Goal: Contribute content: Contribute content

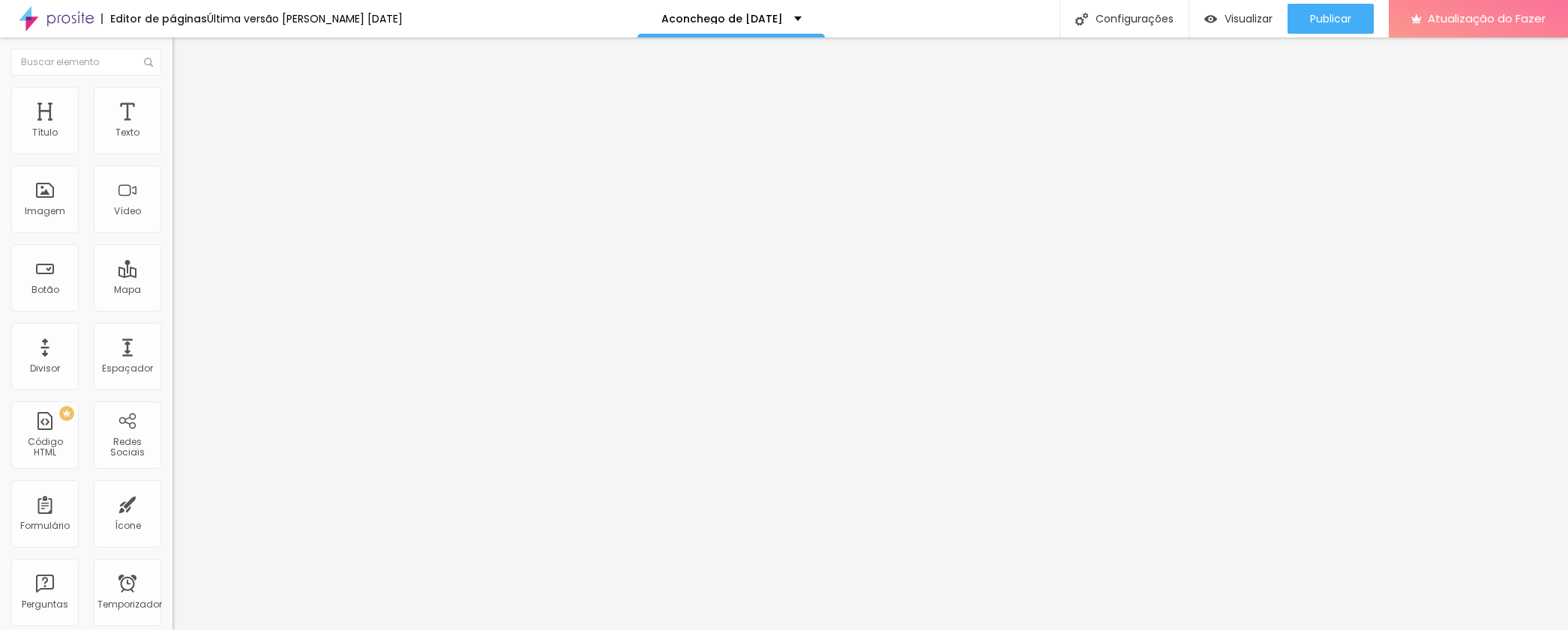
click at [173, 309] on input "[URL][DOMAIN_NAME]" at bounding box center [263, 301] width 180 height 15
click at [173, 307] on input "[URL][DOMAIN_NAME][DATE]" at bounding box center [263, 301] width 180 height 15
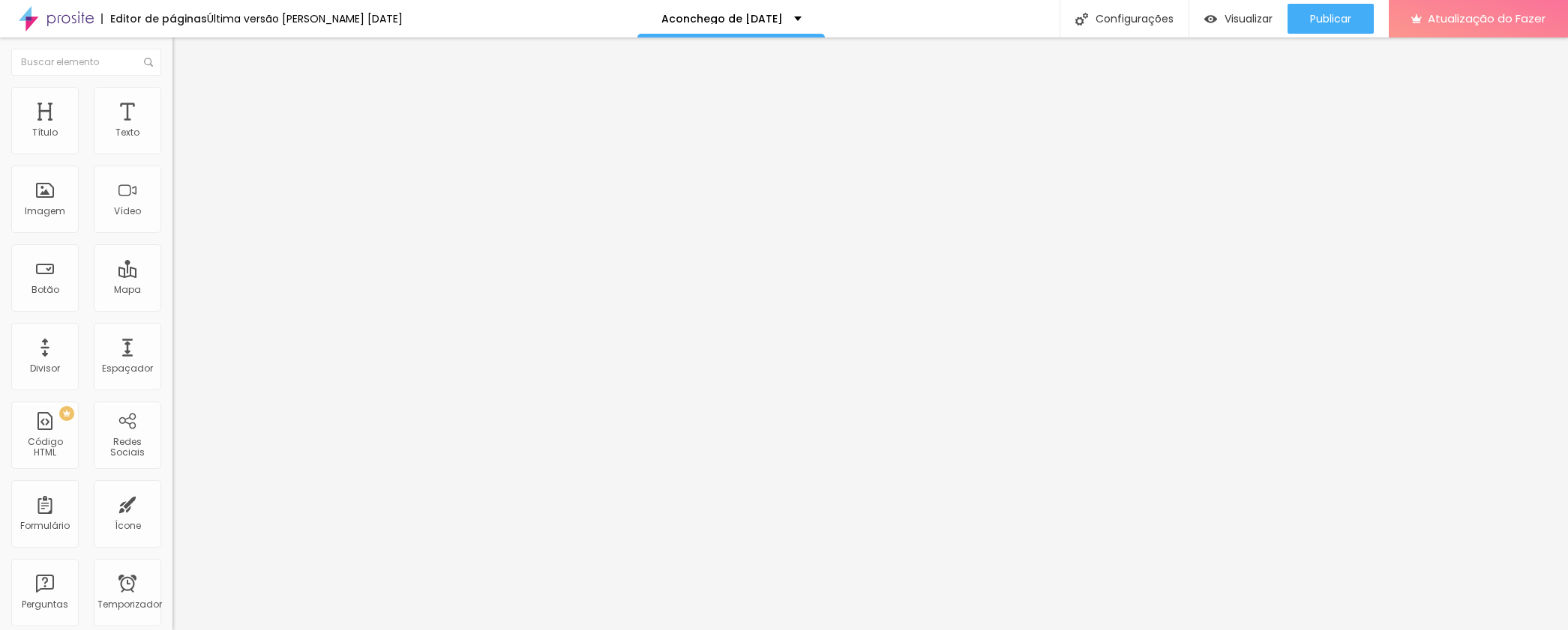
click at [173, 307] on input "[URL][DOMAIN_NAME][DATE]" at bounding box center [263, 301] width 180 height 15
paste input "aconchegode"
type input "[URL][DOMAIN_NAME]"
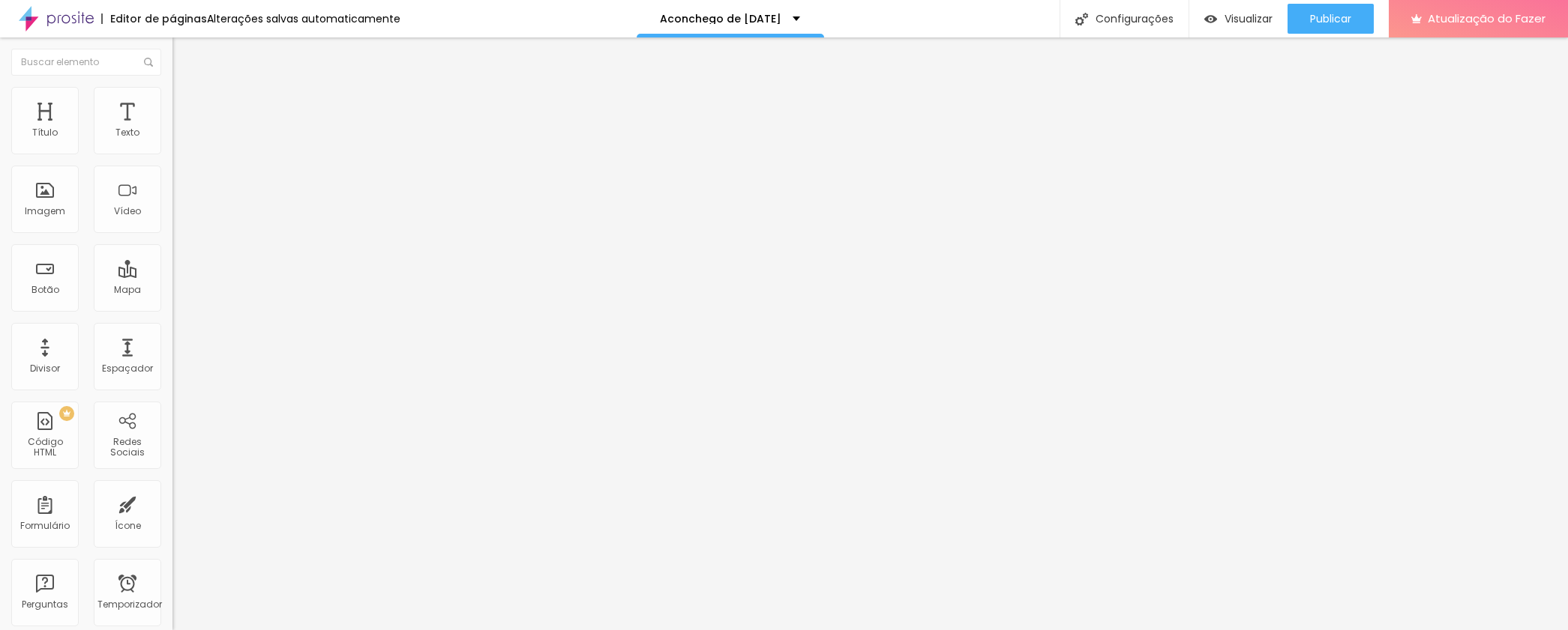
click at [173, 158] on div "Modo Encaixotado Encaixotado Completo" at bounding box center [259, 137] width 173 height 41
click at [173, 137] on font "Encaixotado" at bounding box center [202, 130] width 59 height 13
click at [173, 160] on font "Completo" at bounding box center [195, 153] width 46 height 13
click at [173, 146] on font "Encaixotado" at bounding box center [202, 139] width 59 height 13
click at [173, 99] on li "Estilo" at bounding box center [259, 95] width 173 height 15
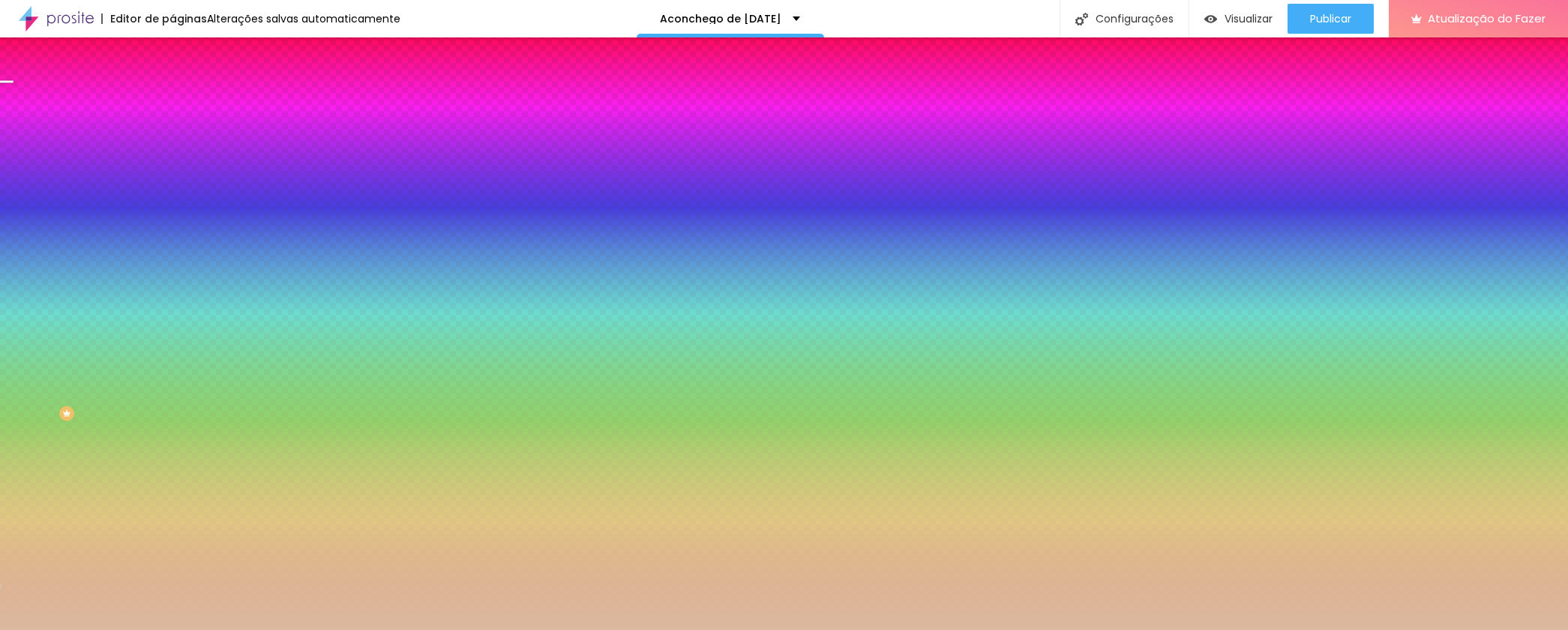
click at [173, 102] on img at bounding box center [180, 109] width 14 height 14
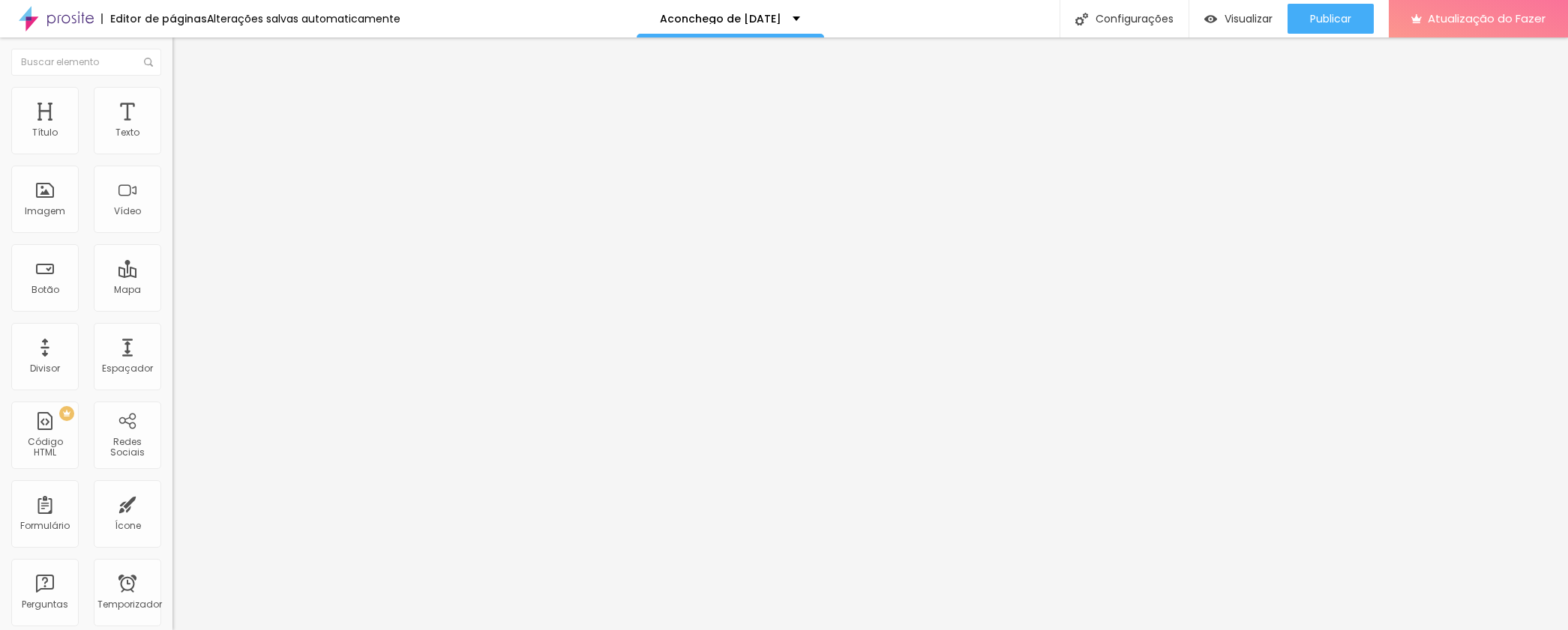
type input "15"
type input "10"
type input "5"
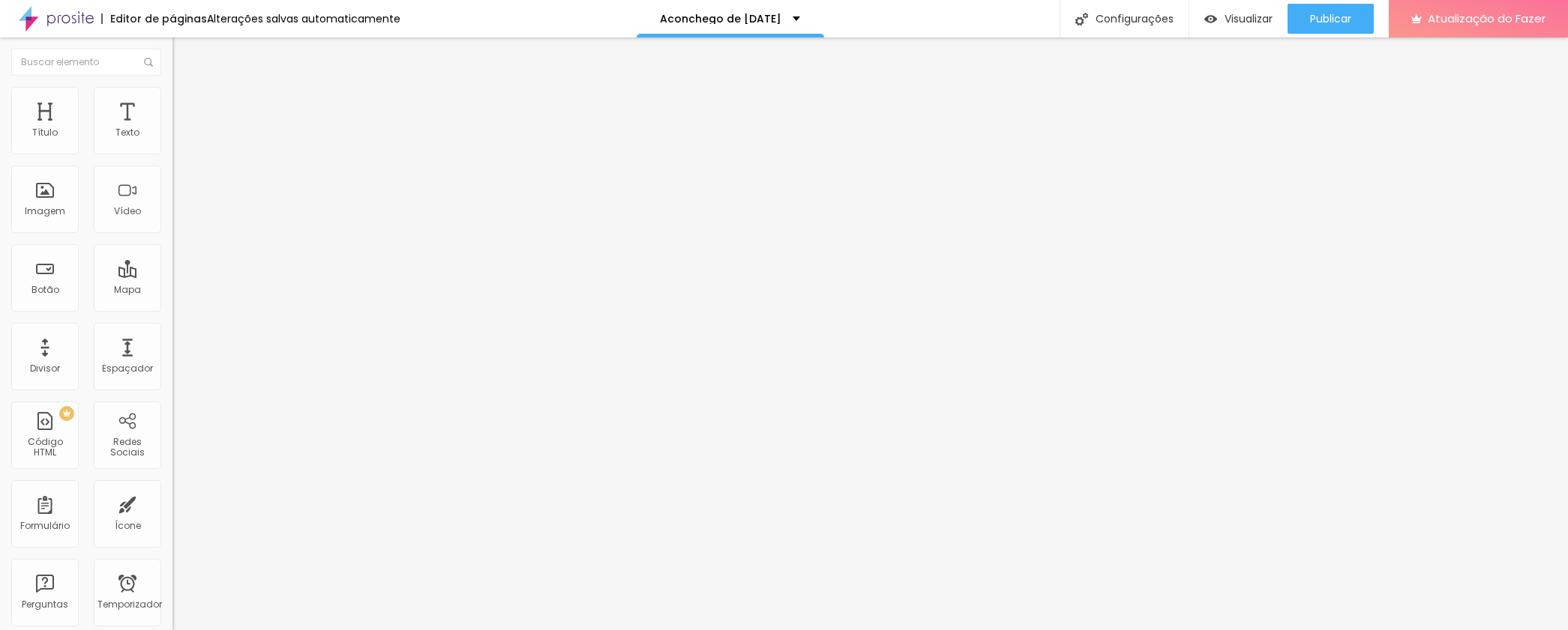
type input "5"
type input "0"
type input "5"
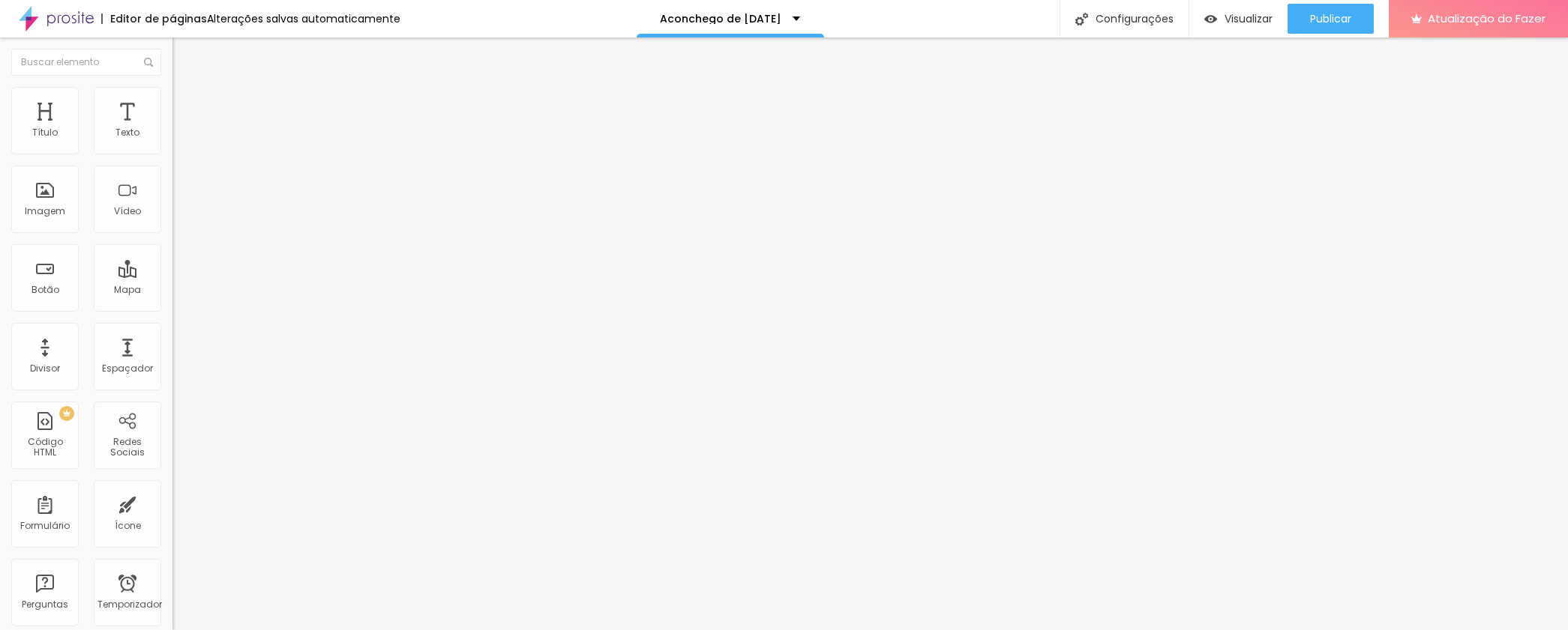
type input "10"
type input "15"
type input "20"
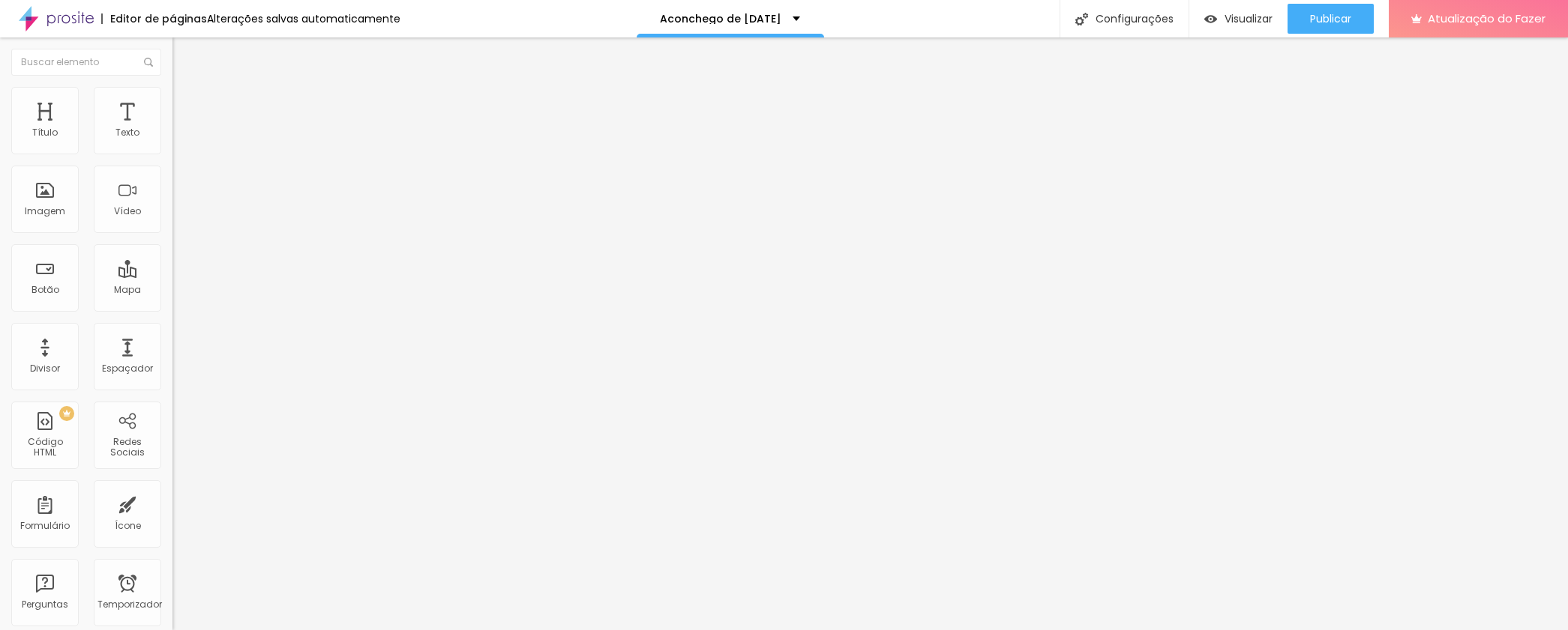
type input "20"
click at [173, 291] on input "range" at bounding box center [221, 297] width 97 height 12
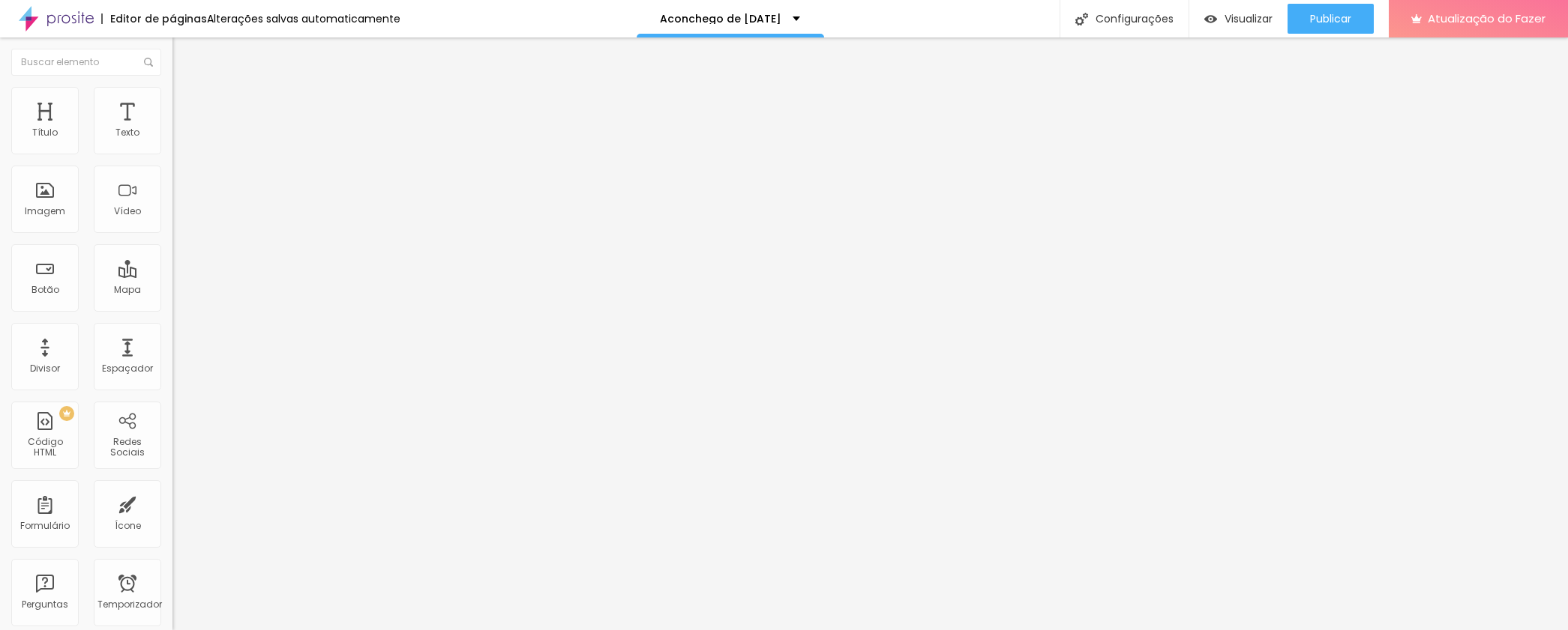
click at [173, 152] on div "Modo Encaixotado Encaixotado Completo" at bounding box center [259, 137] width 173 height 41
click at [173, 137] on font "Encaixotado" at bounding box center [202, 130] width 59 height 13
click at [173, 160] on font "Completo" at bounding box center [195, 153] width 46 height 13
click at [173, 146] on font "Encaixotado" at bounding box center [202, 139] width 59 height 13
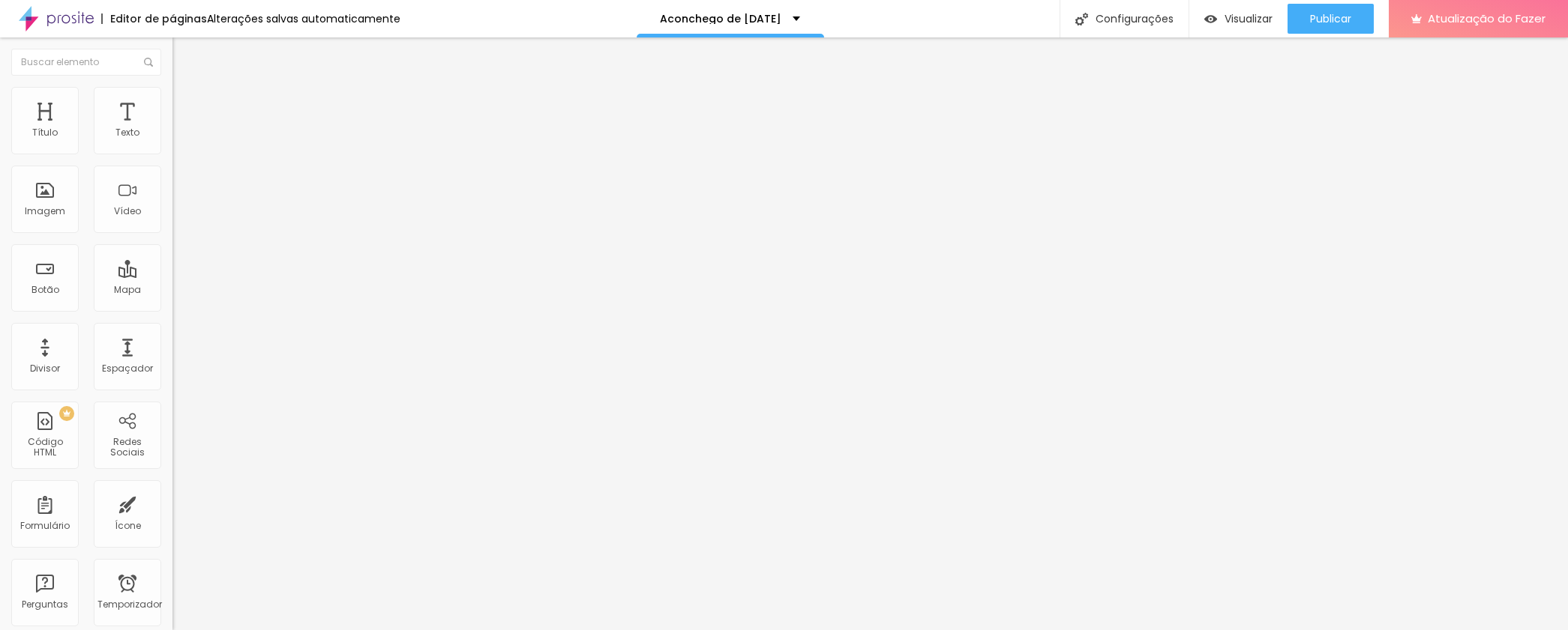
click at [173, 102] on li "Estilo" at bounding box center [259, 95] width 173 height 15
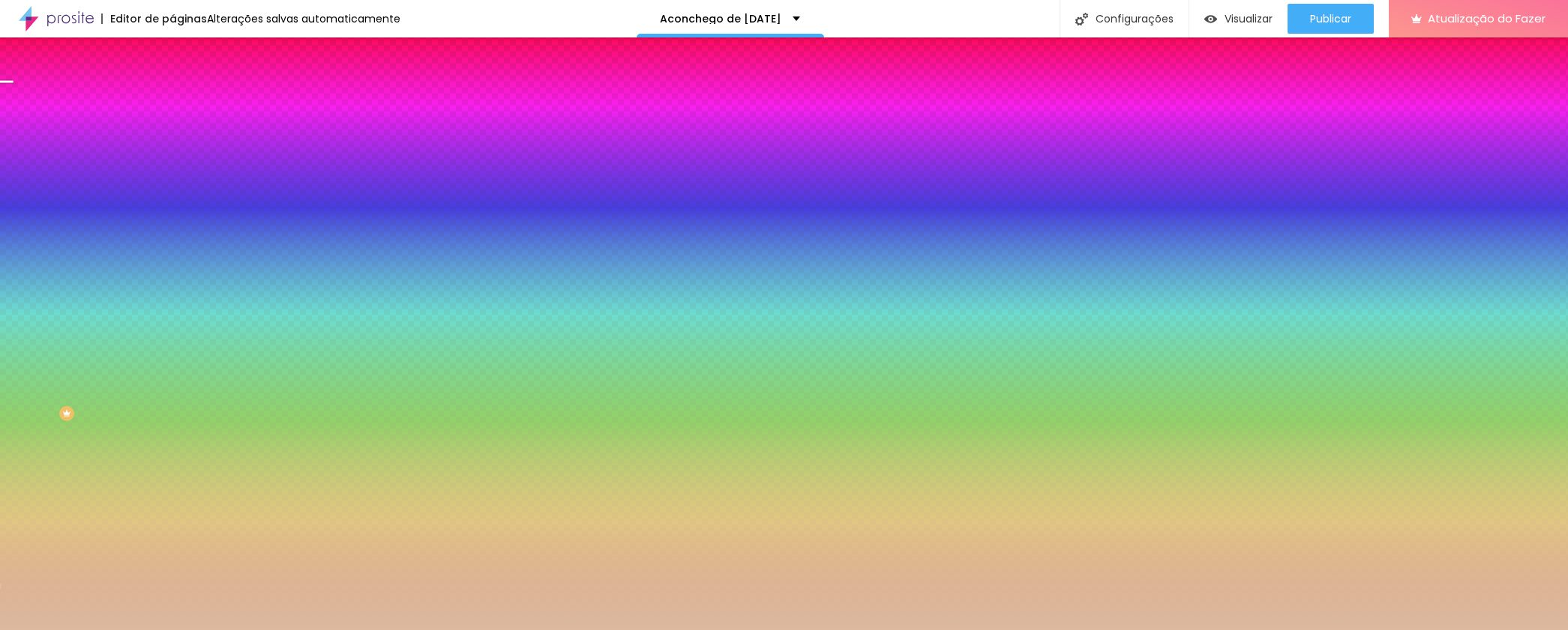
click at [173, 156] on font "Paralaxe" at bounding box center [192, 149] width 40 height 13
click at [173, 164] on div "Nenhum" at bounding box center [259, 159] width 173 height 9
click at [173, 169] on div "Nenhum" at bounding box center [259, 161] width 173 height 14
click at [173, 179] on span "Paralaxe" at bounding box center [192, 173] width 40 height 13
click at [173, 165] on span "Nenhum" at bounding box center [192, 158] width 39 height 13
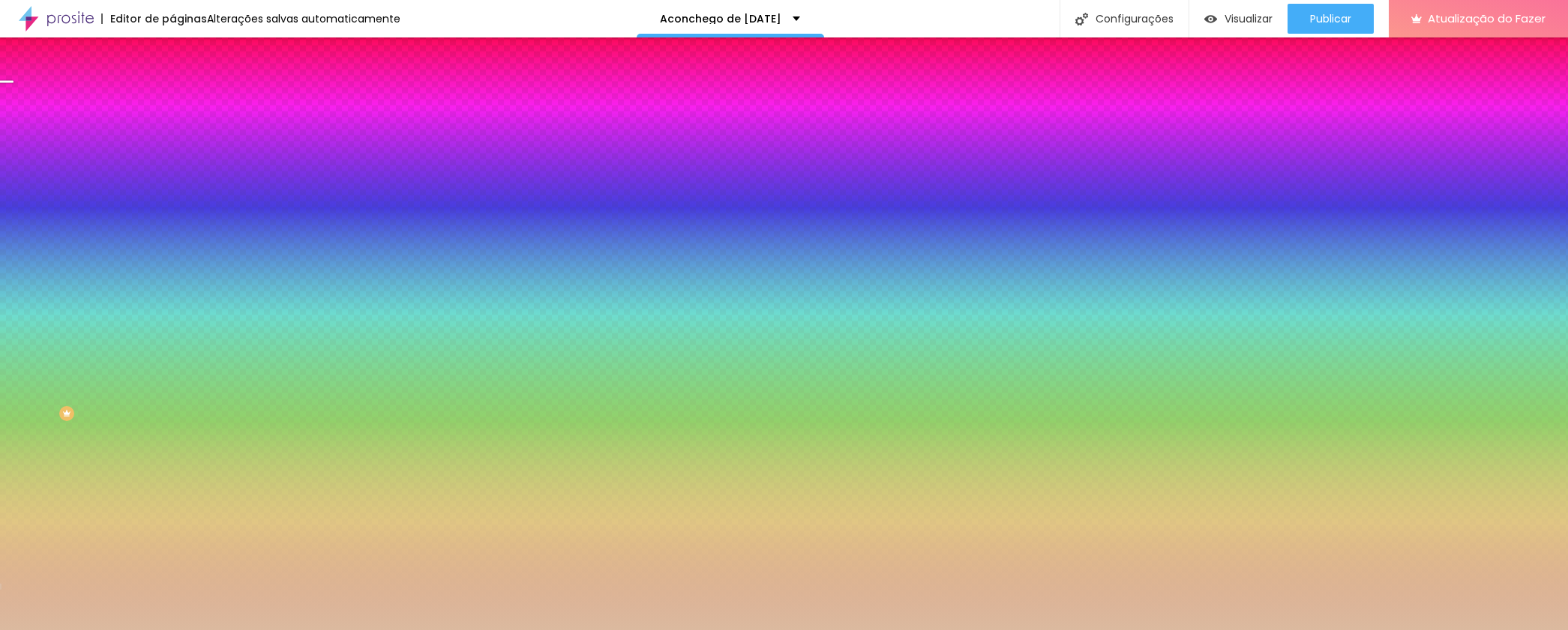
click at [173, 179] on span "Paralaxe" at bounding box center [192, 173] width 40 height 13
click at [179, 249] on icon "button" at bounding box center [184, 244] width 11 height 11
click at [180, 263] on icon "button" at bounding box center [183, 260] width 6 height 6
type input "105"
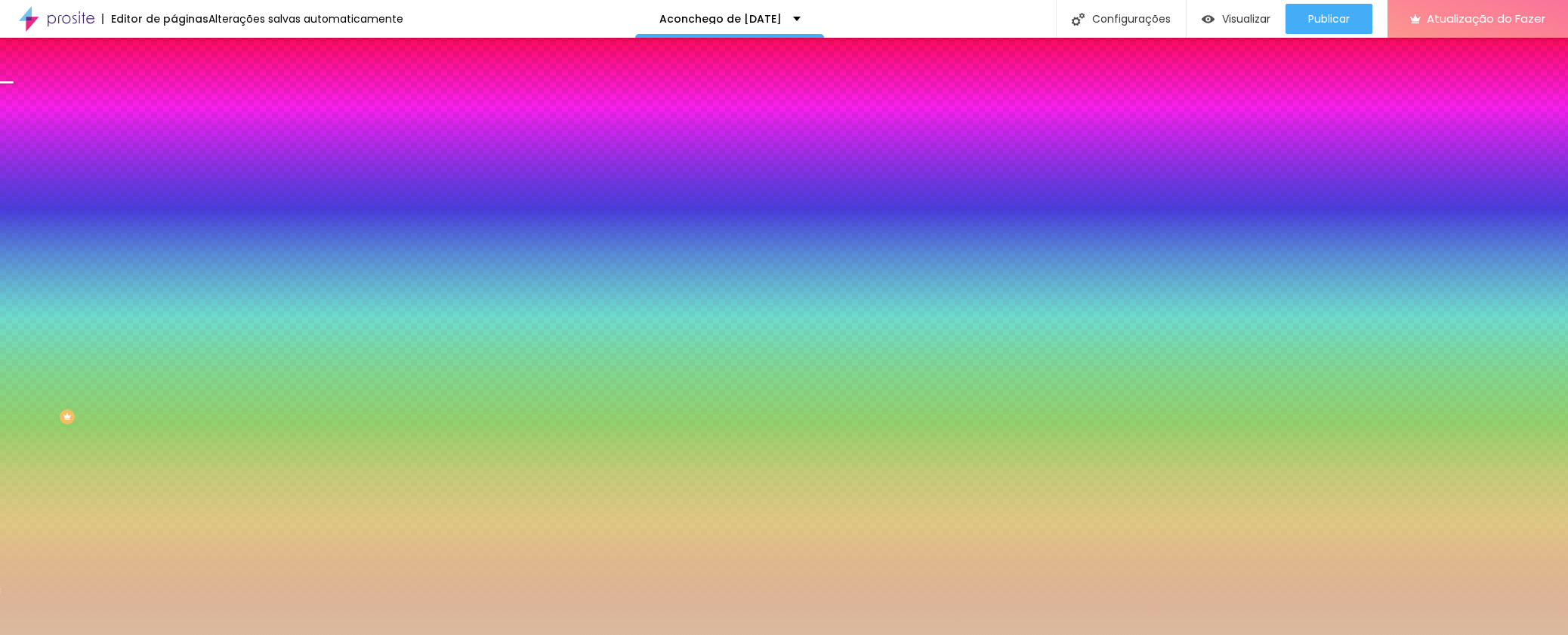
type input "100"
type input "95"
type input "90"
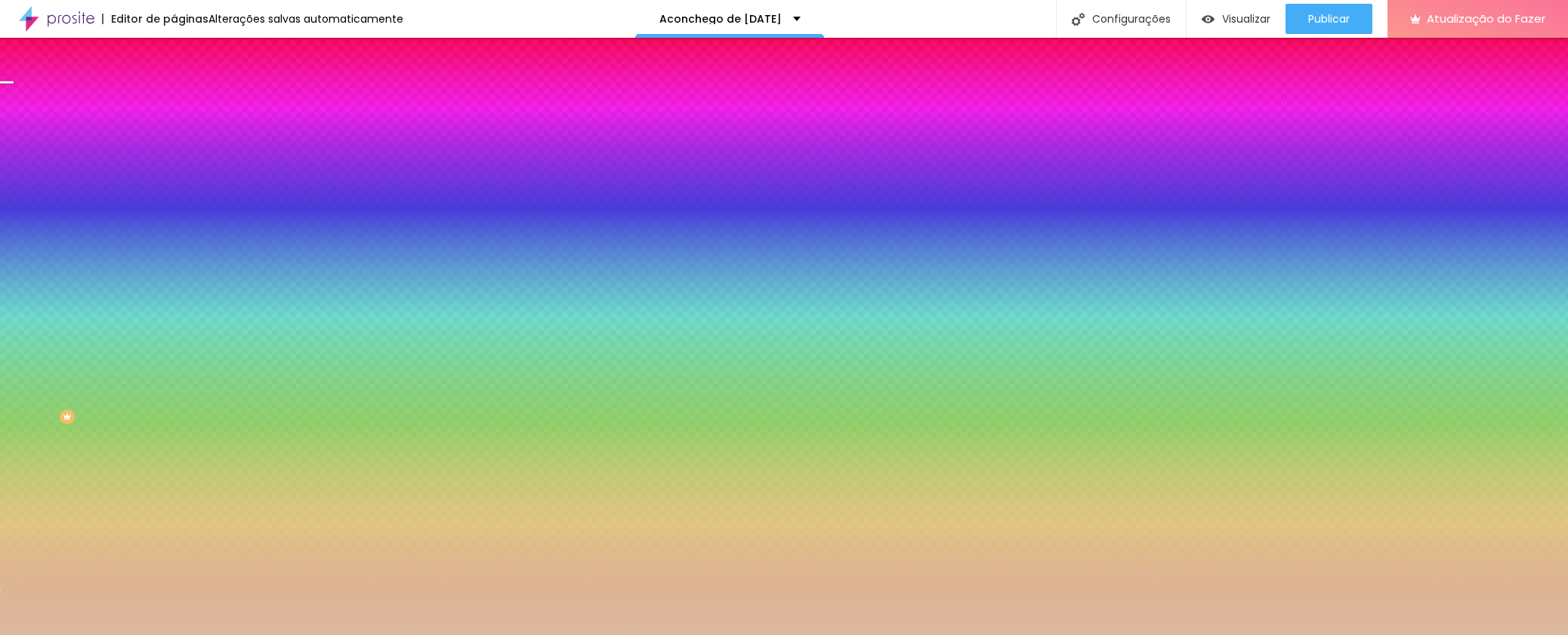
type input "90"
type input "75"
type input "60"
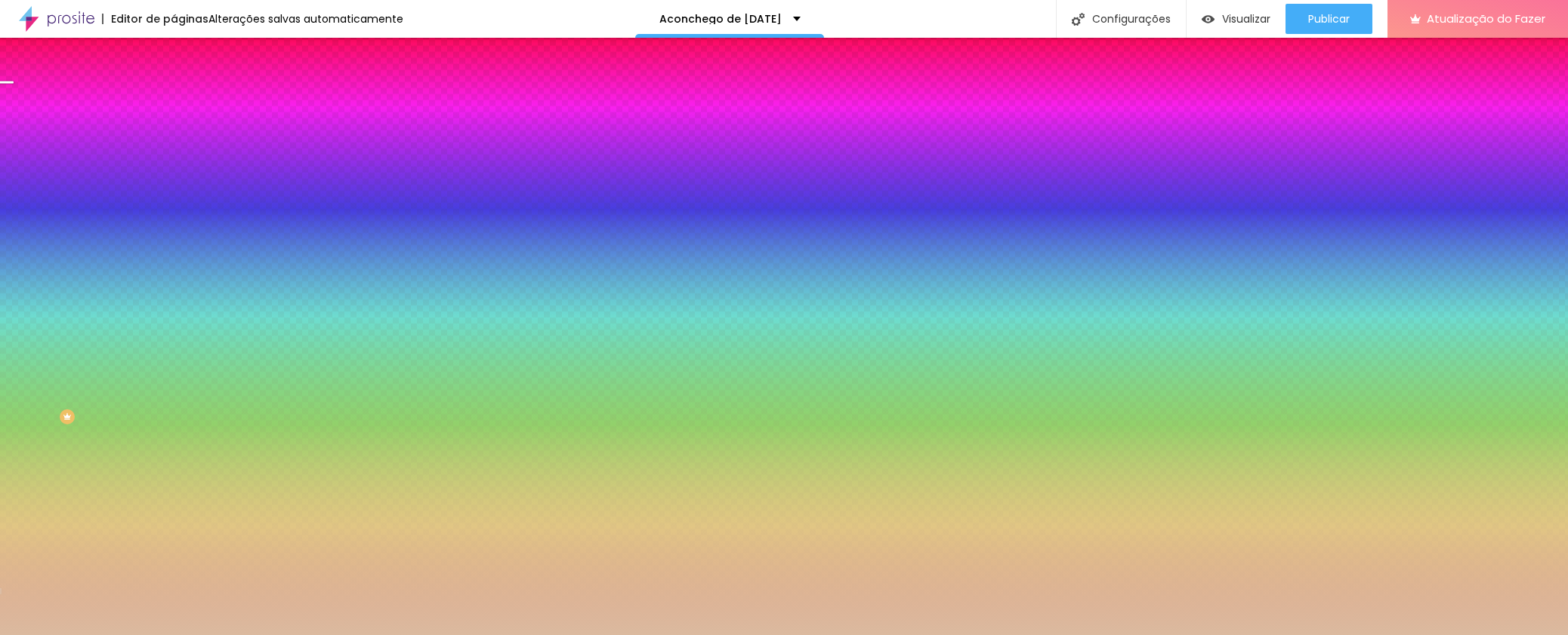
type input "55"
type input "50"
type input "55"
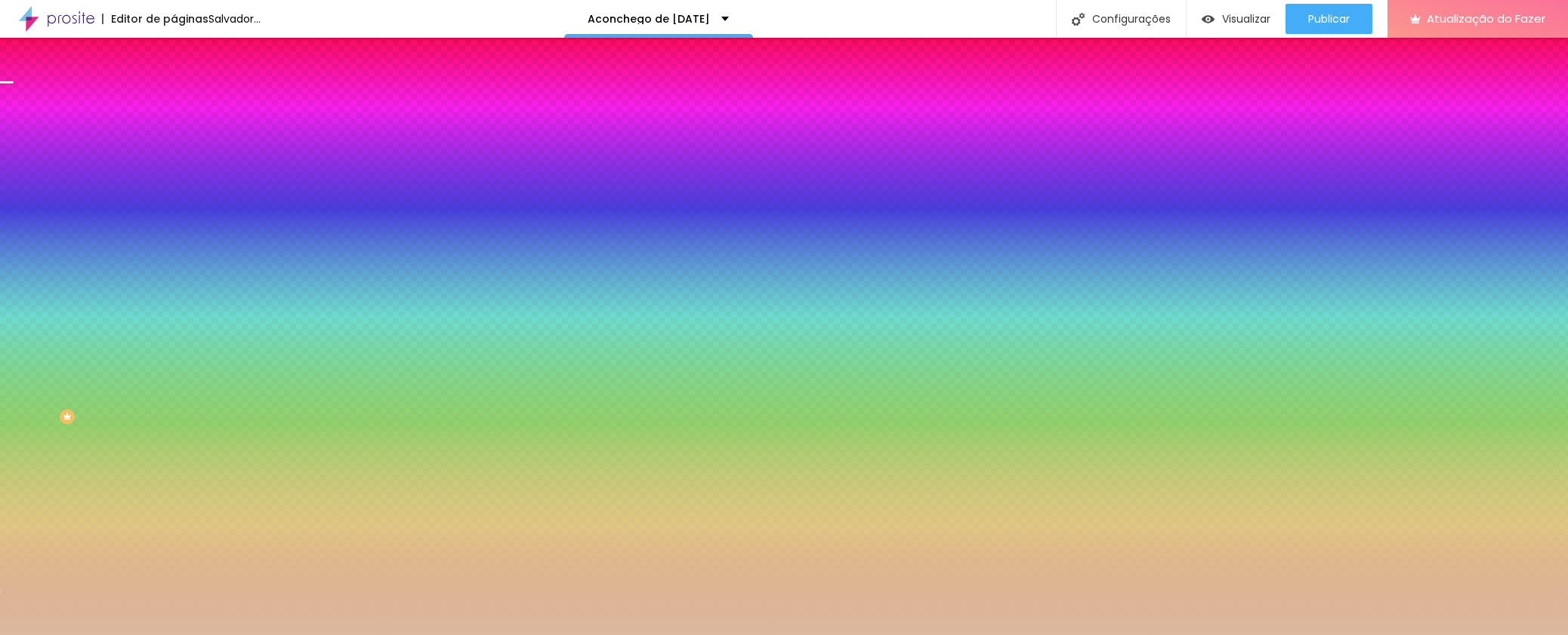
type input "55"
type input "125"
type input "175"
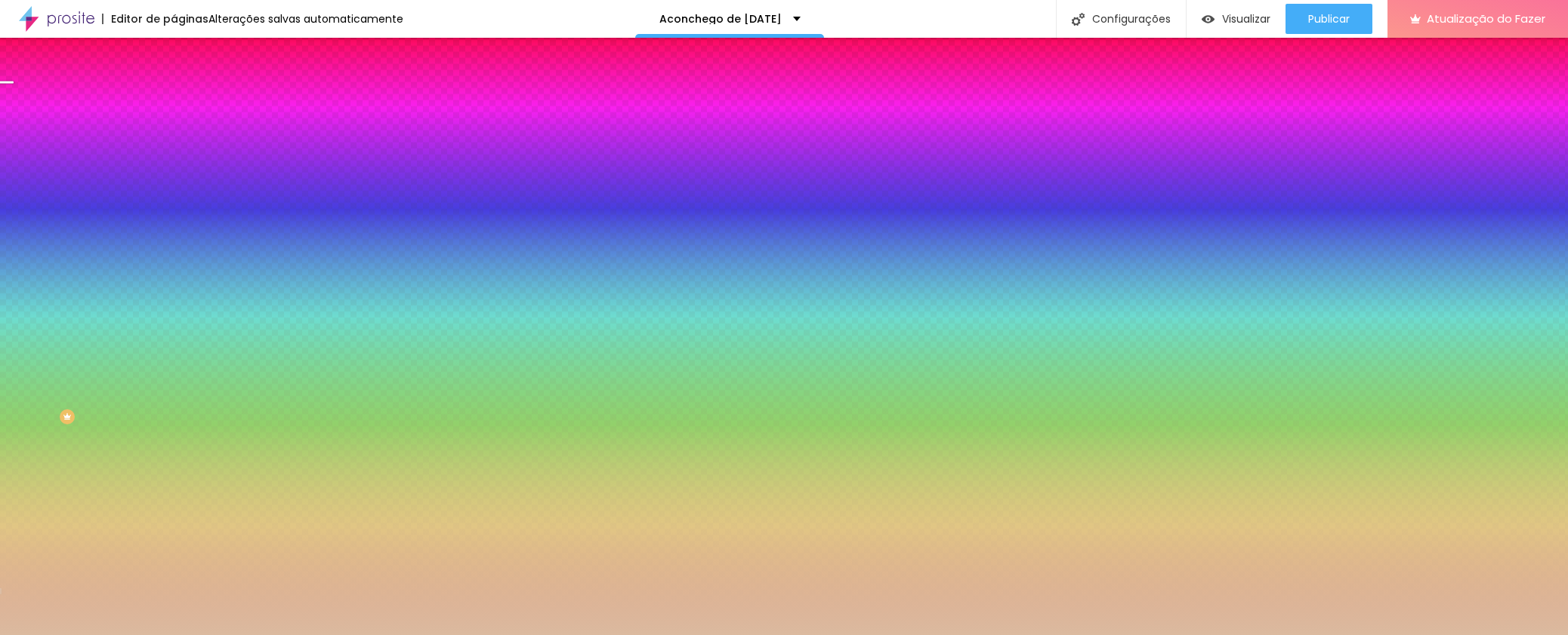
type input "185"
type input "195"
type input "200"
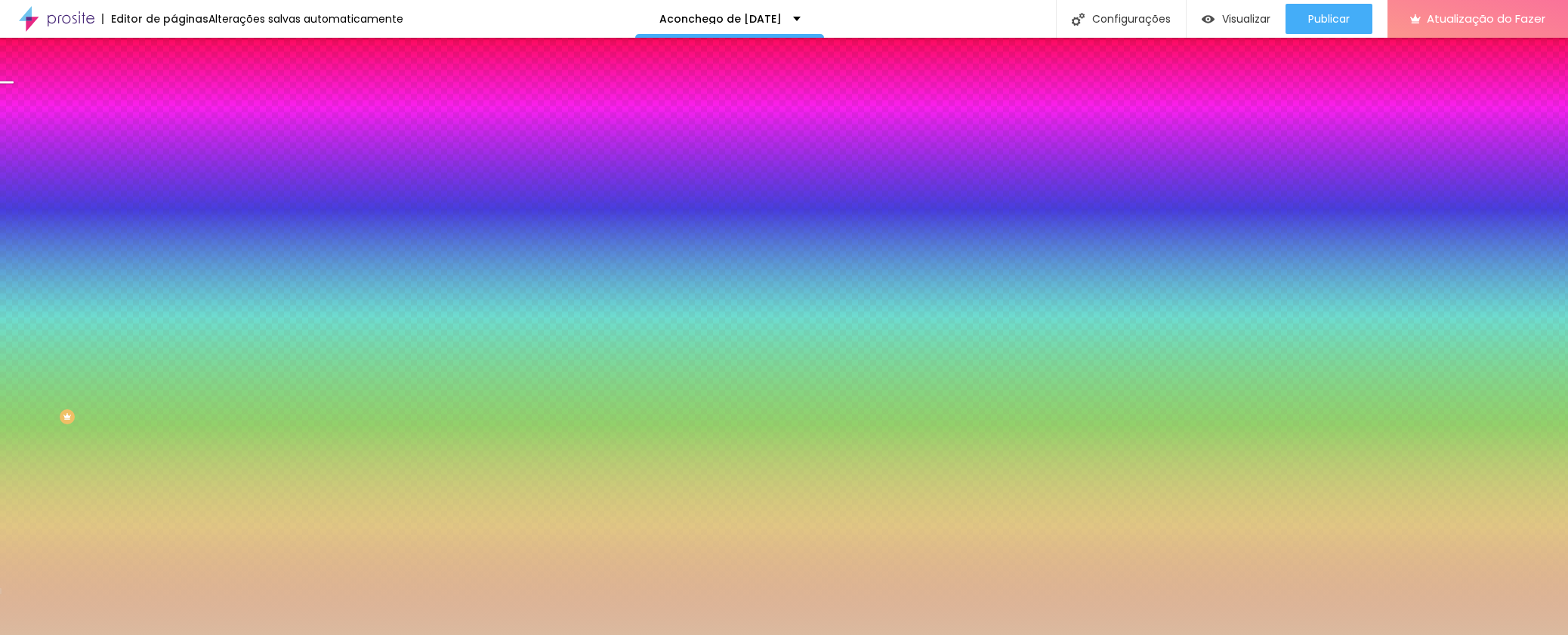
type input "200"
type input "210"
type input "215"
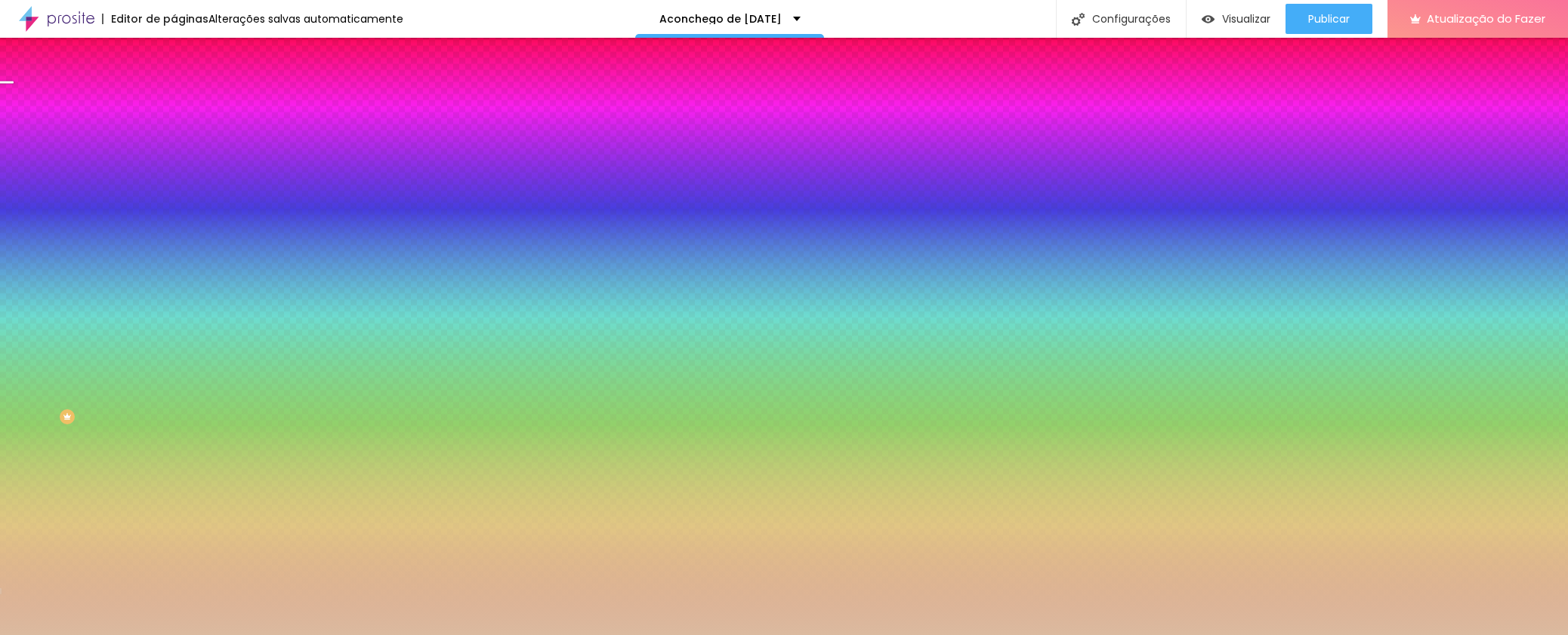
type input "220"
type input "225"
type input "230"
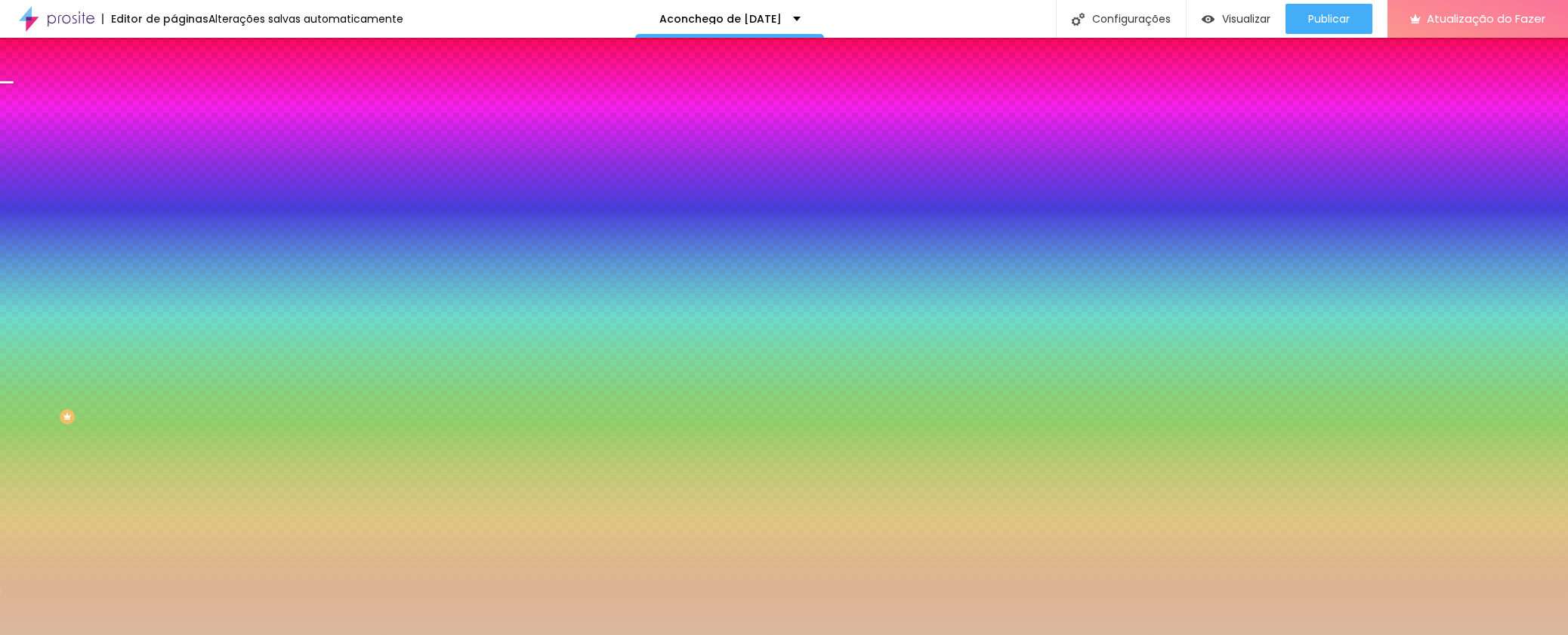
type input "230"
type input "235"
type input "240"
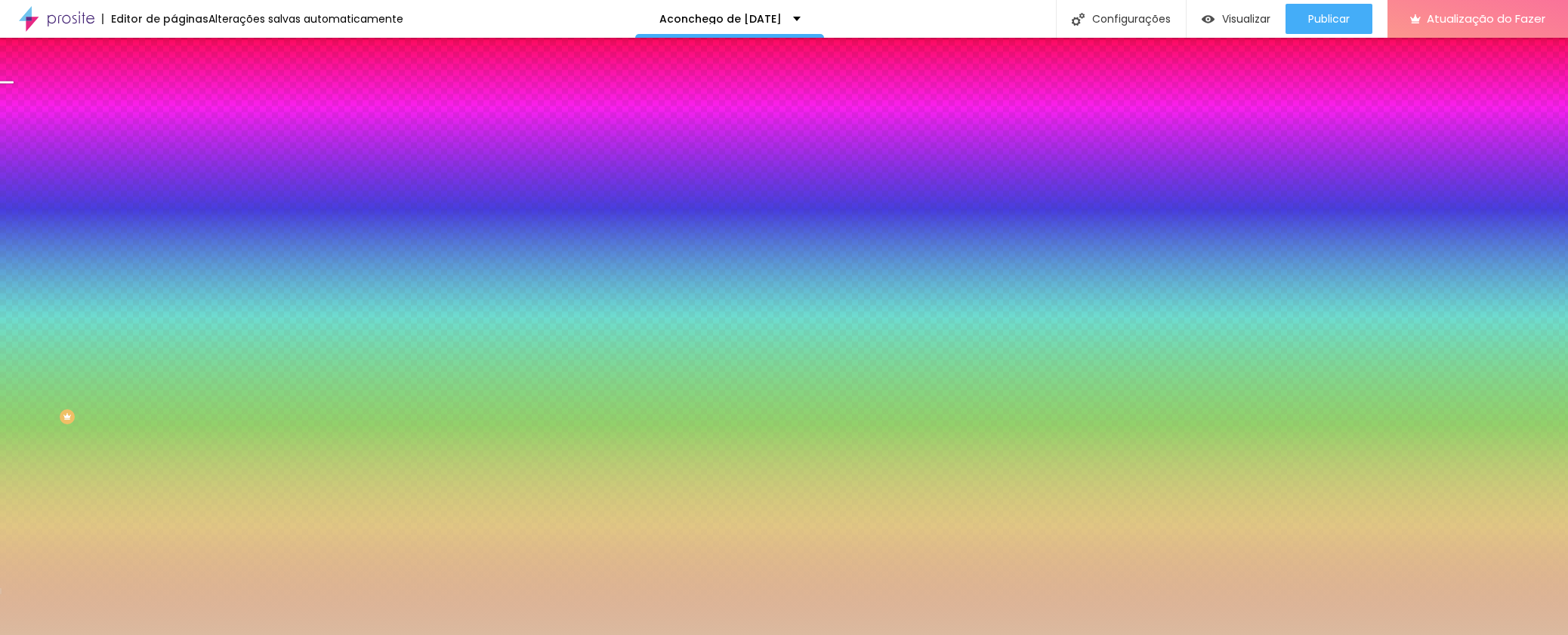
type input "235"
type input "225"
type input "220"
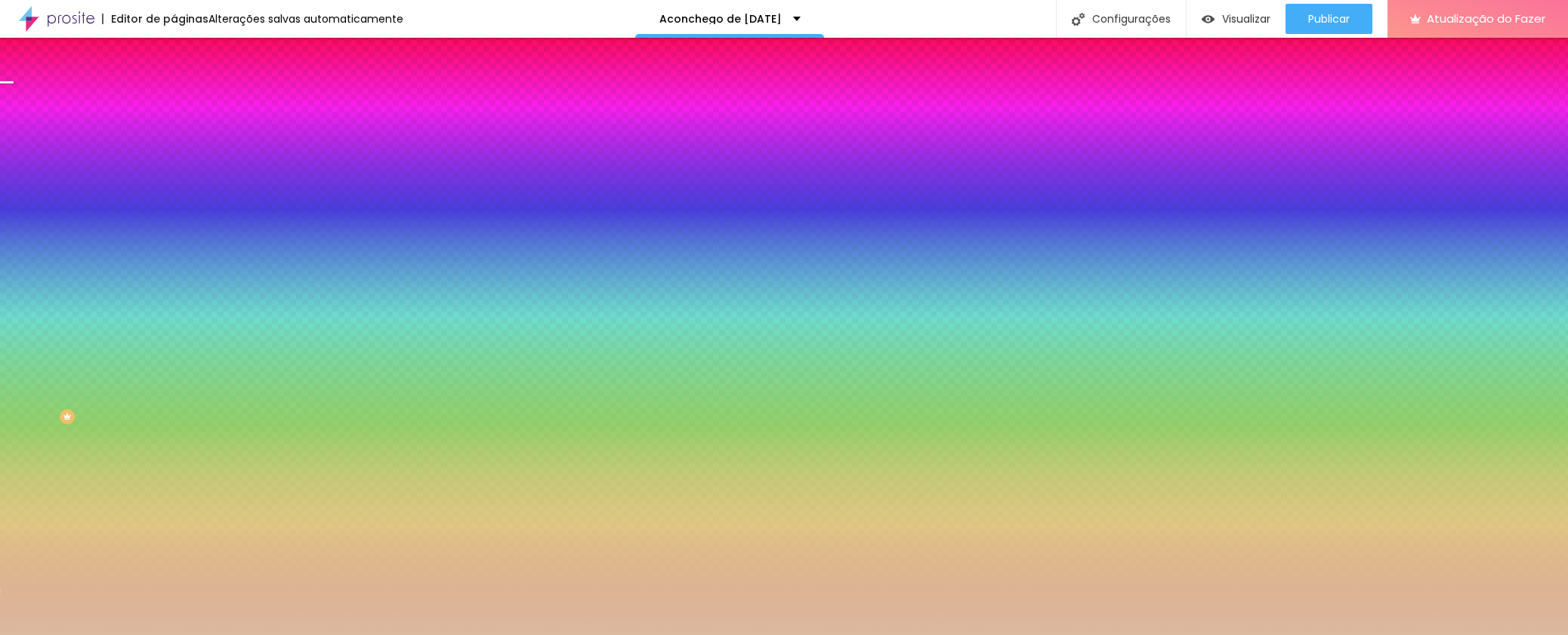
type input "220"
type input "215"
type input "210"
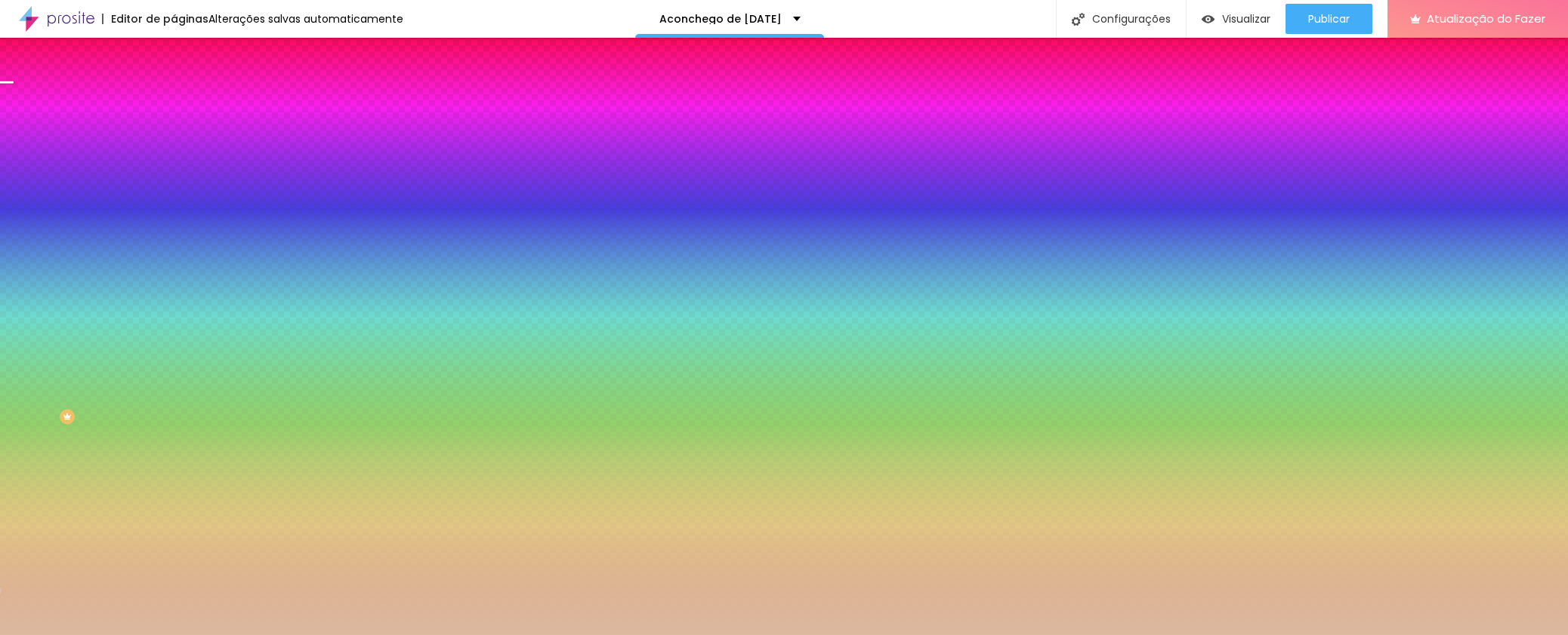
type input "205"
type input "195"
type input "190"
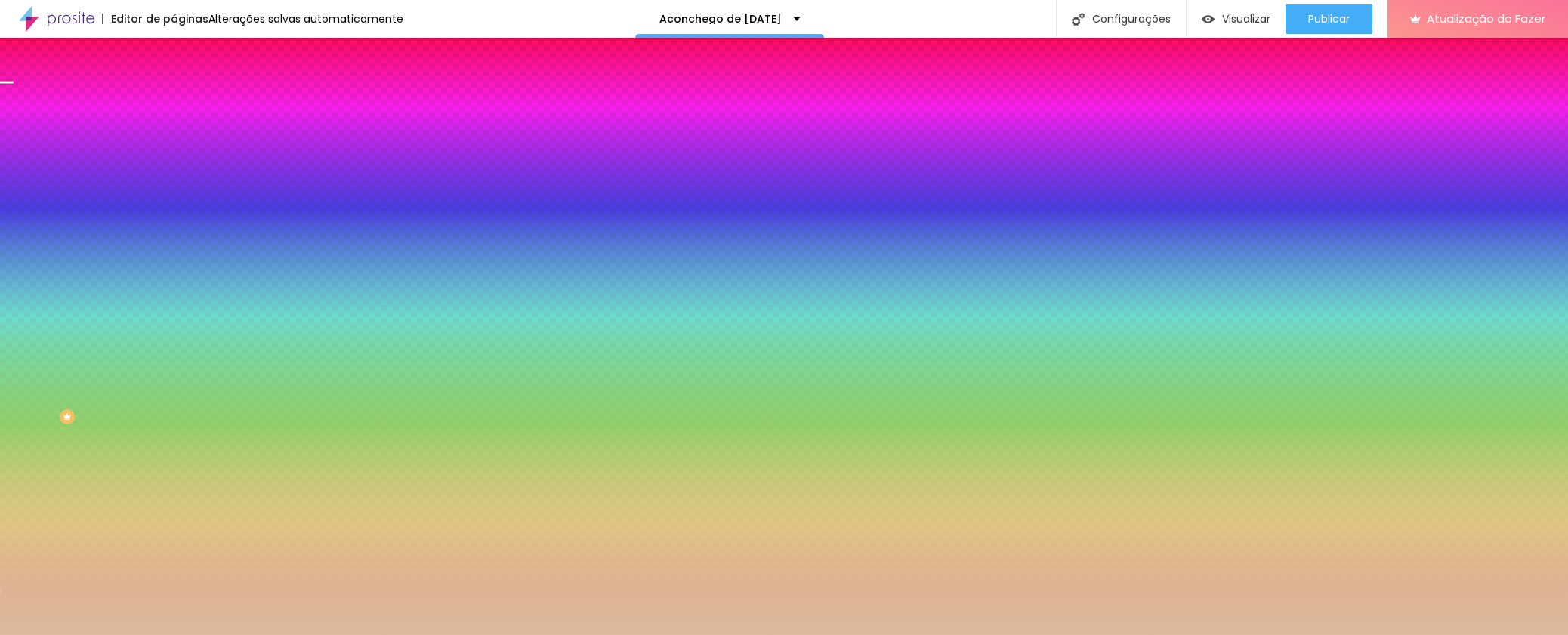
type input "190"
type input "180"
type input "175"
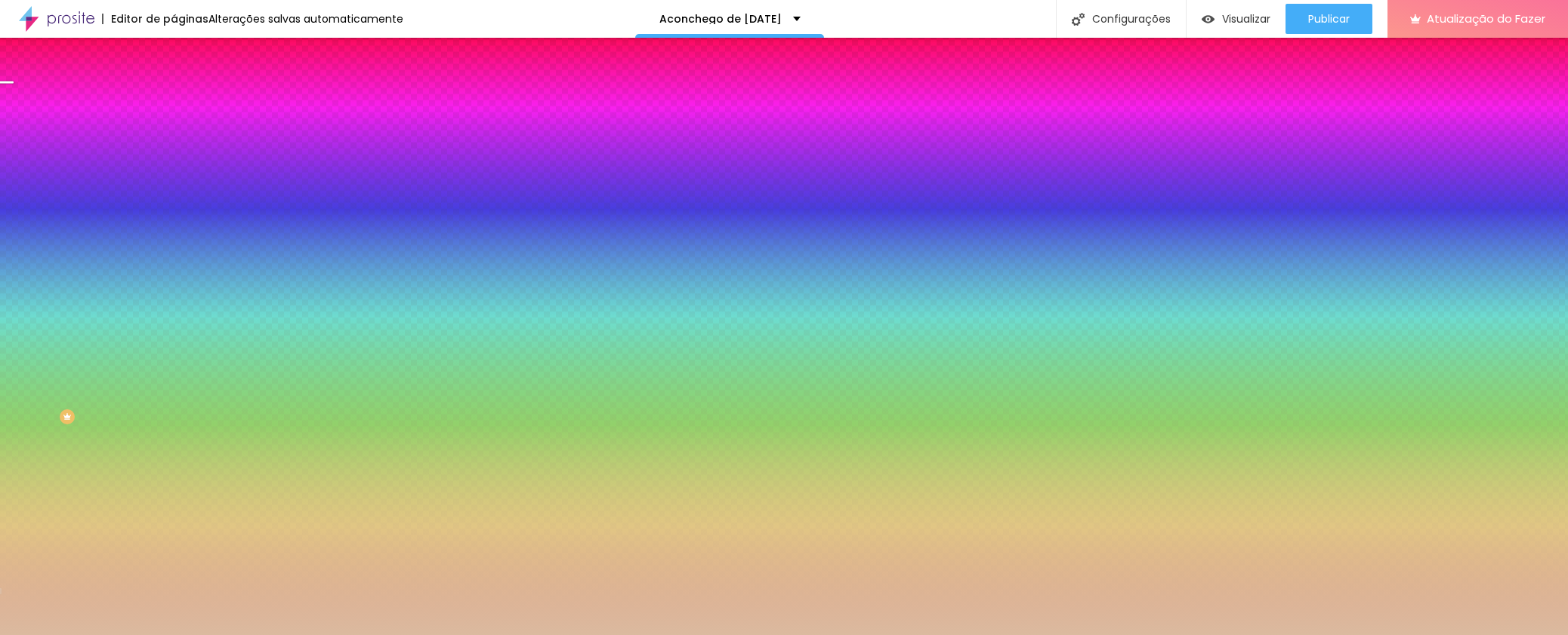
type input "170"
type input "145"
type input "140"
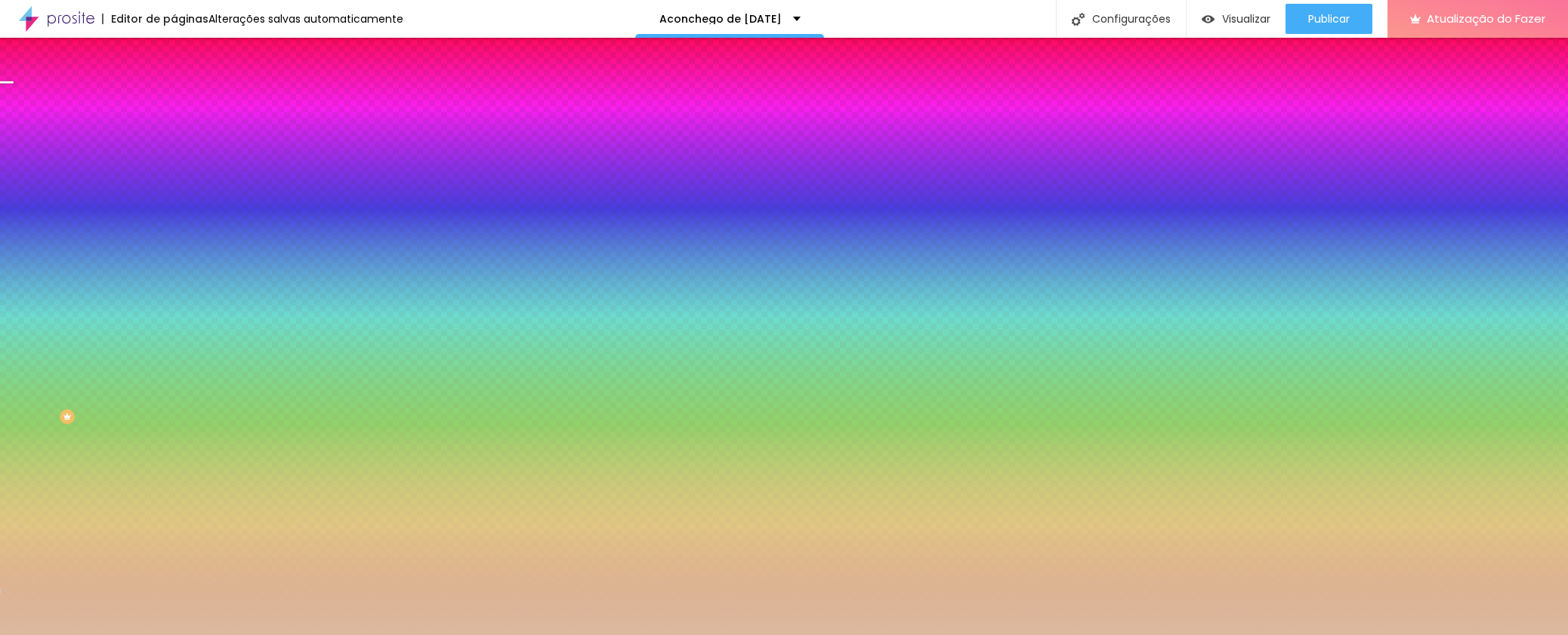
type input "140"
type input "130"
type input "125"
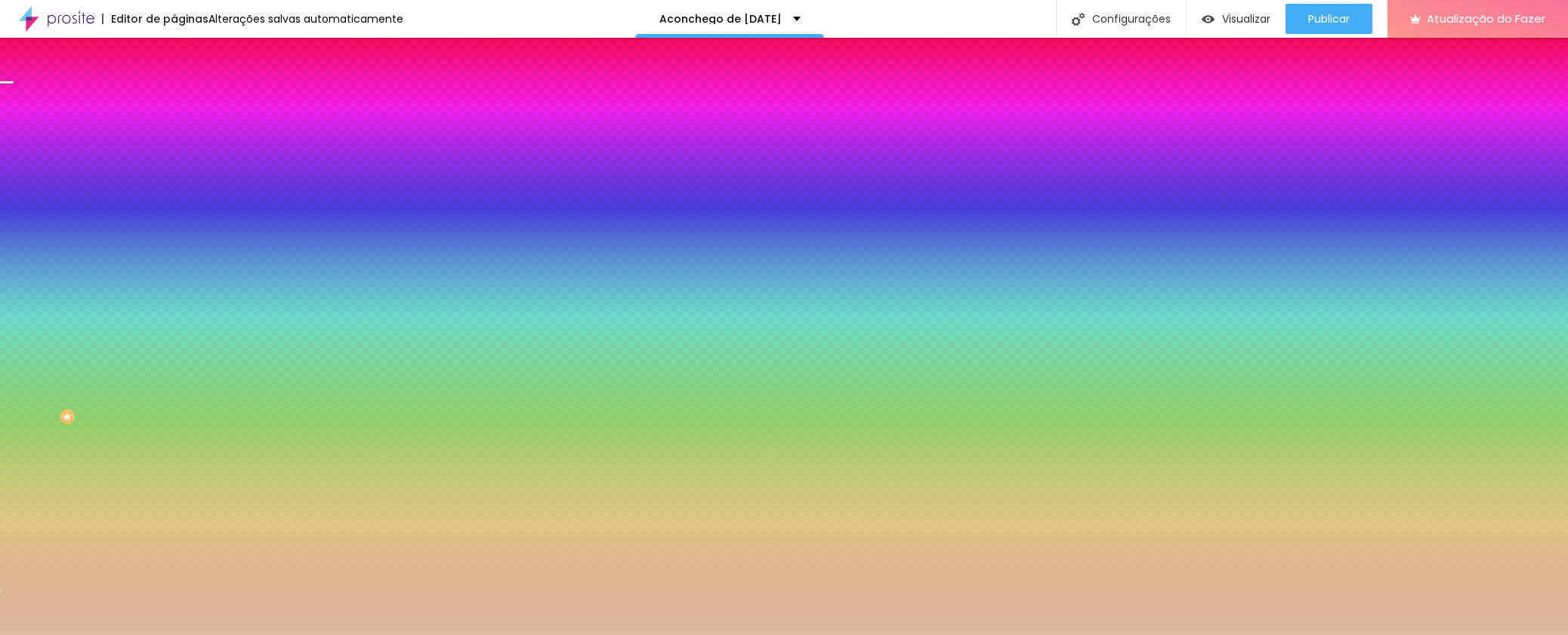
type input "120"
type input "115"
type input "110"
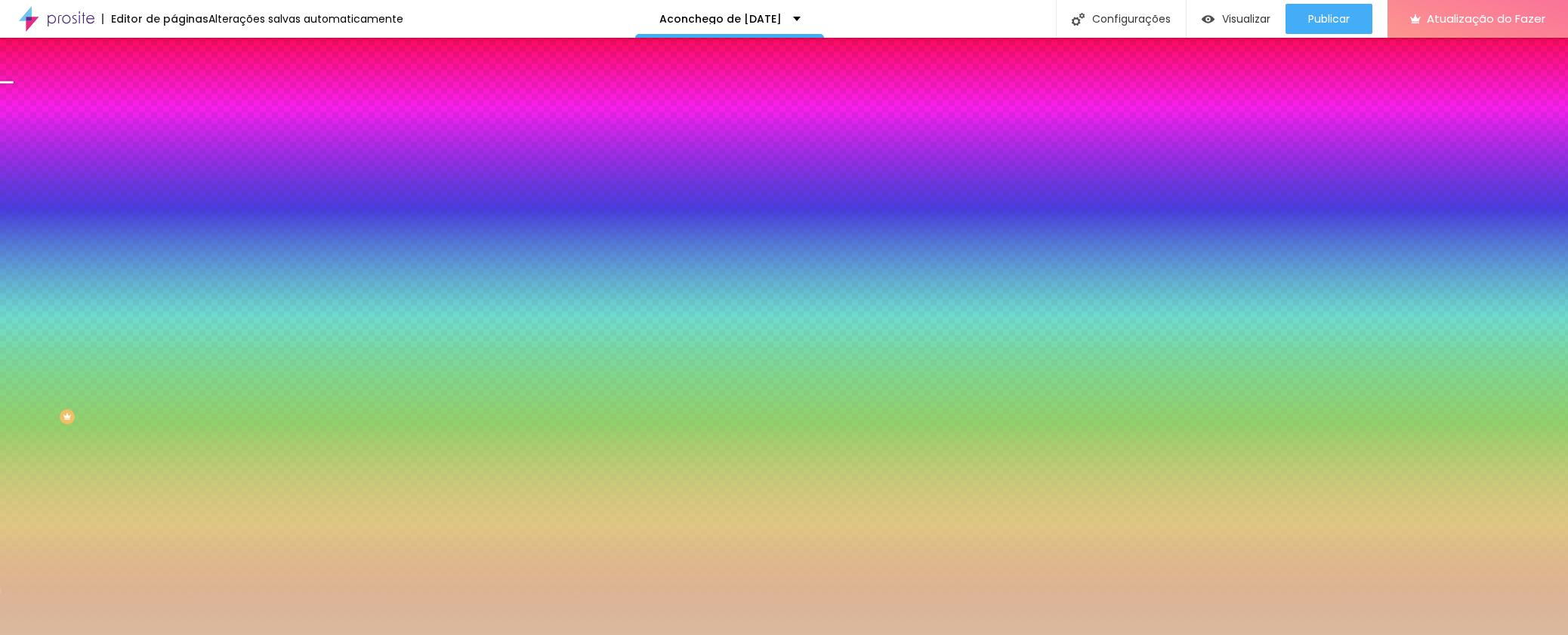
type input "110"
type input "105"
type input "100"
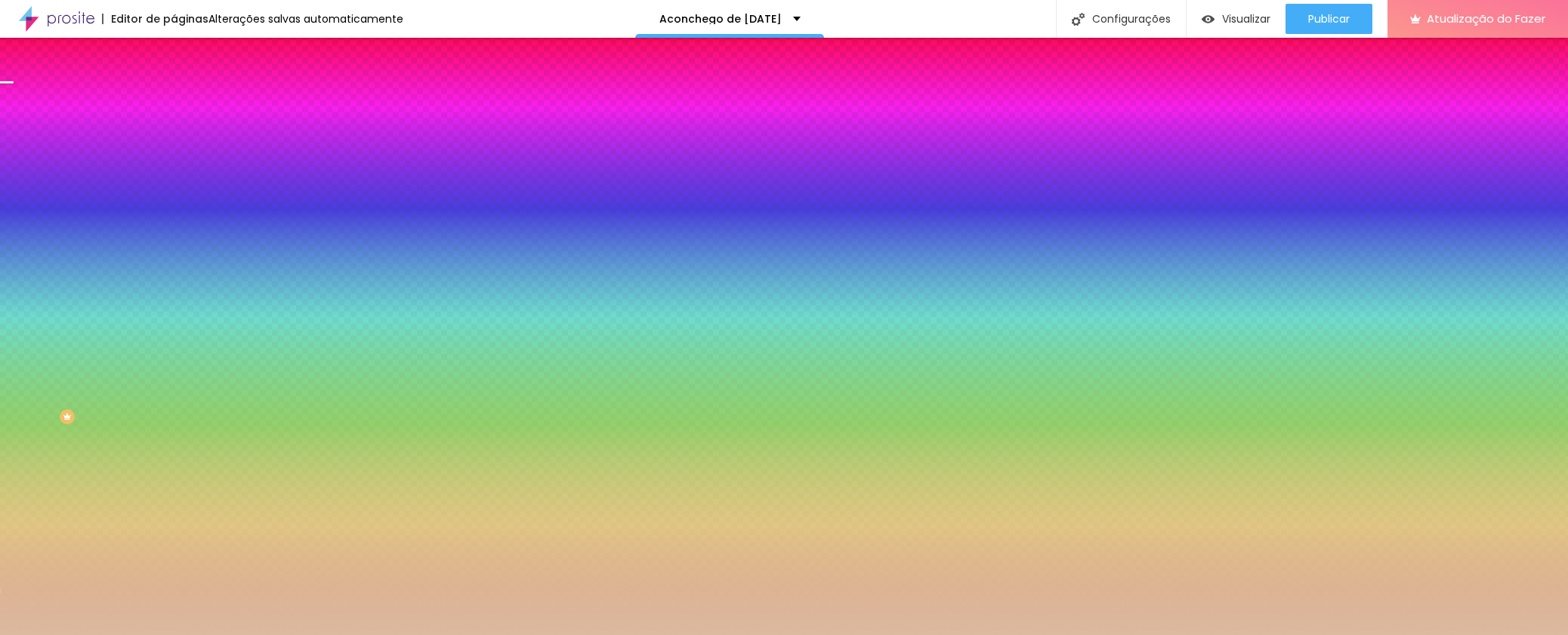
type input "95"
type input "90"
type input "85"
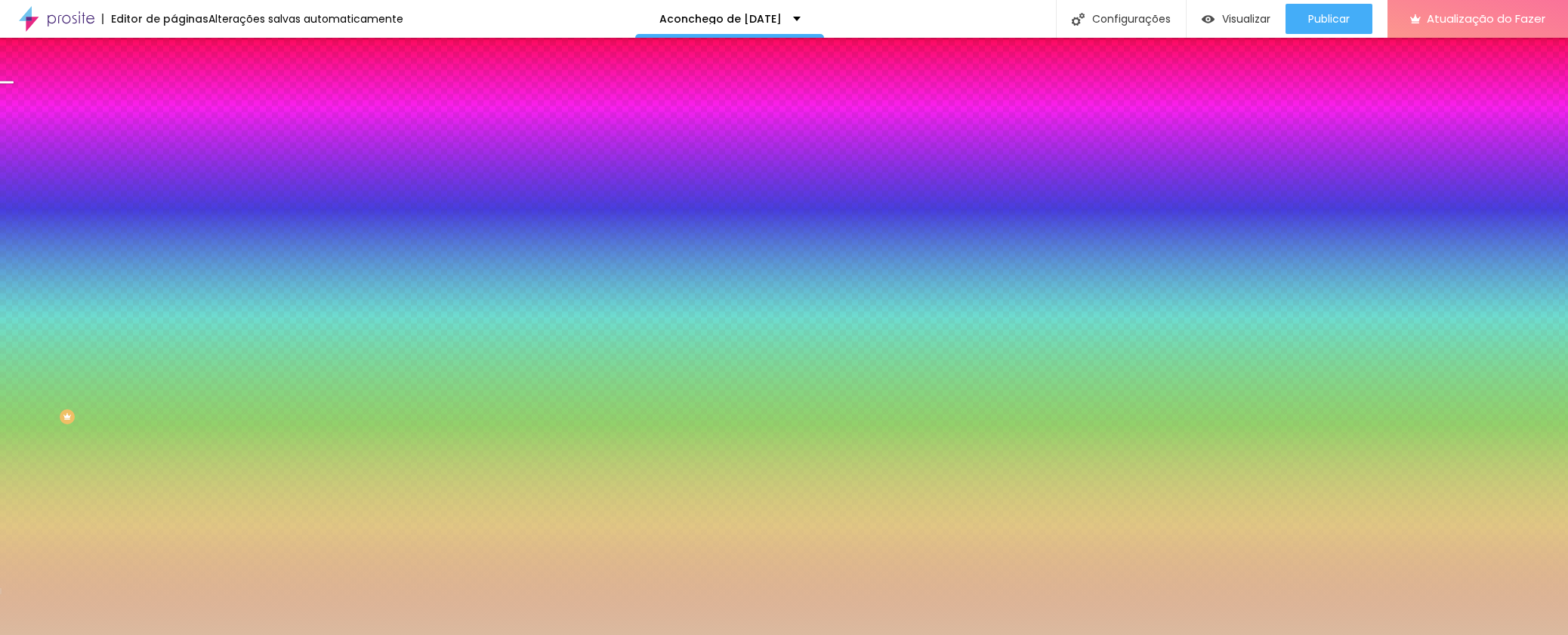
type input "85"
type input "80"
type input "75"
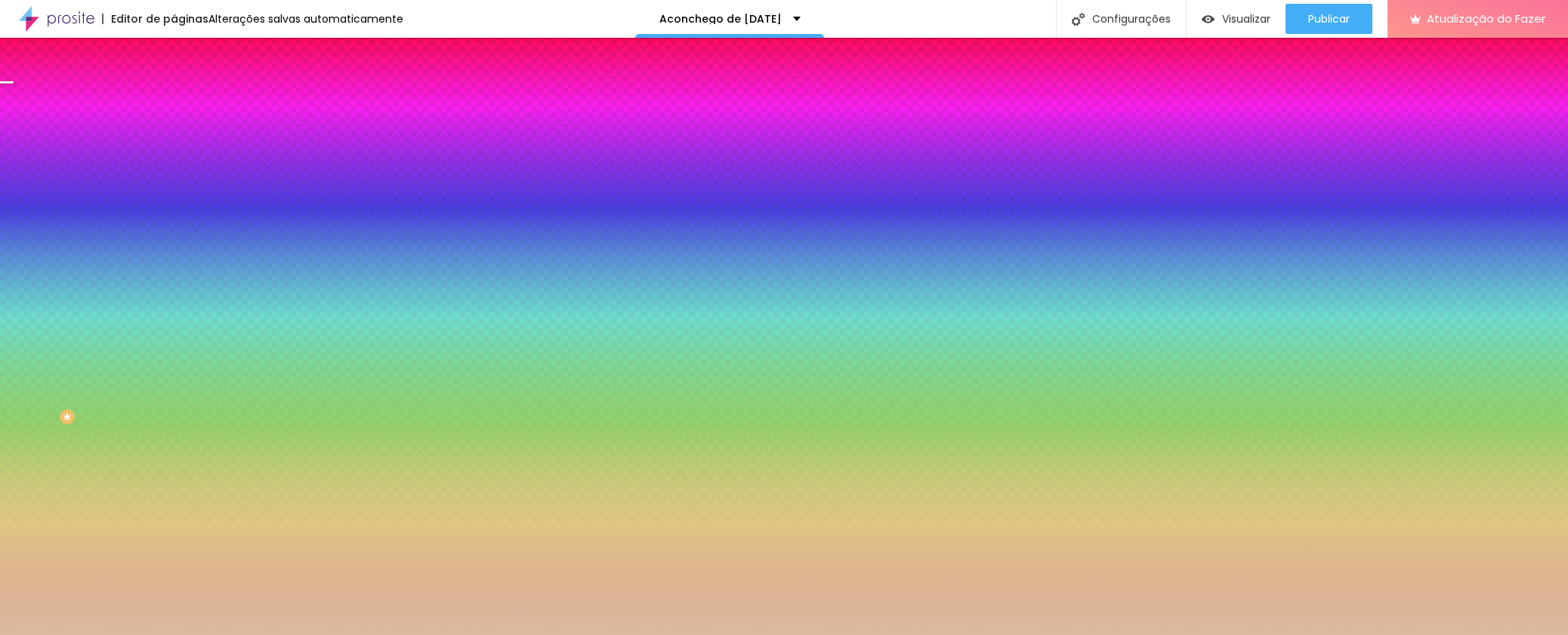
type input "70"
type input "65"
type input "60"
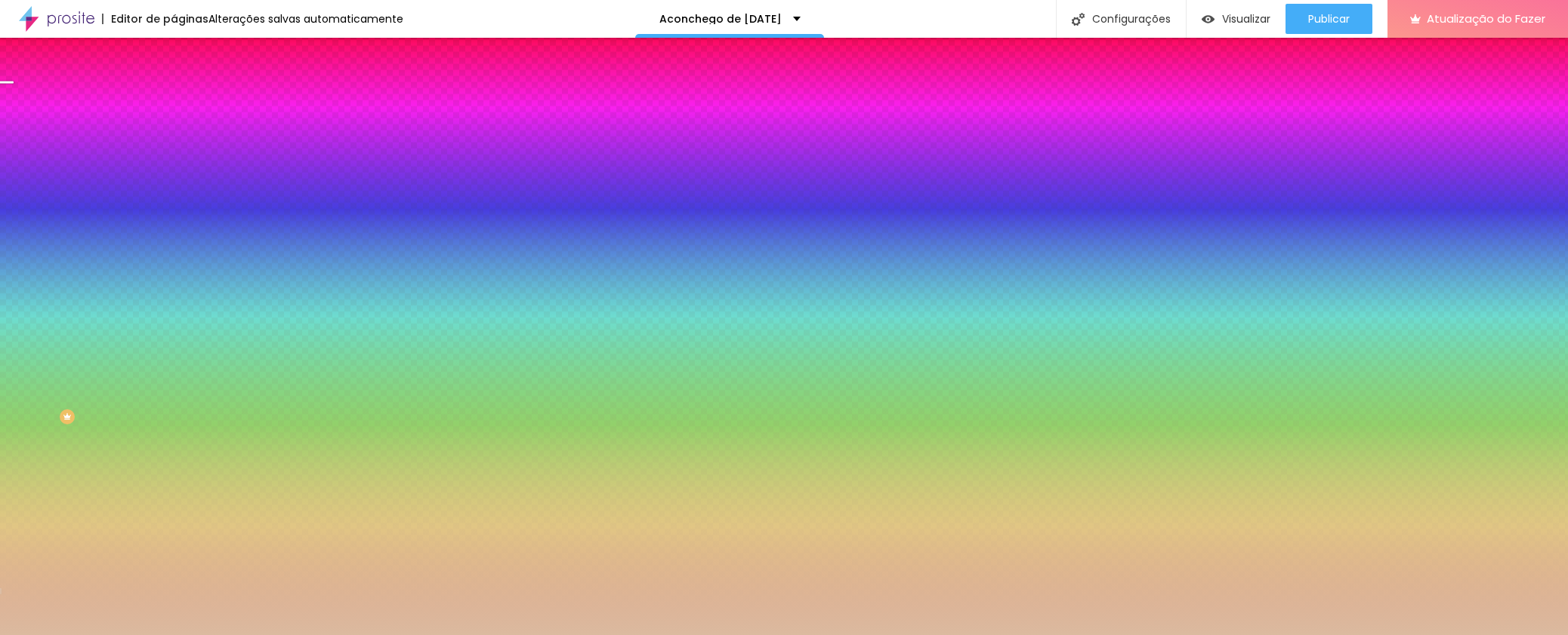
type input "60"
type input "55"
type input "50"
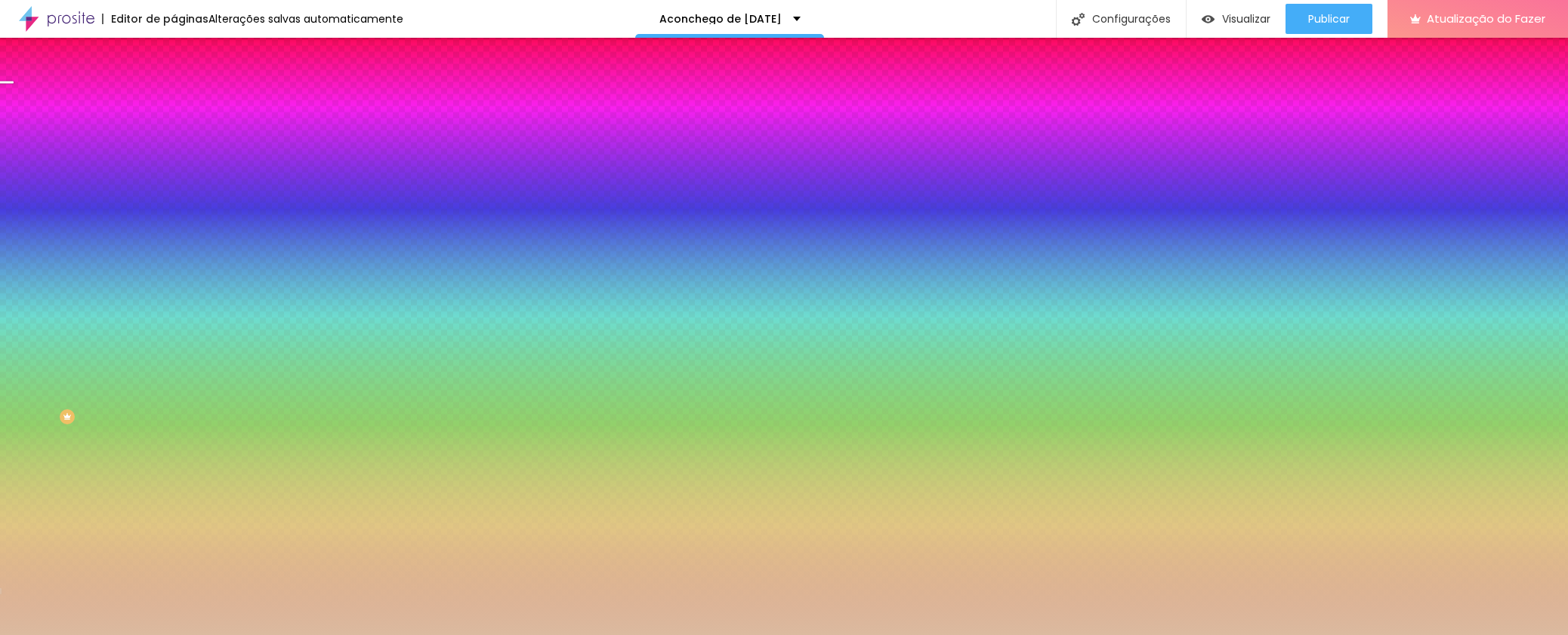
type input "55"
type input "60"
type input "70"
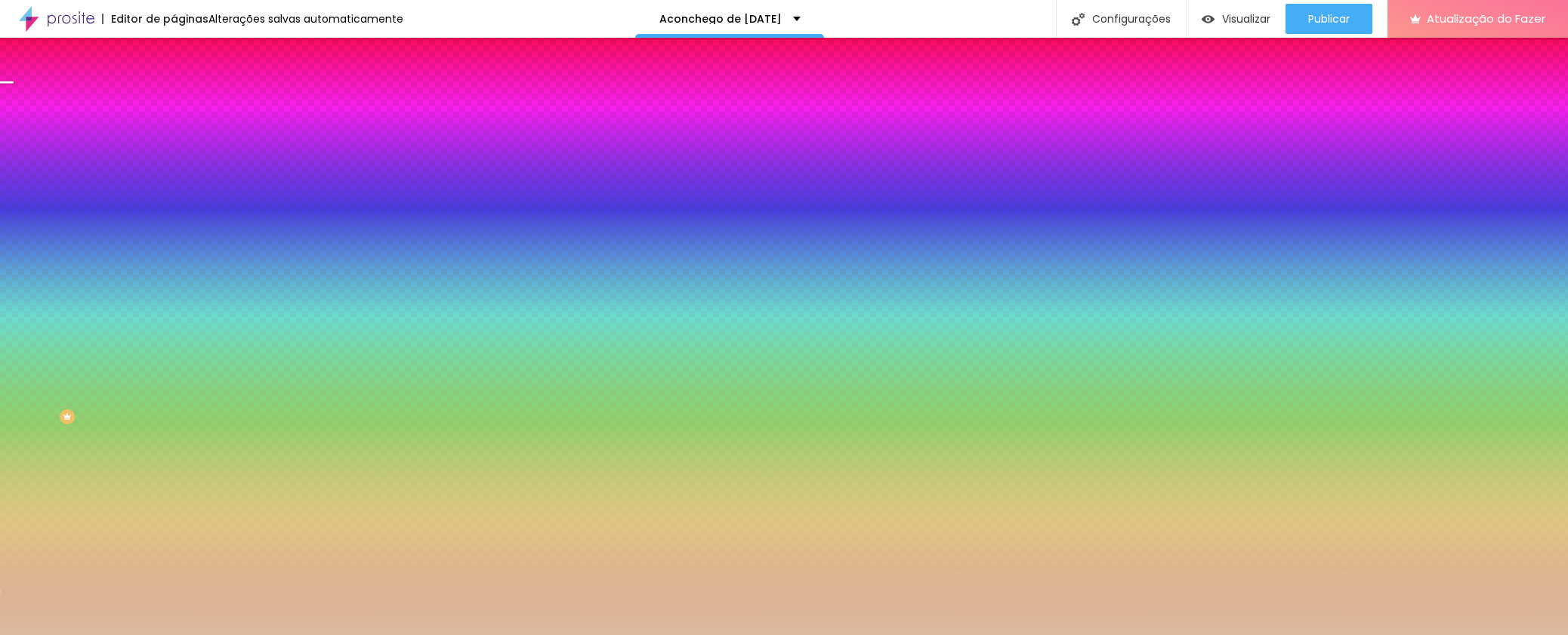
type input "70"
type input "85"
type input "95"
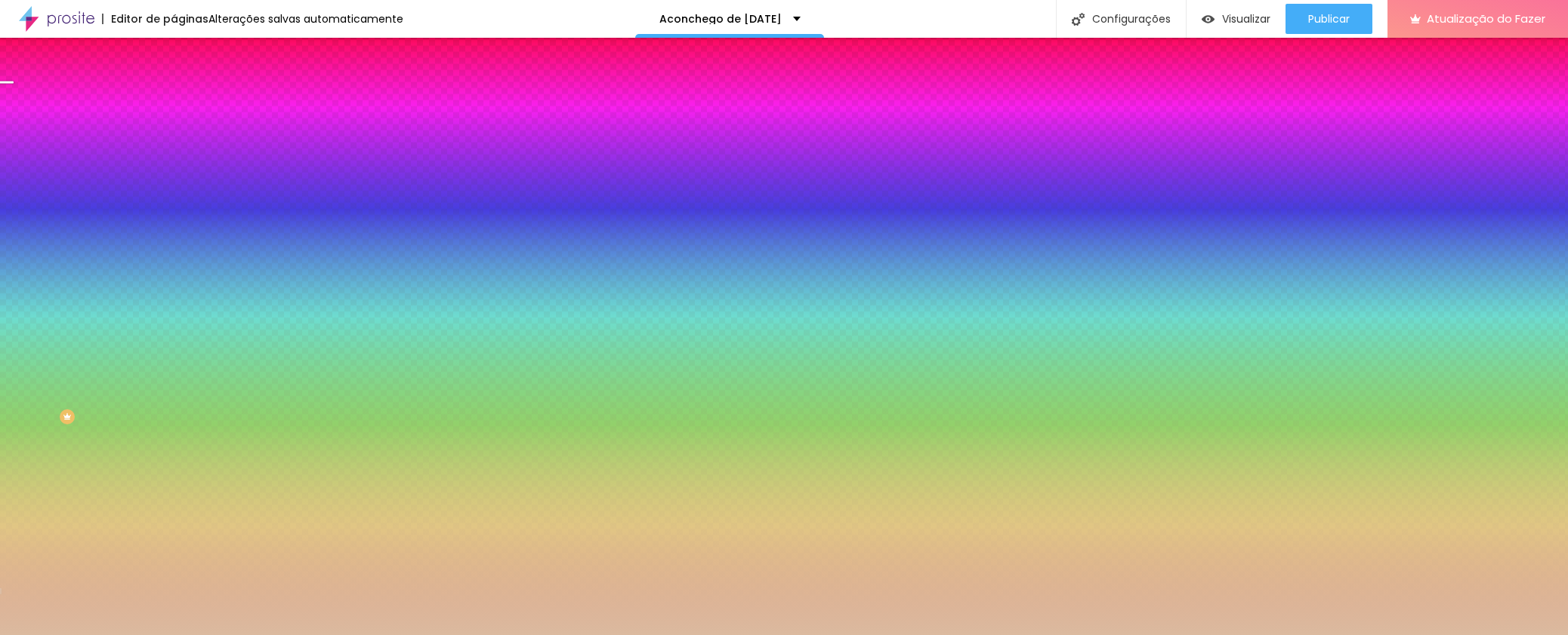
type input "130"
type input "145"
type input "165"
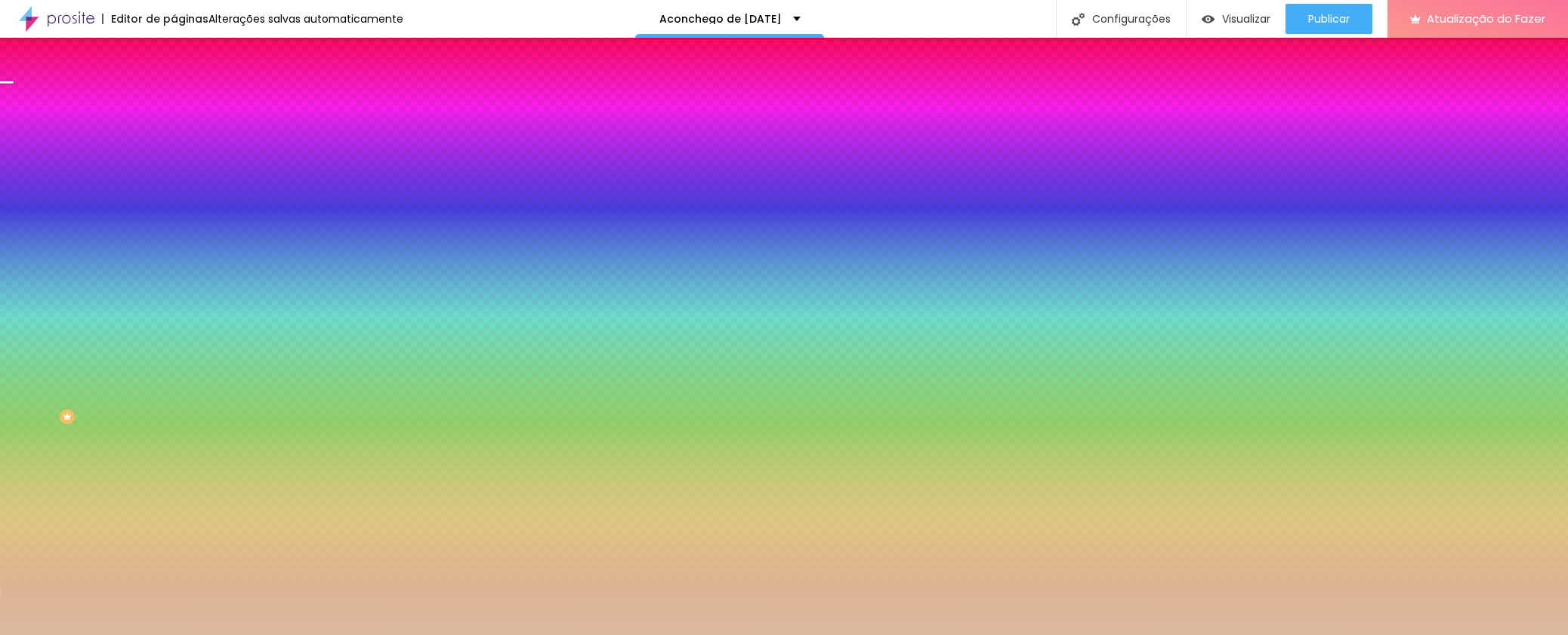
type input "165"
type input "185"
type input "205"
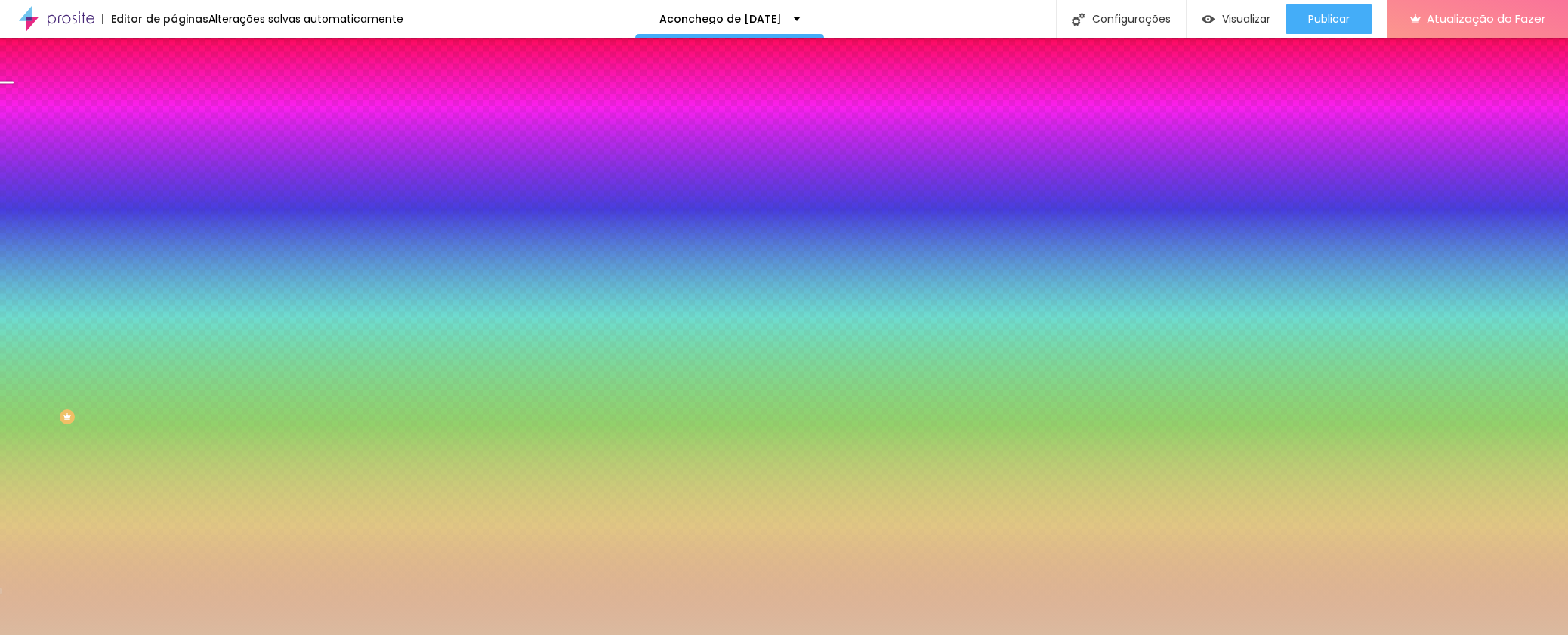
type input "225"
type input "240"
type input "255"
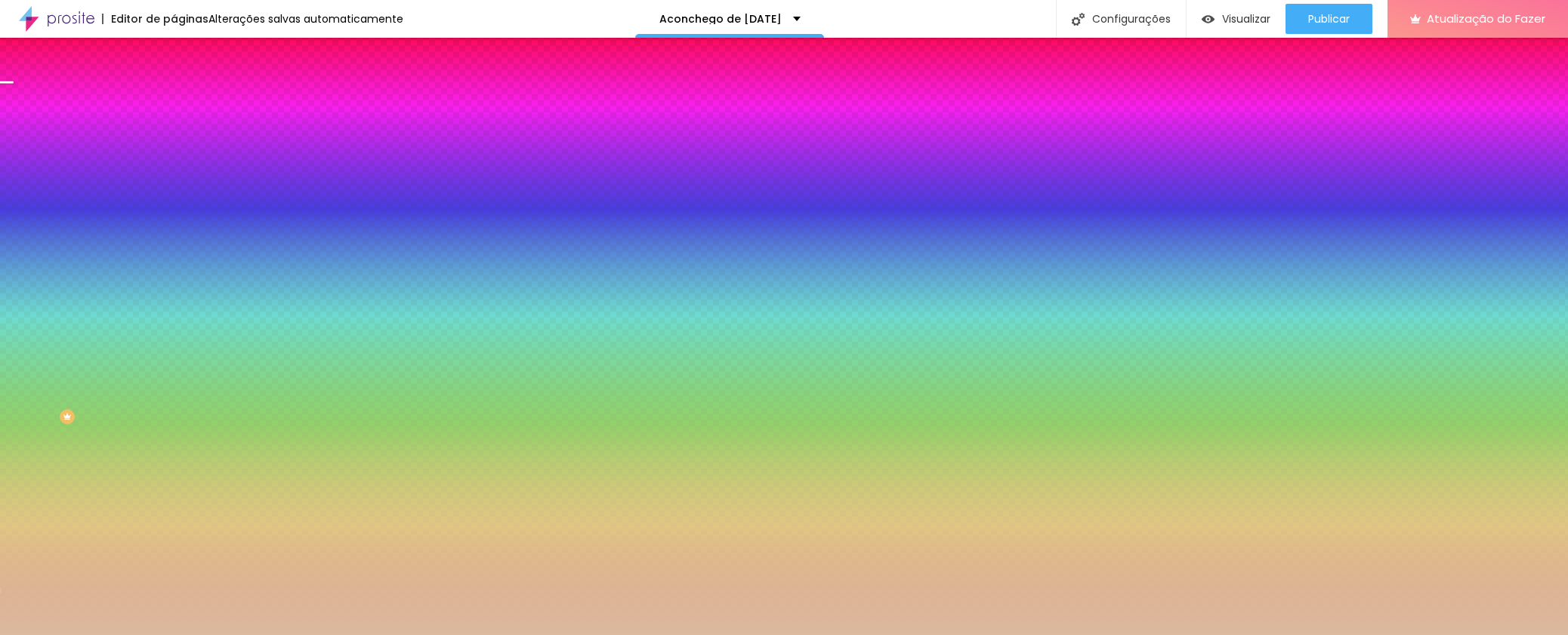
type input "255"
type input "270"
type input "280"
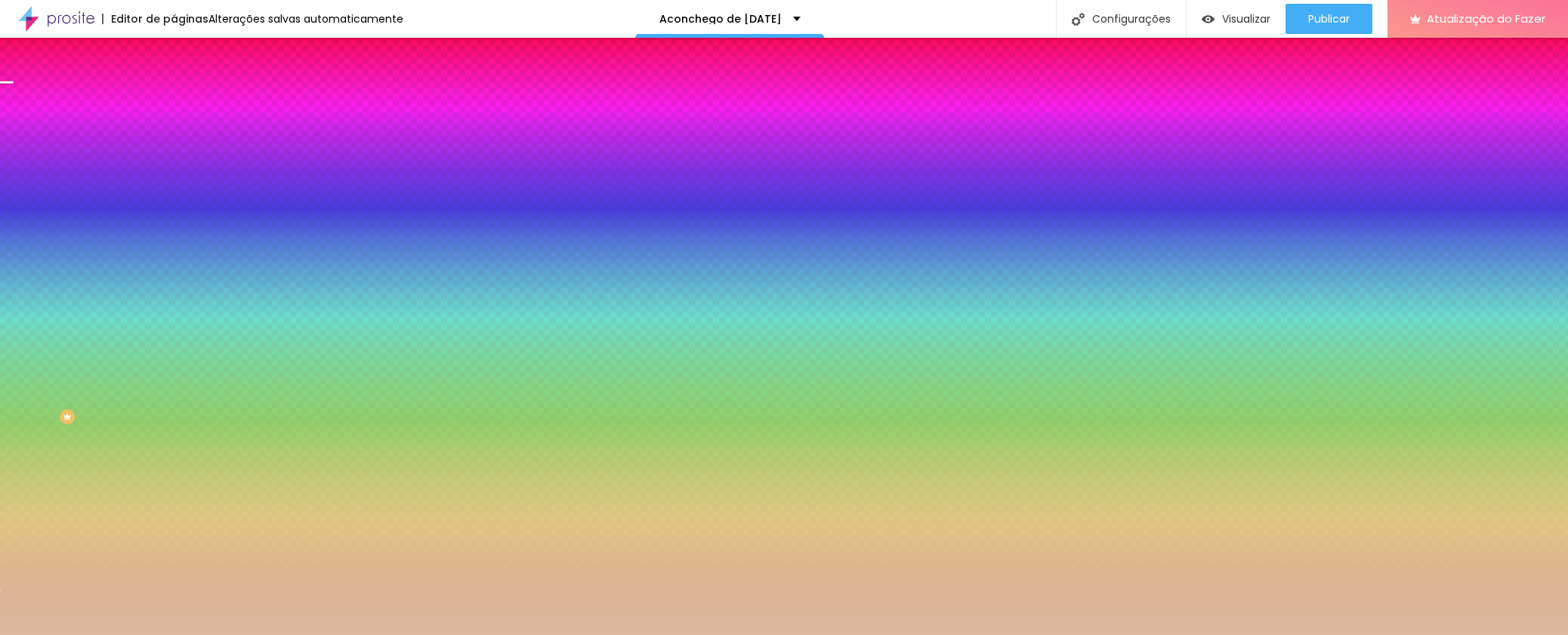
type input "295"
type input "300"
type input "290"
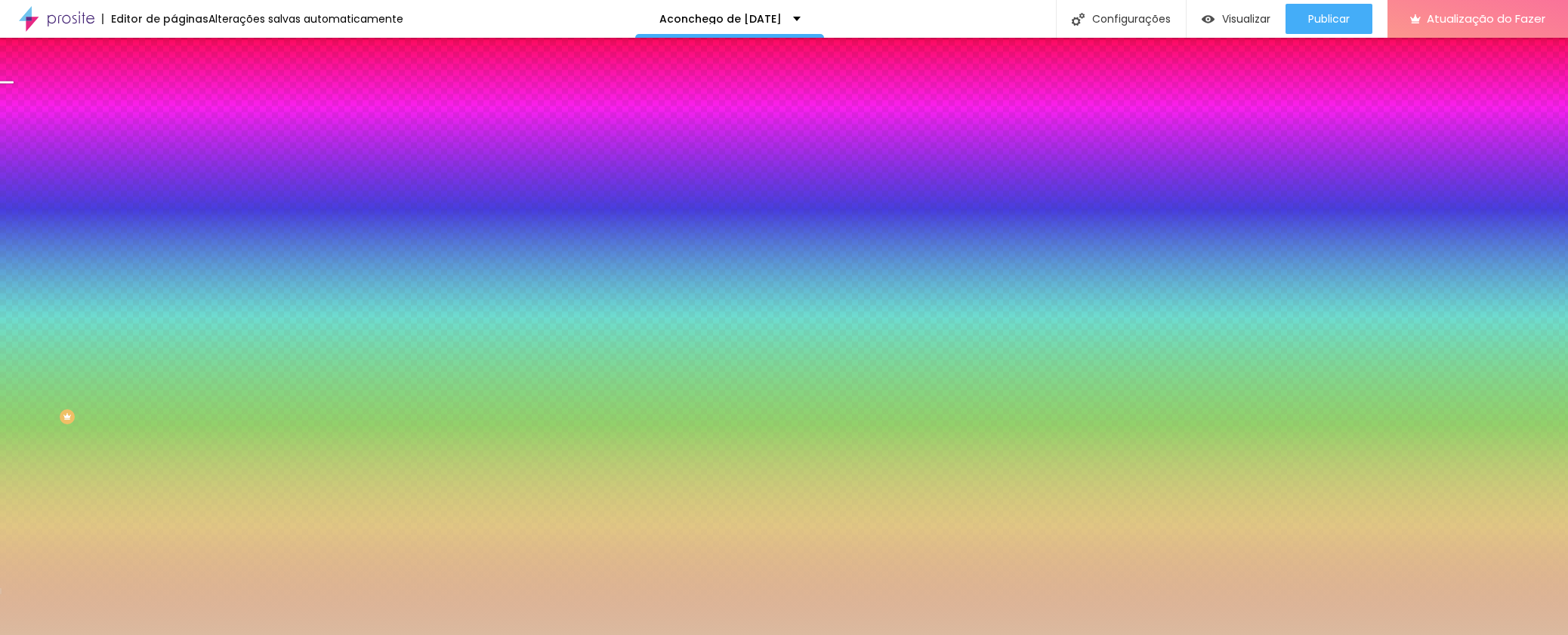
type input "290"
type input "210"
type input "185"
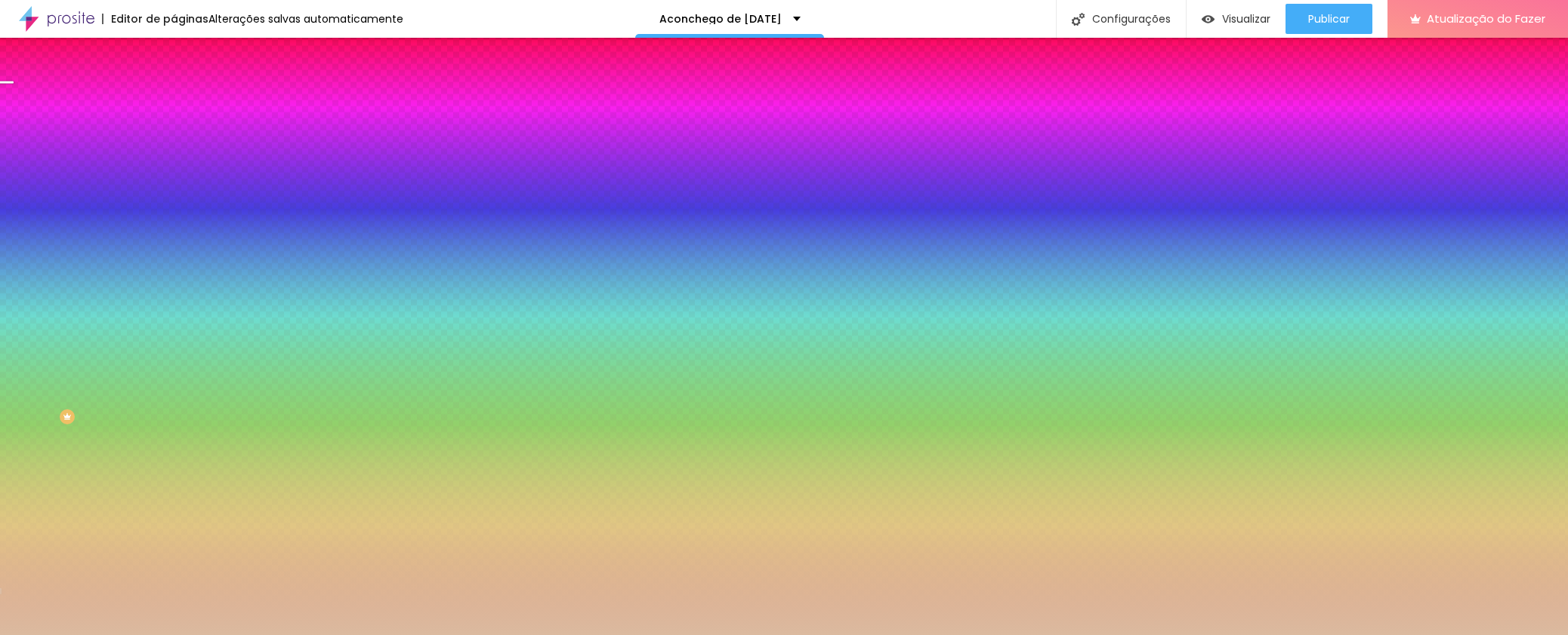
type input "175"
type input "165"
type input "155"
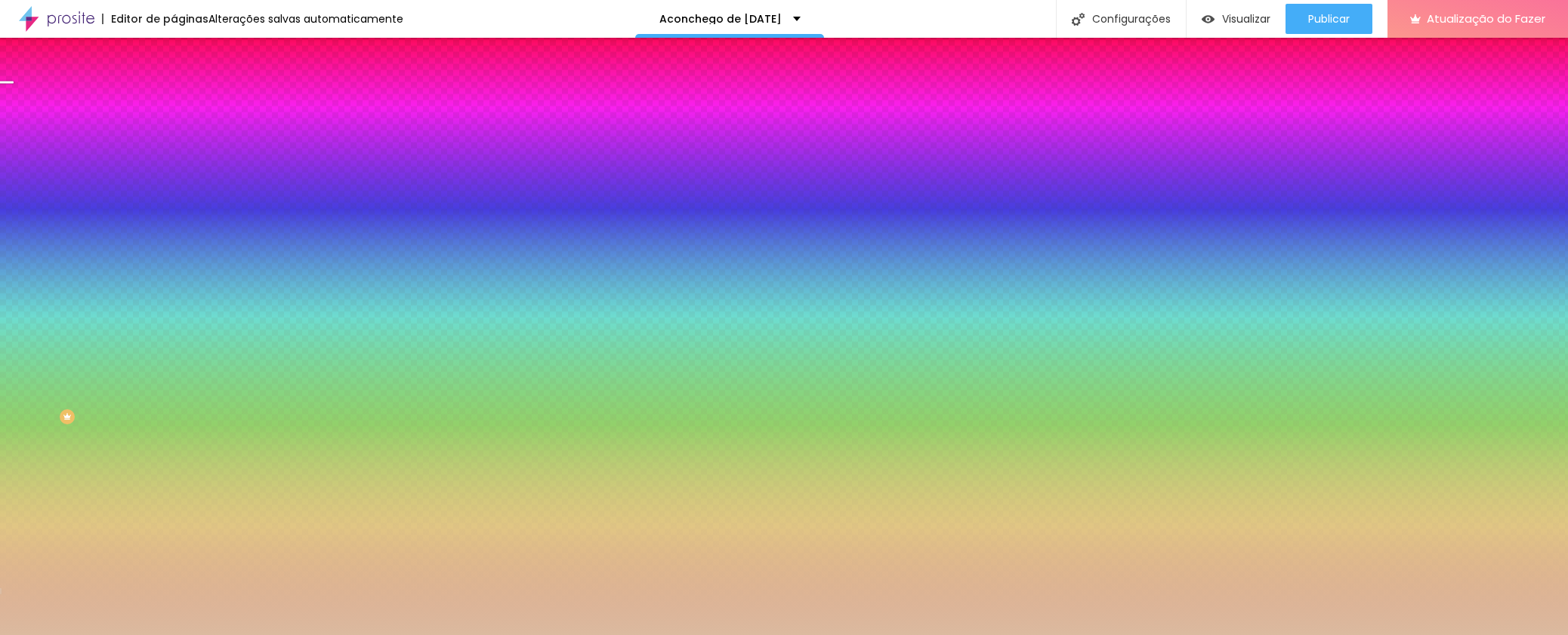
type input "155"
type input "145"
type input "135"
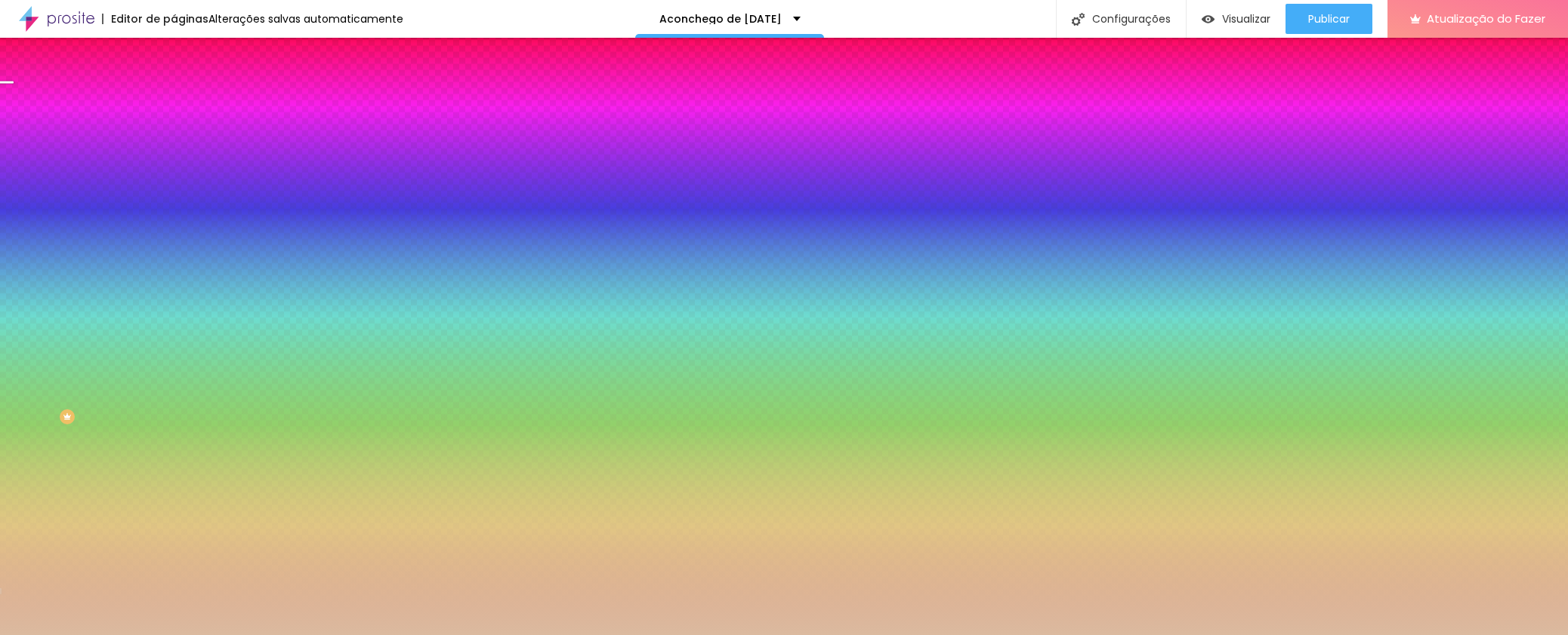
type input "125"
type input "115"
type input "110"
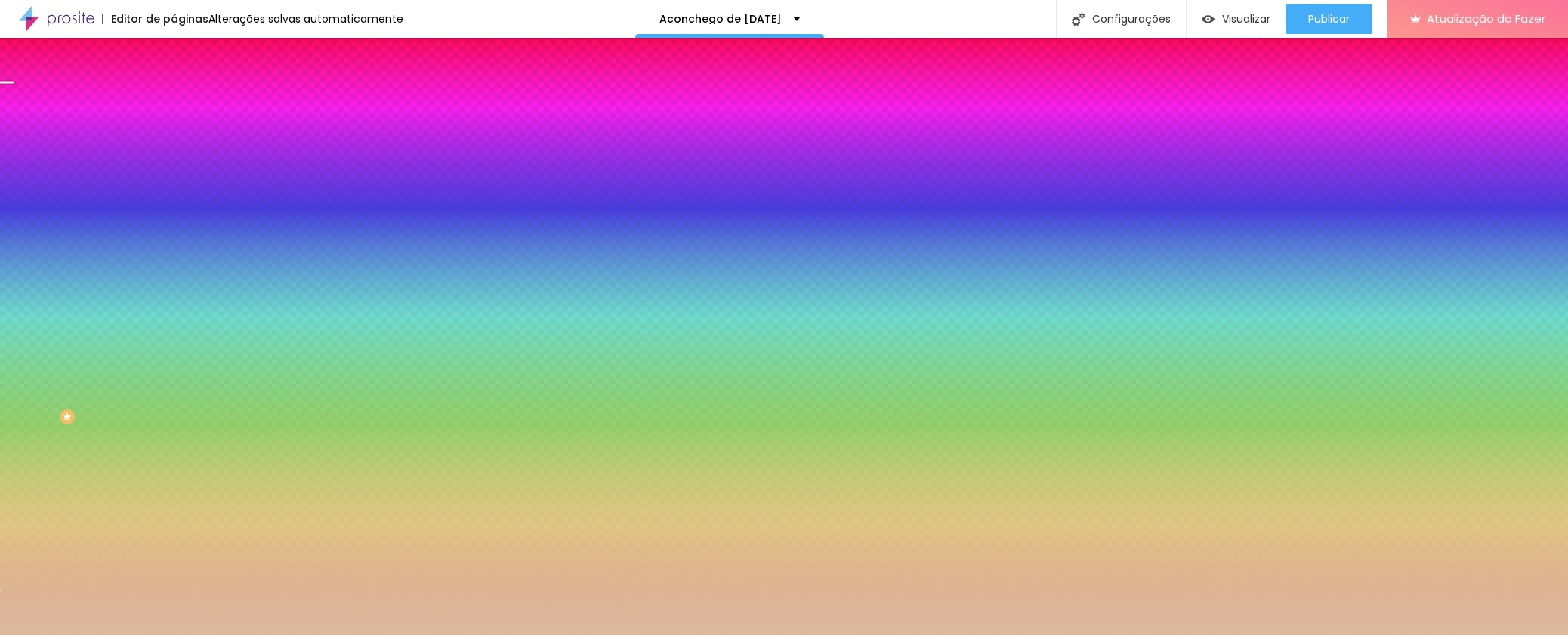
type input "110"
type input "100"
type input "95"
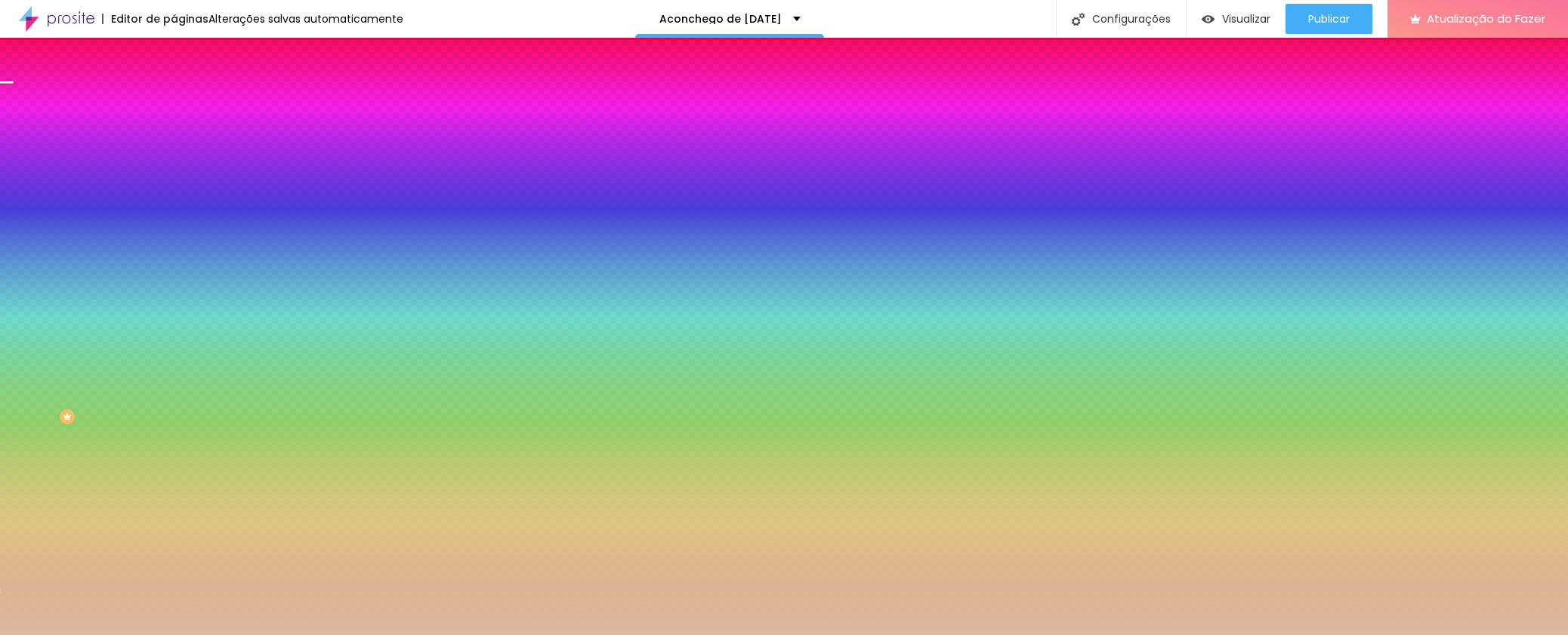
type input "85"
type input "80"
type input "70"
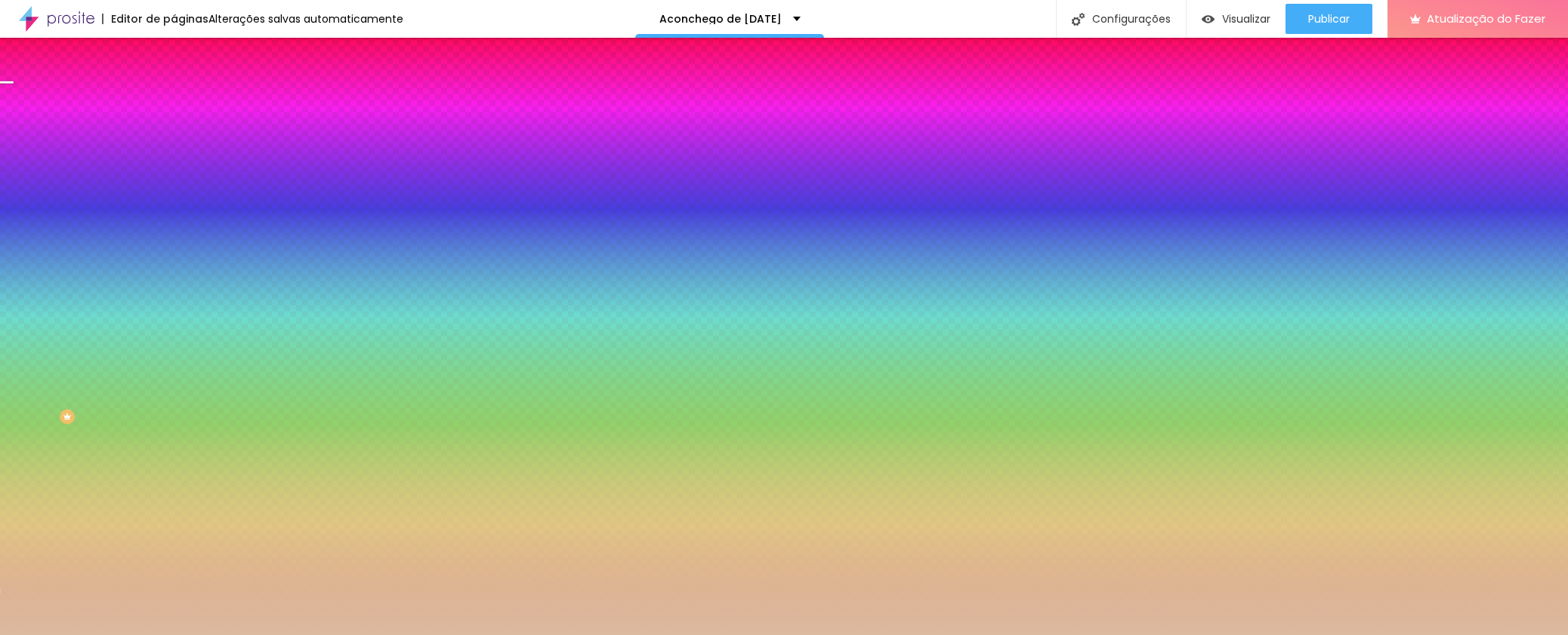
type input "70"
type input "65"
type input "55"
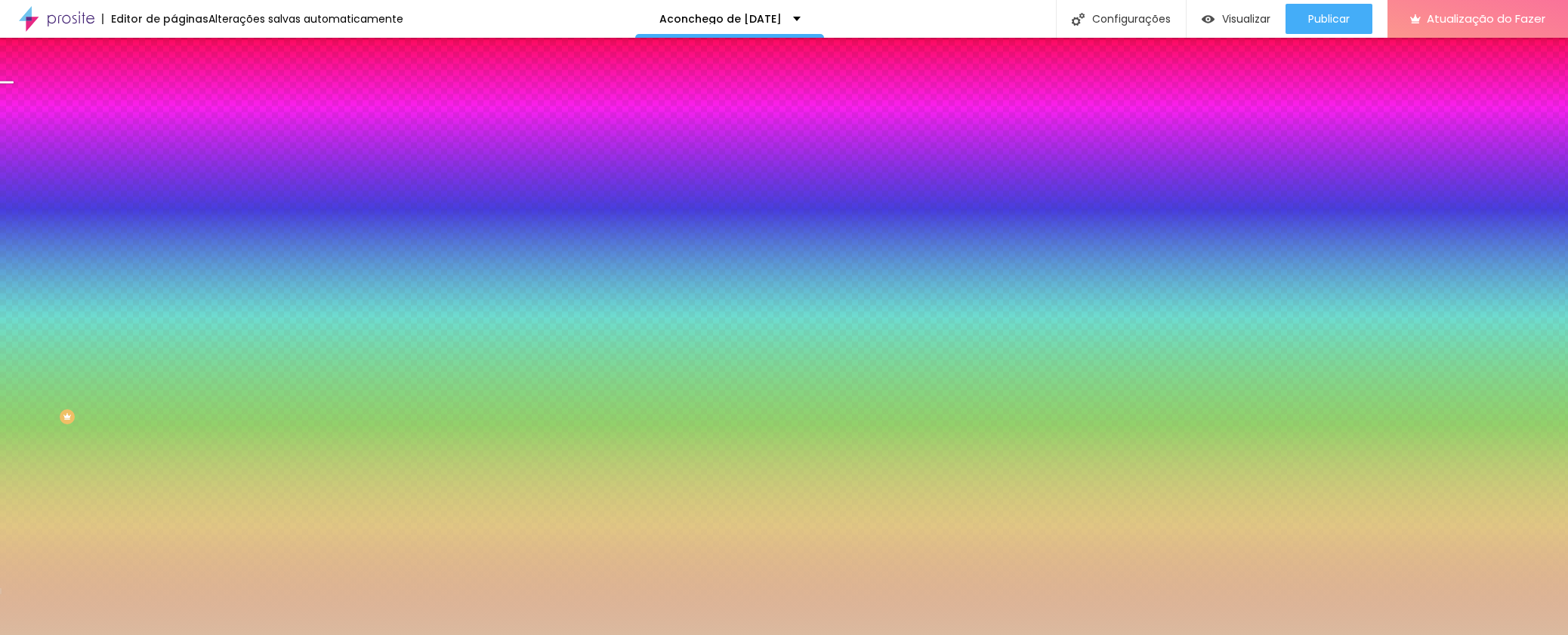
type input "50"
type input "60"
type input "110"
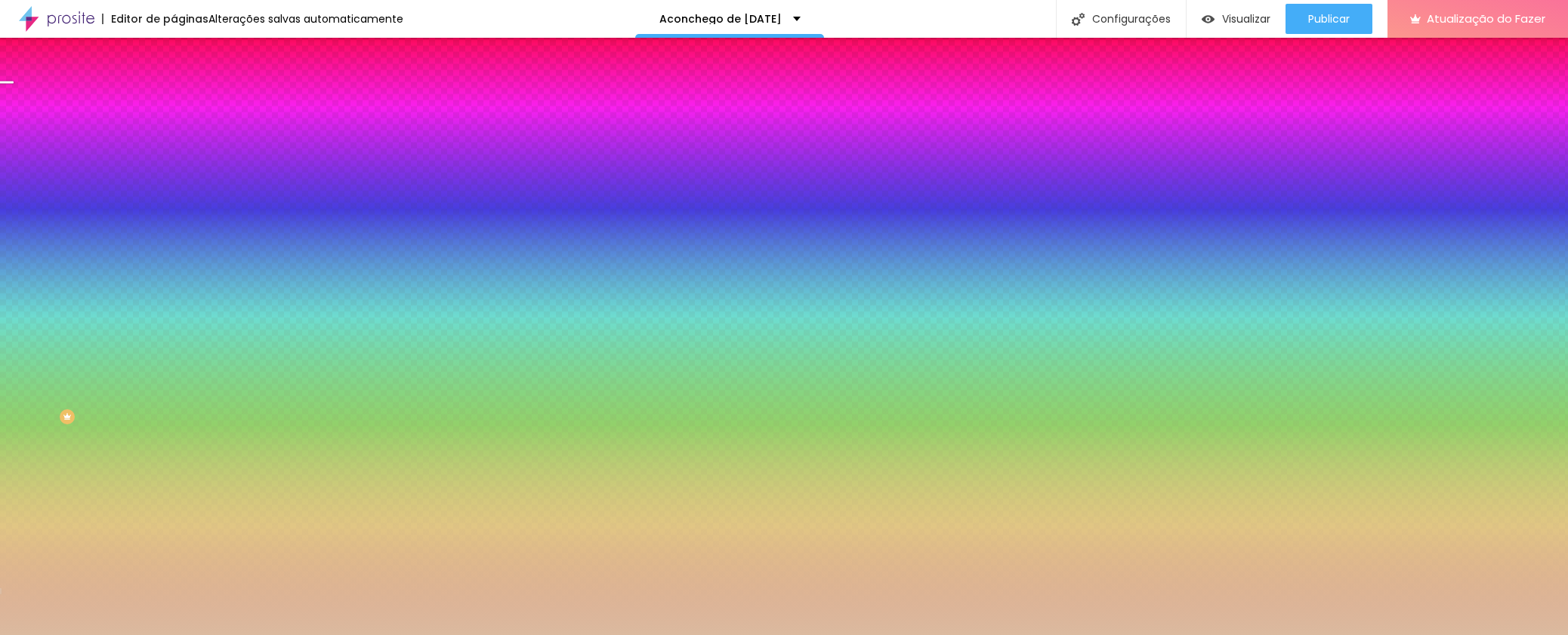
type input "110"
type input "125"
type input "130"
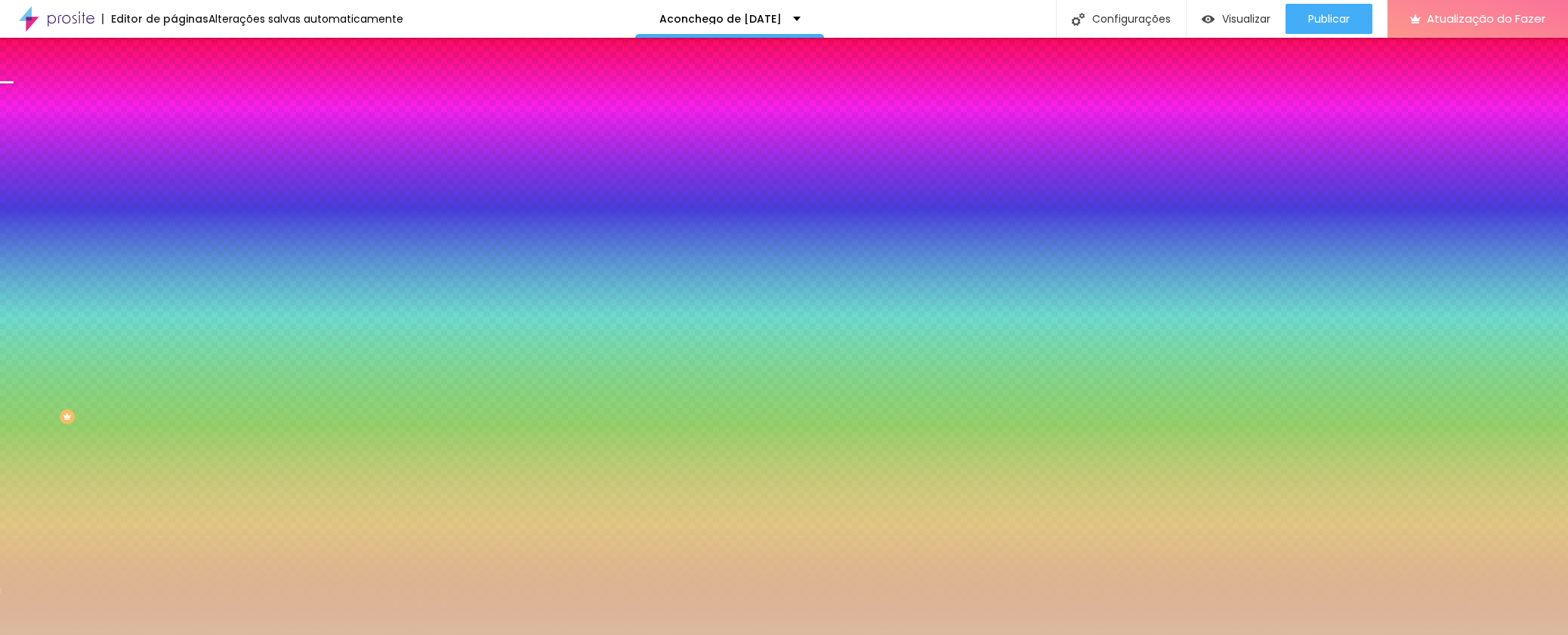
type input "135"
drag, startPoint x: 183, startPoint y: 590, endPoint x: 149, endPoint y: 571, distance: 38.9
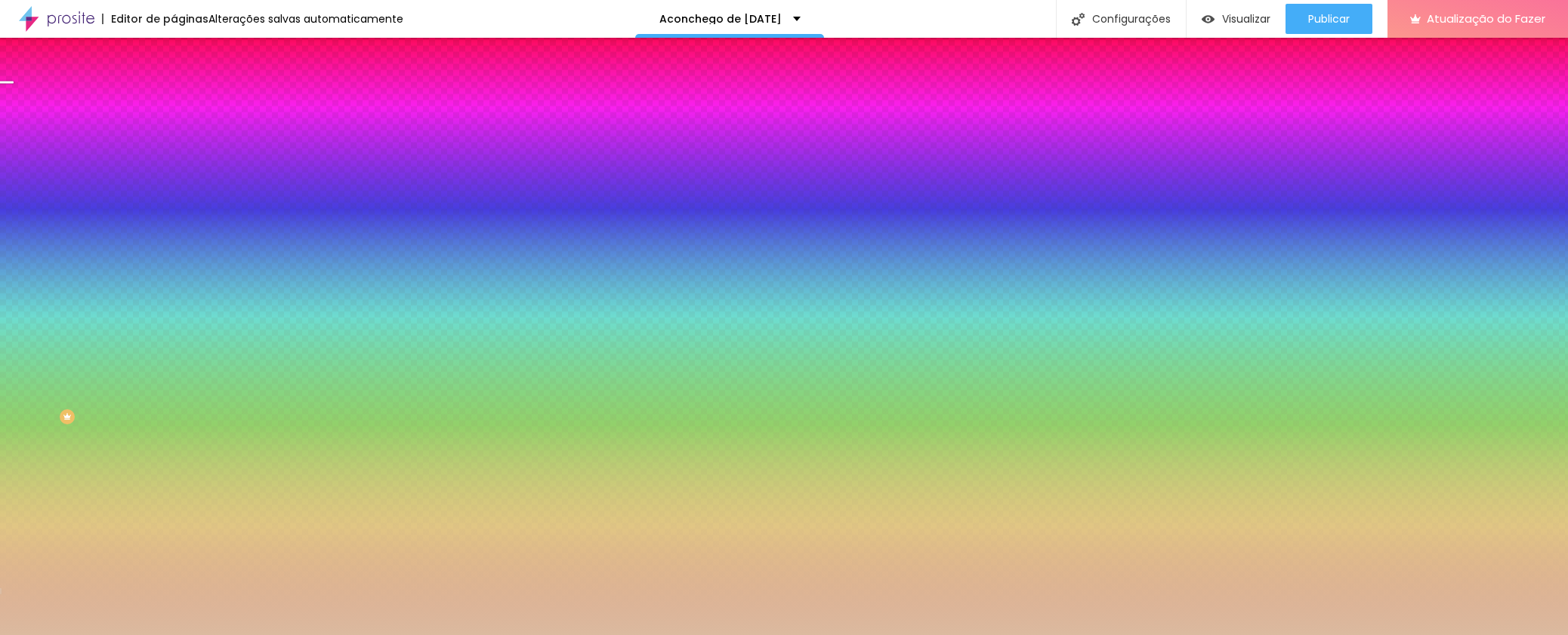
drag, startPoint x: 172, startPoint y: 586, endPoint x: 120, endPoint y: 576, distance: 53.0
click at [93, 634] on div at bounding box center [784, 635] width 1568 height 0
click at [174, 271] on button "button" at bounding box center [185, 263] width 21 height 16
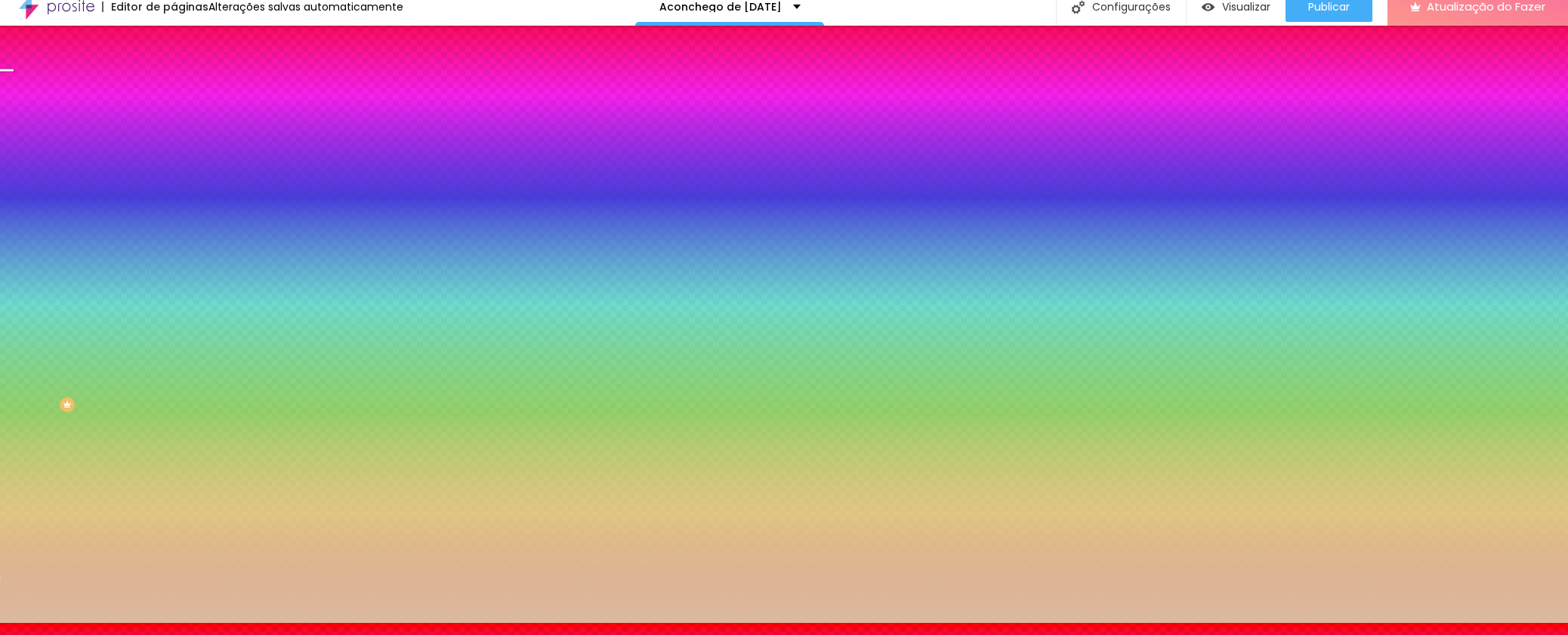
scroll to position [50, 0]
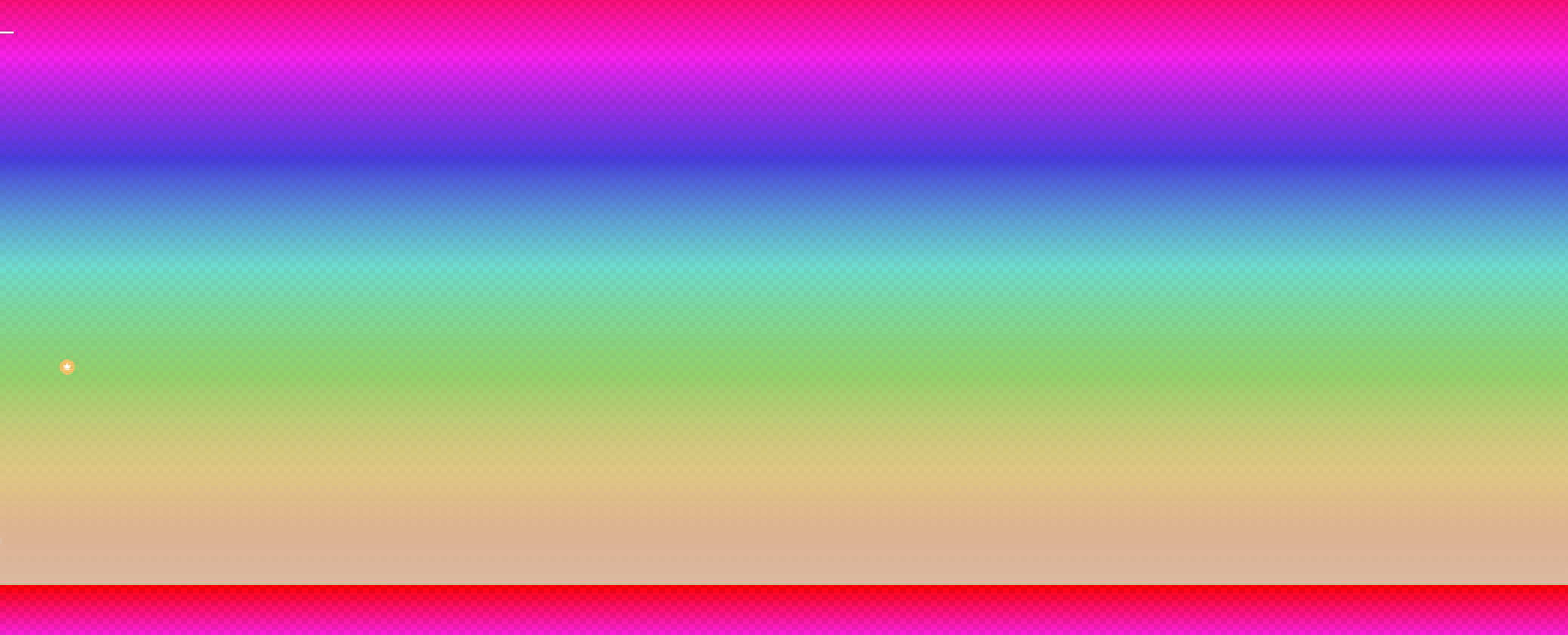
drag, startPoint x: 166, startPoint y: 543, endPoint x: 106, endPoint y: 534, distance: 60.7
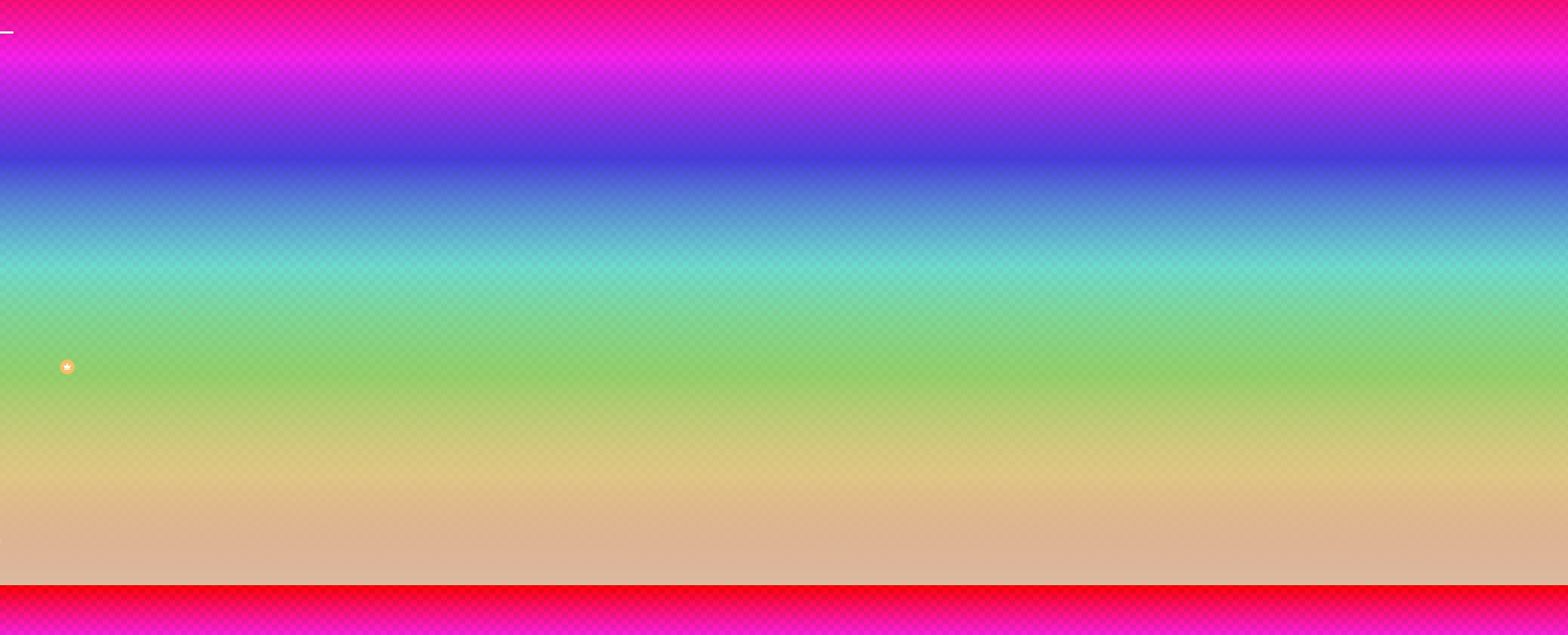
drag, startPoint x: 322, startPoint y: 380, endPoint x: 303, endPoint y: 380, distance: 19.0
click at [322, 594] on div at bounding box center [784, 594] width 1568 height 0
click at [132, 585] on div at bounding box center [784, 585] width 1568 height 0
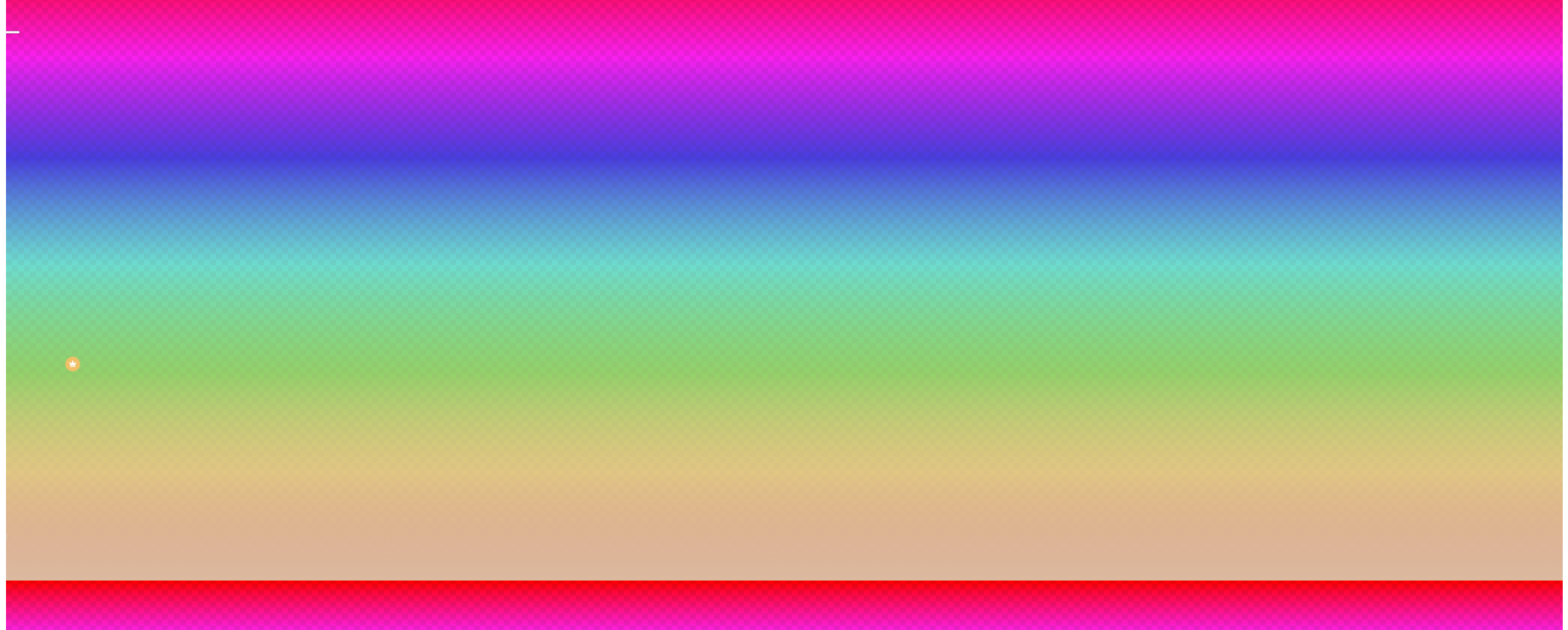
scroll to position [0, 0]
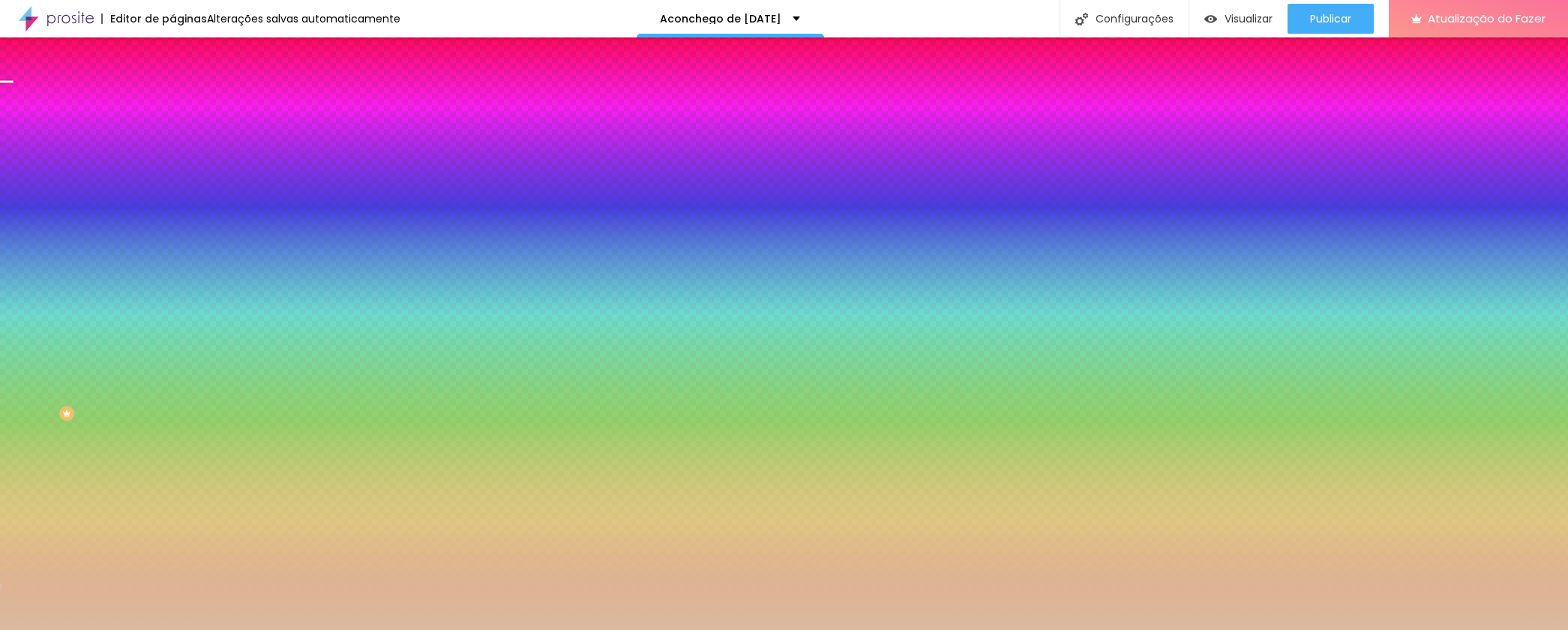
click at [173, 112] on li "Avançado" at bounding box center [259, 110] width 173 height 15
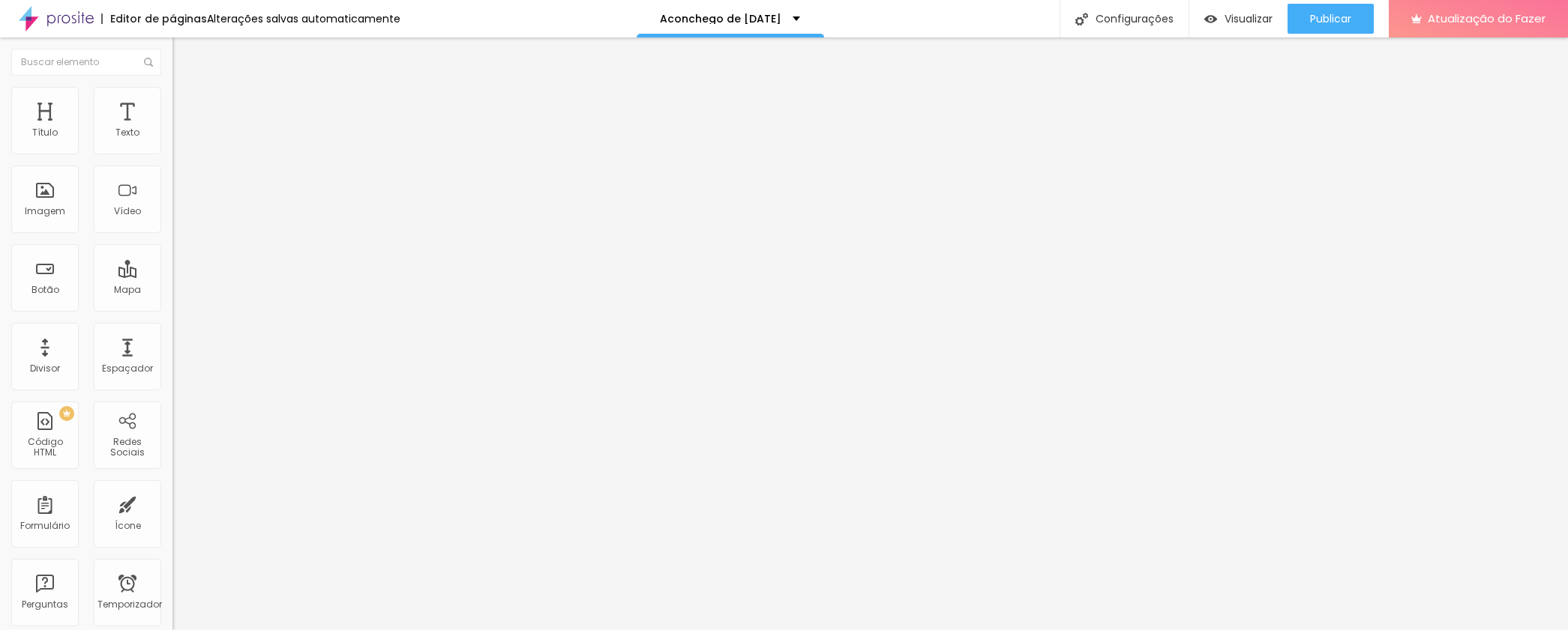
drag, startPoint x: 101, startPoint y: 146, endPoint x: 20, endPoint y: 176, distance: 86.4
click at [173, 291] on input "range" at bounding box center [221, 297] width 97 height 12
drag, startPoint x: 17, startPoint y: 177, endPoint x: 64, endPoint y: 179, distance: 47.0
click at [173, 503] on input "range" at bounding box center [221, 509] width 97 height 12
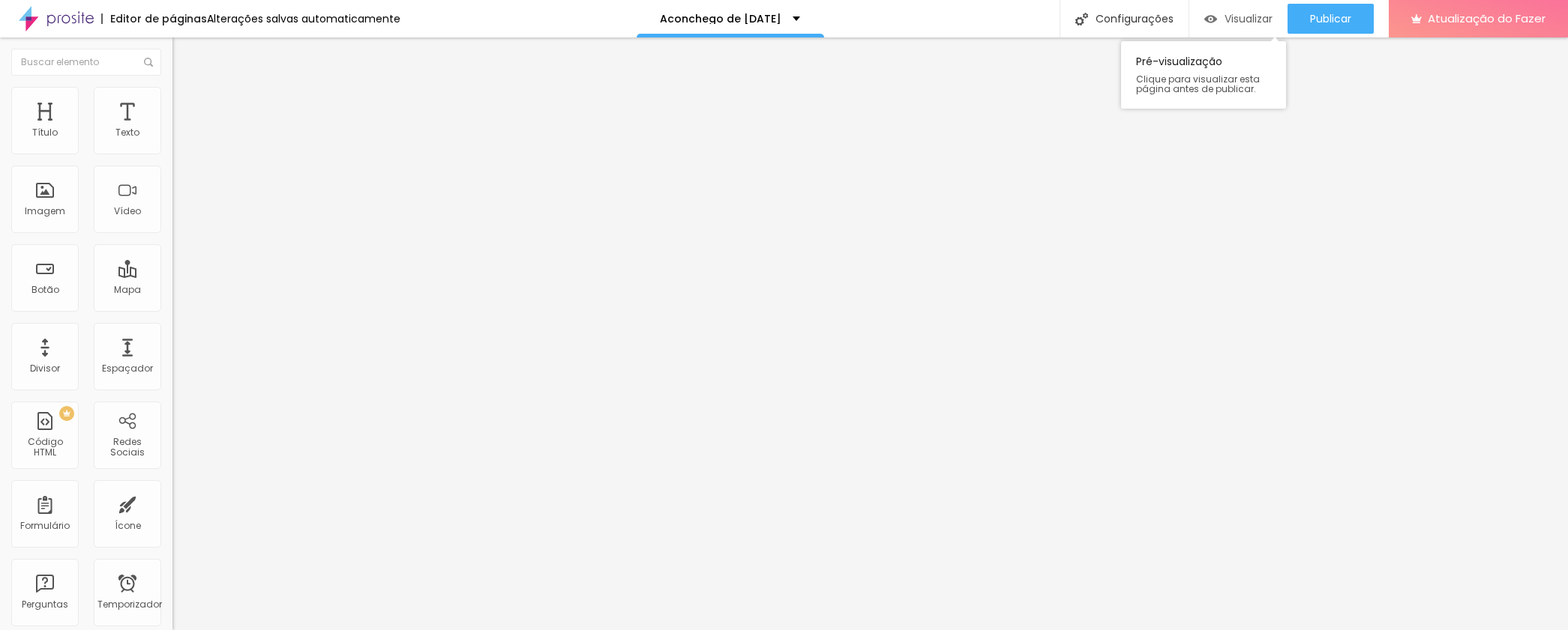
click at [1253, 22] on font "Visualizar" at bounding box center [1249, 19] width 48 height 15
drag, startPoint x: 55, startPoint y: 176, endPoint x: 65, endPoint y: 176, distance: 10.0
click at [173, 503] on input "range" at bounding box center [221, 509] width 97 height 12
click at [1253, 14] on font "Visualizar" at bounding box center [1249, 19] width 48 height 15
click at [173, 503] on input "range" at bounding box center [221, 509] width 97 height 12
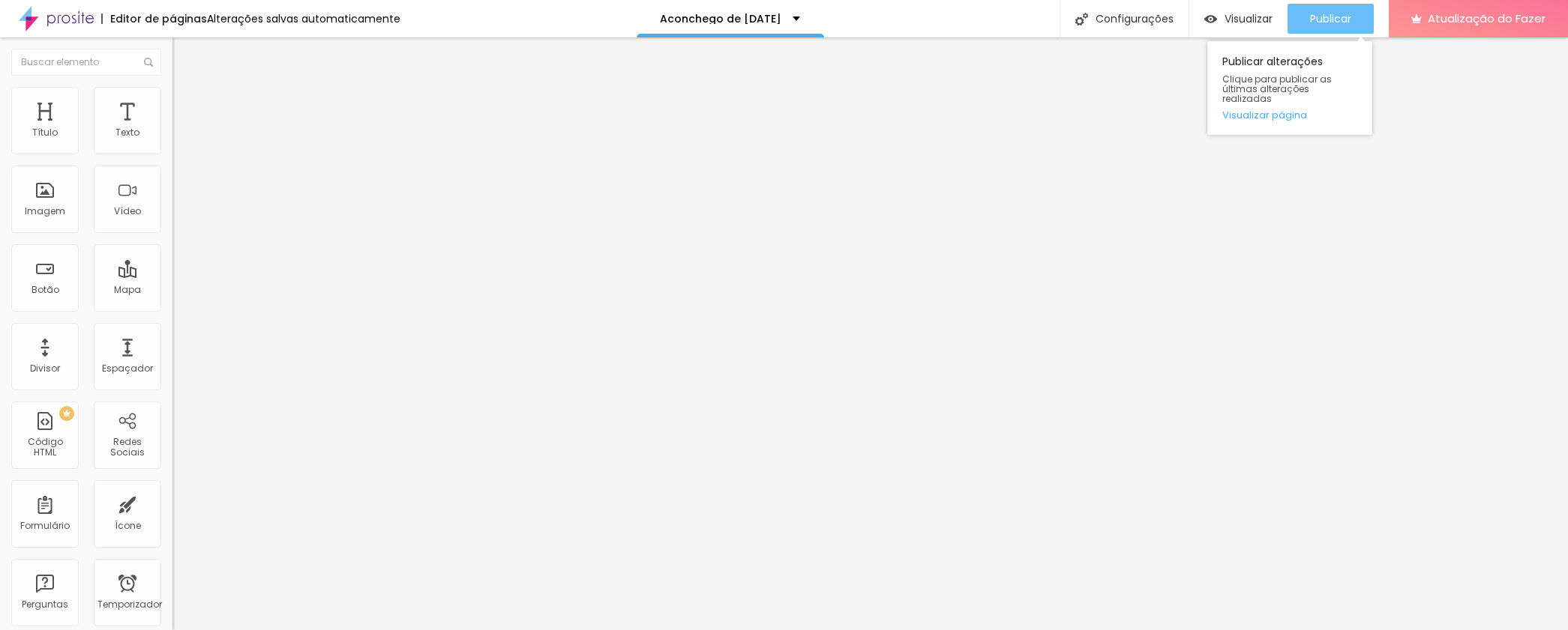
click at [1316, 17] on font "Publicar" at bounding box center [1330, 19] width 41 height 15
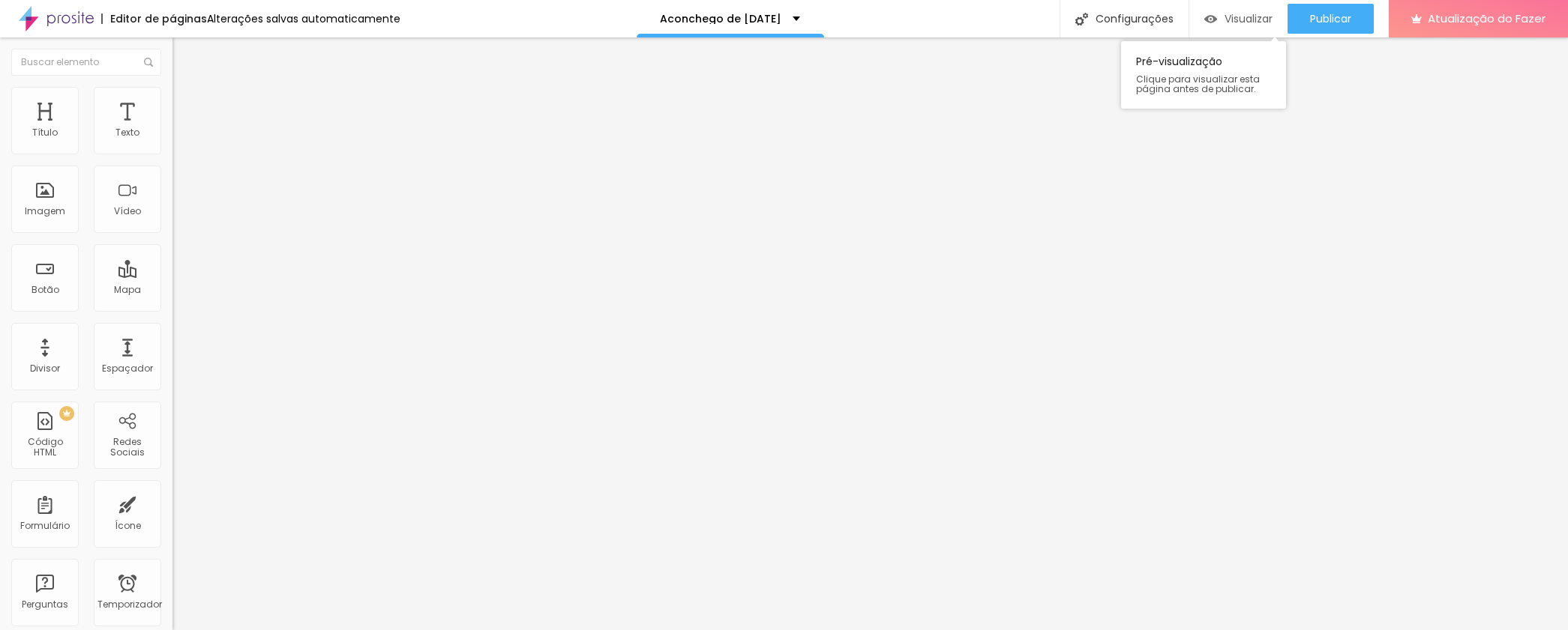
click at [1249, 27] on div "Visualizar" at bounding box center [1238, 19] width 68 height 30
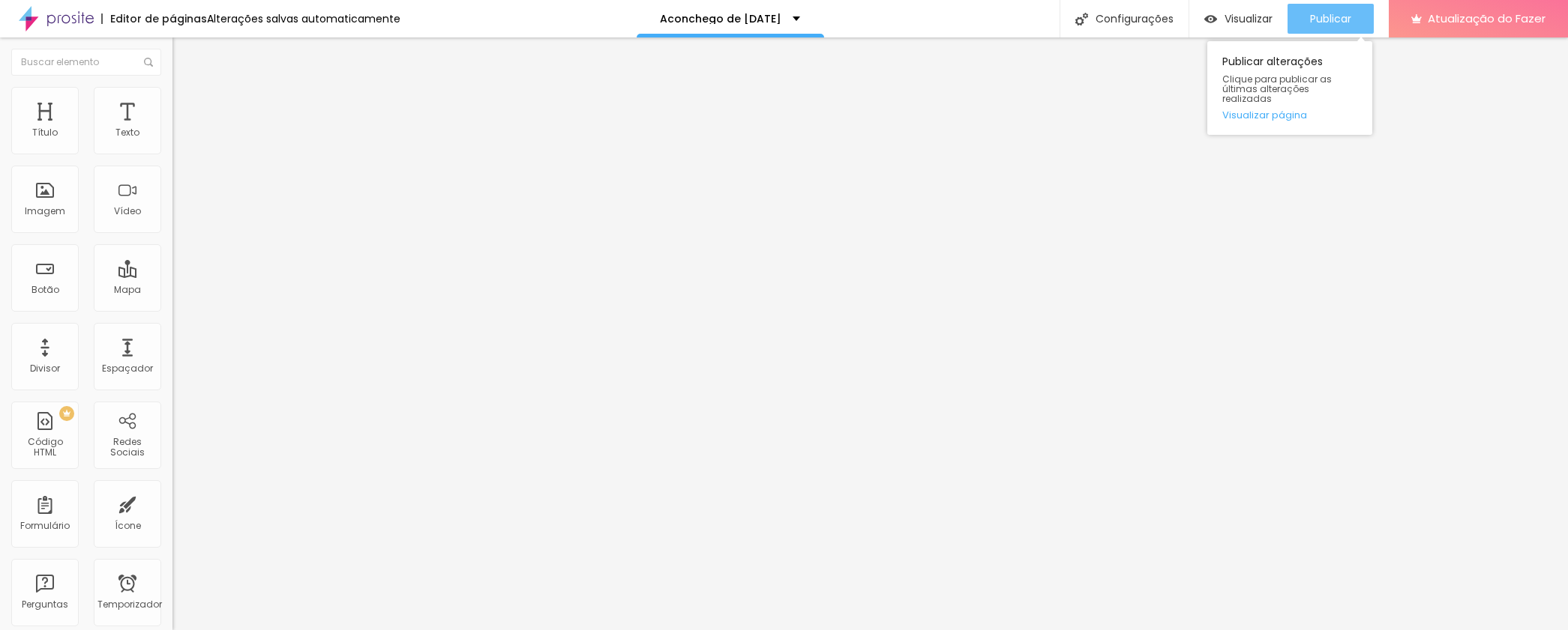
click at [1348, 23] on font "Publicar" at bounding box center [1330, 19] width 41 height 15
drag, startPoint x: 59, startPoint y: 177, endPoint x: 41, endPoint y: 180, distance: 18.2
click at [173, 503] on input "range" at bounding box center [221, 509] width 97 height 12
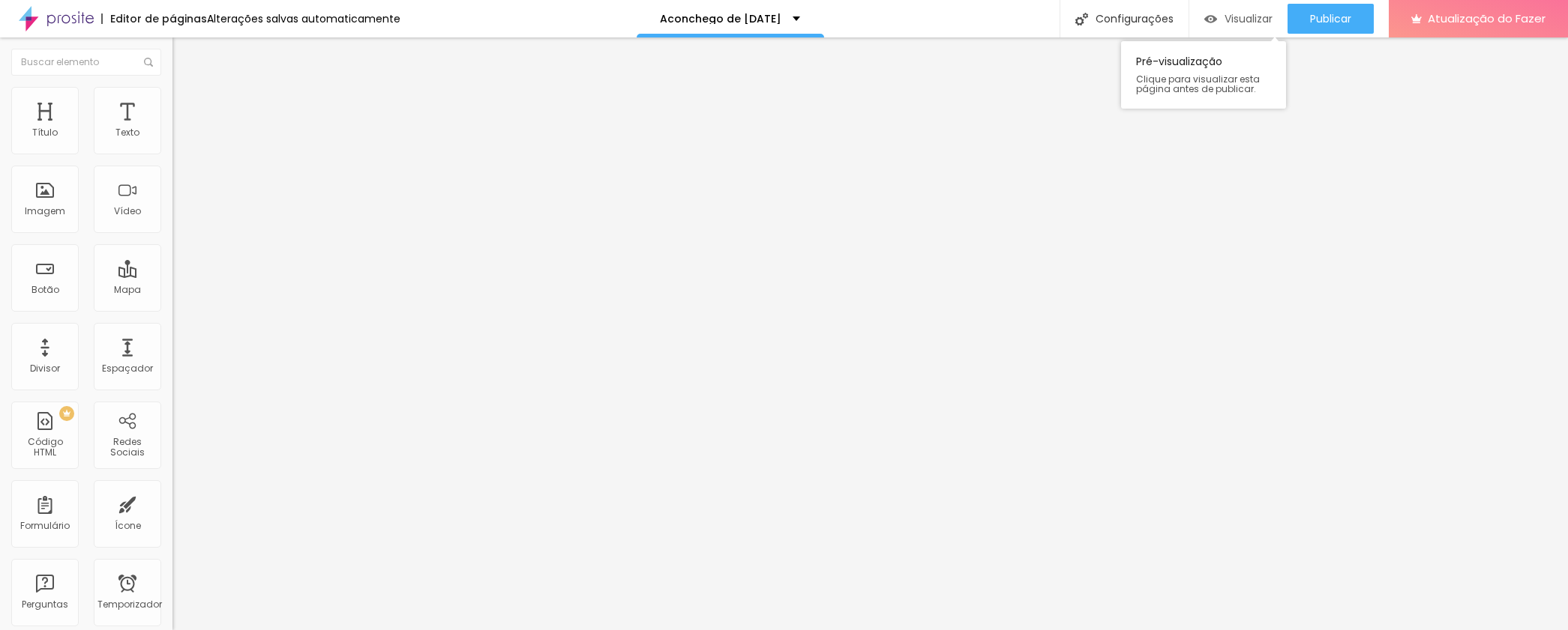
click at [1217, 22] on div "Visualizar" at bounding box center [1238, 19] width 68 height 13
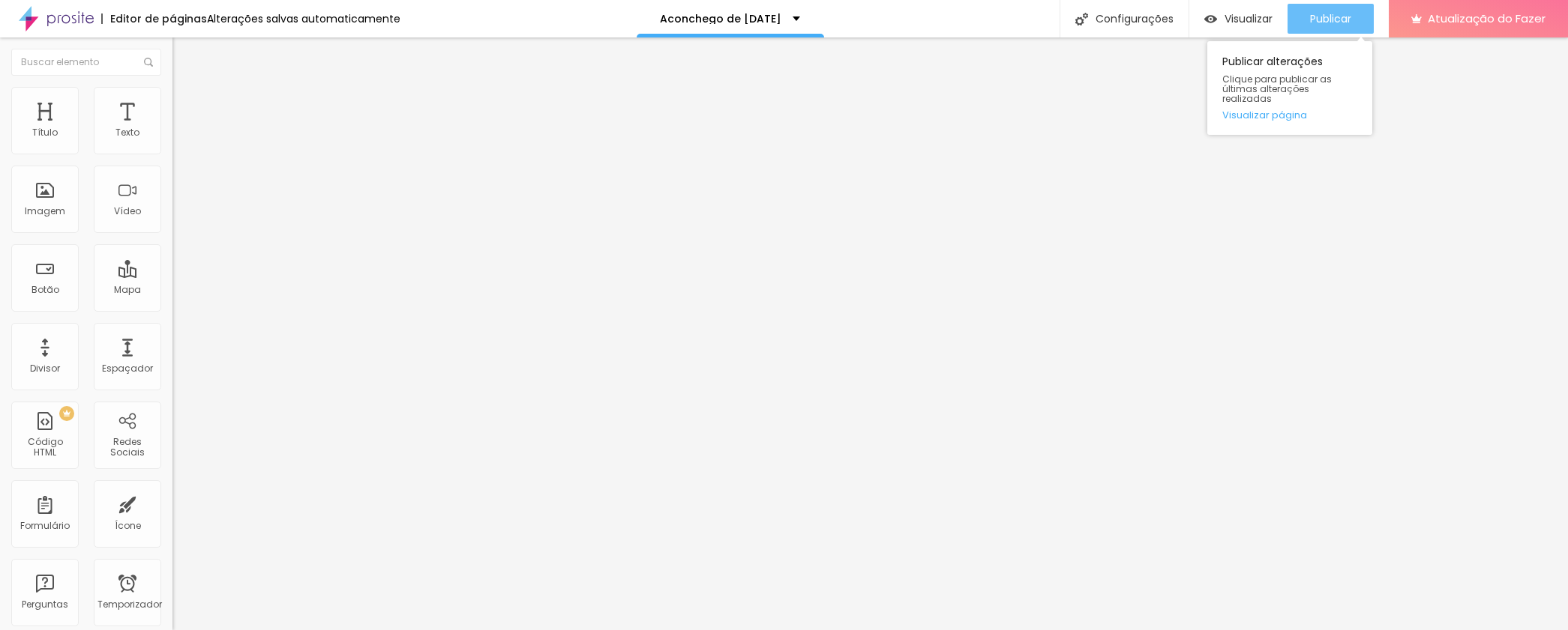
click at [1325, 29] on div "Publicar" at bounding box center [1330, 19] width 41 height 30
click at [186, 104] on font "Avançado" at bounding box center [211, 97] width 50 height 13
click at [186, 89] on font "Estilo" at bounding box center [198, 82] width 23 height 13
click at [173, 142] on font "Título 2" at bounding box center [198, 132] width 50 height 19
click at [173, 167] on font "Título 4" at bounding box center [193, 160] width 41 height 15
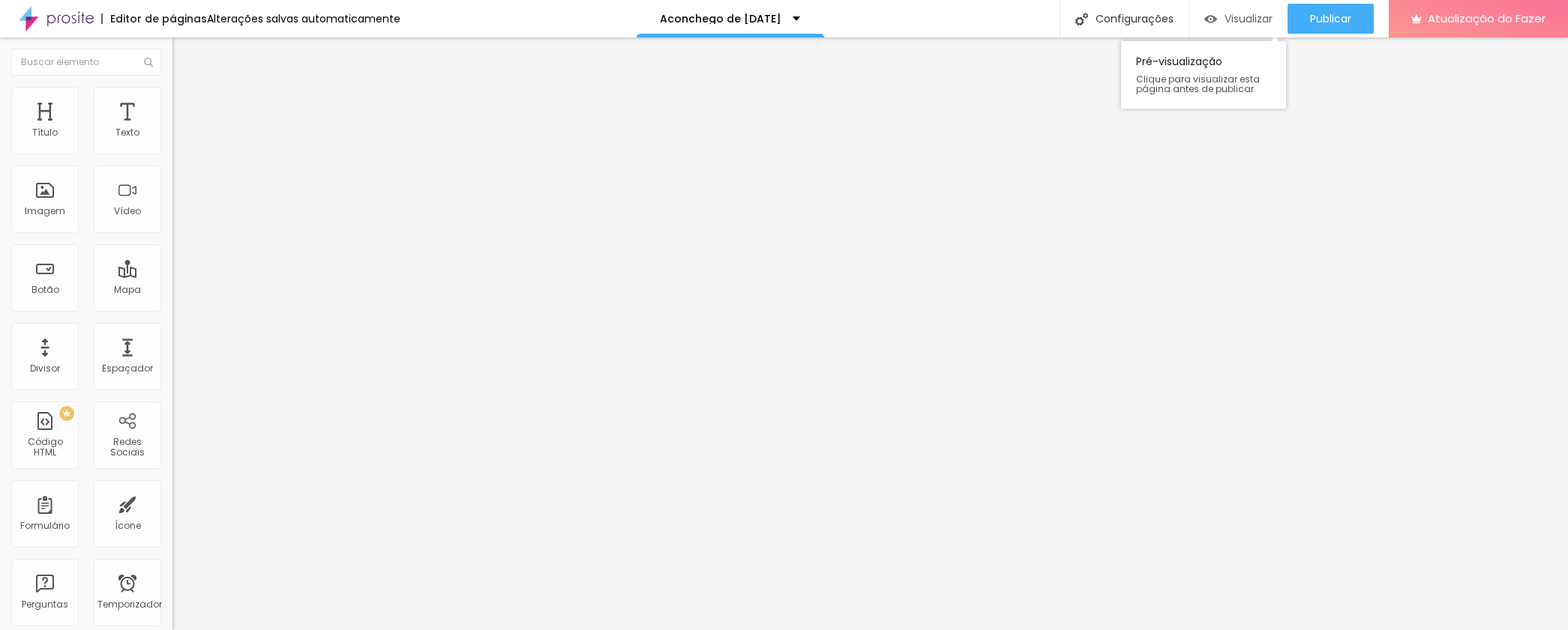
click at [1237, 16] on font "Visualizar" at bounding box center [1249, 19] width 48 height 15
click at [56, 195] on div "Imagem" at bounding box center [45, 200] width 68 height 68
click at [51, 200] on div "Imagem" at bounding box center [45, 200] width 68 height 68
click at [173, 113] on ul "Conteúdo Estilo Avançado" at bounding box center [259, 95] width 173 height 45
click at [173, 98] on li "Estilo" at bounding box center [259, 95] width 173 height 15
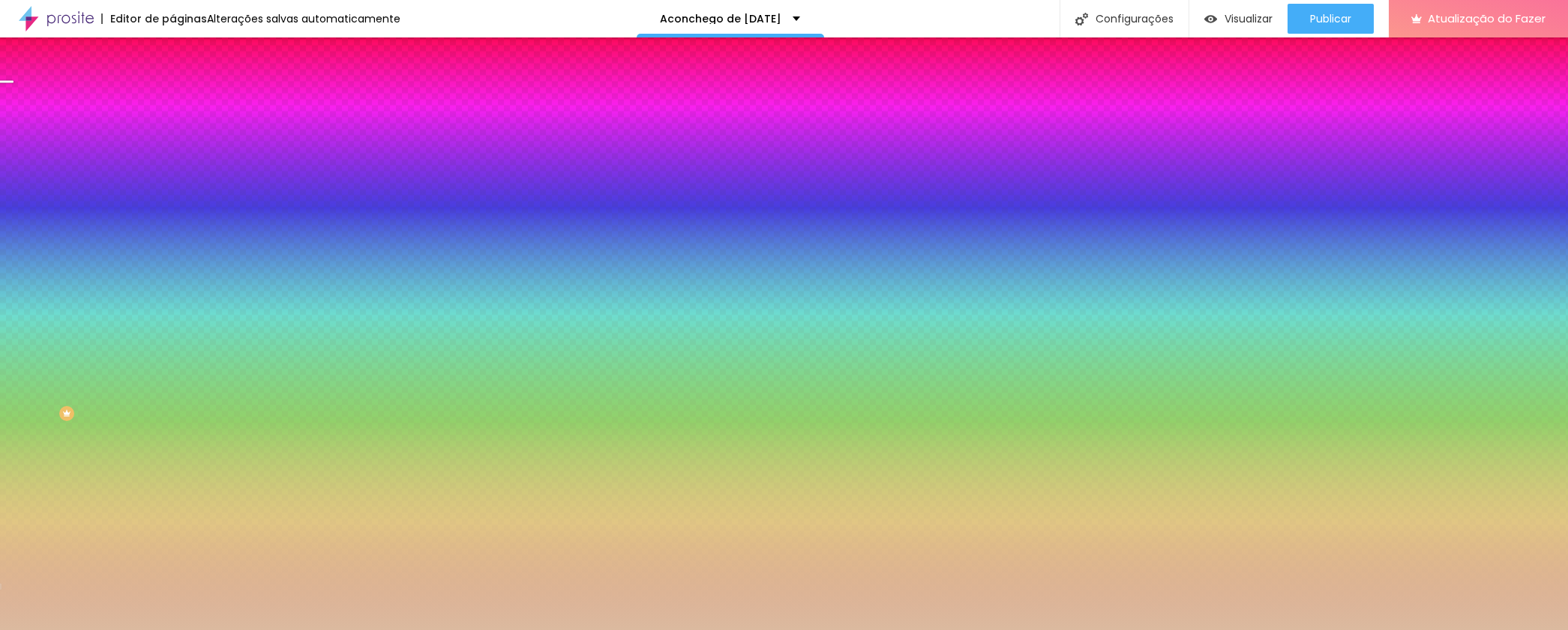
click at [182, 138] on font "Trocar imagem" at bounding box center [218, 131] width 73 height 13
drag, startPoint x: 798, startPoint y: 222, endPoint x: 804, endPoint y: 228, distance: 8.5
click at [182, 138] on font "Trocar imagem" at bounding box center [218, 131] width 73 height 13
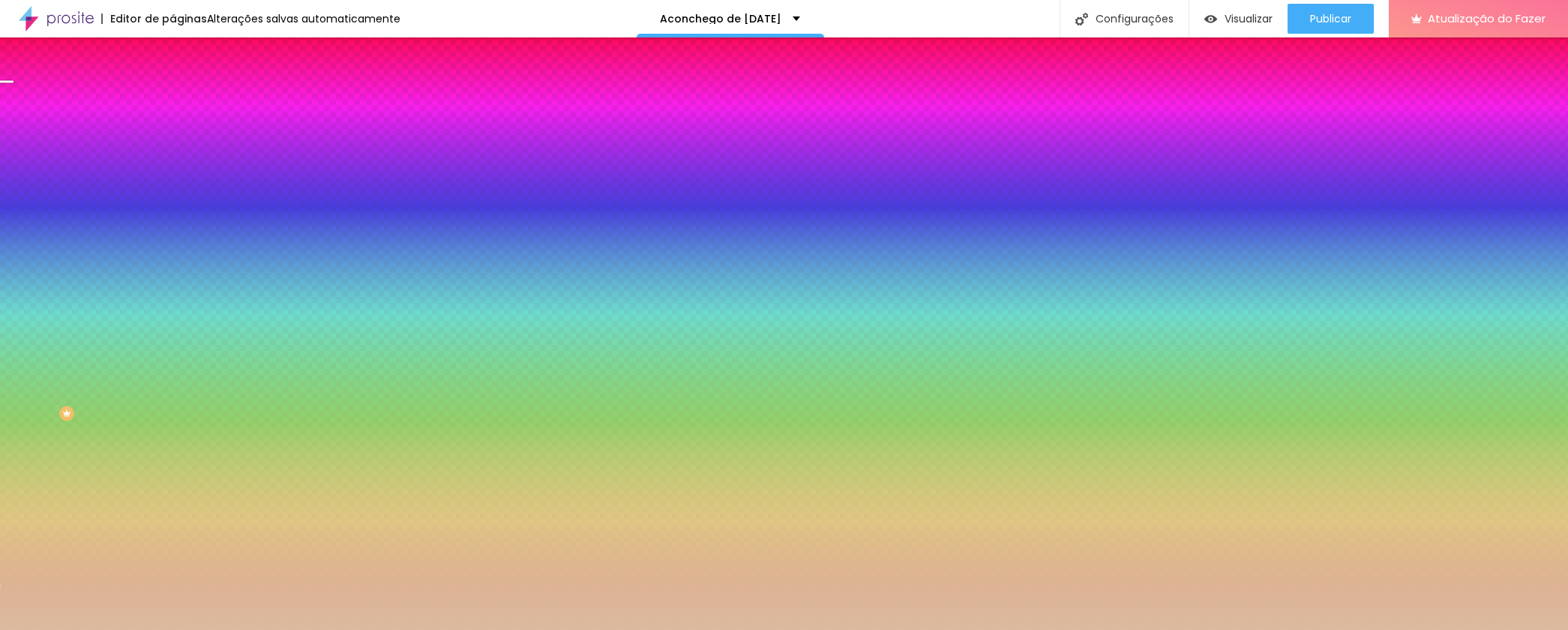
click at [182, 138] on font "Trocar imagem" at bounding box center [218, 131] width 73 height 13
click at [173, 102] on img at bounding box center [180, 109] width 14 height 14
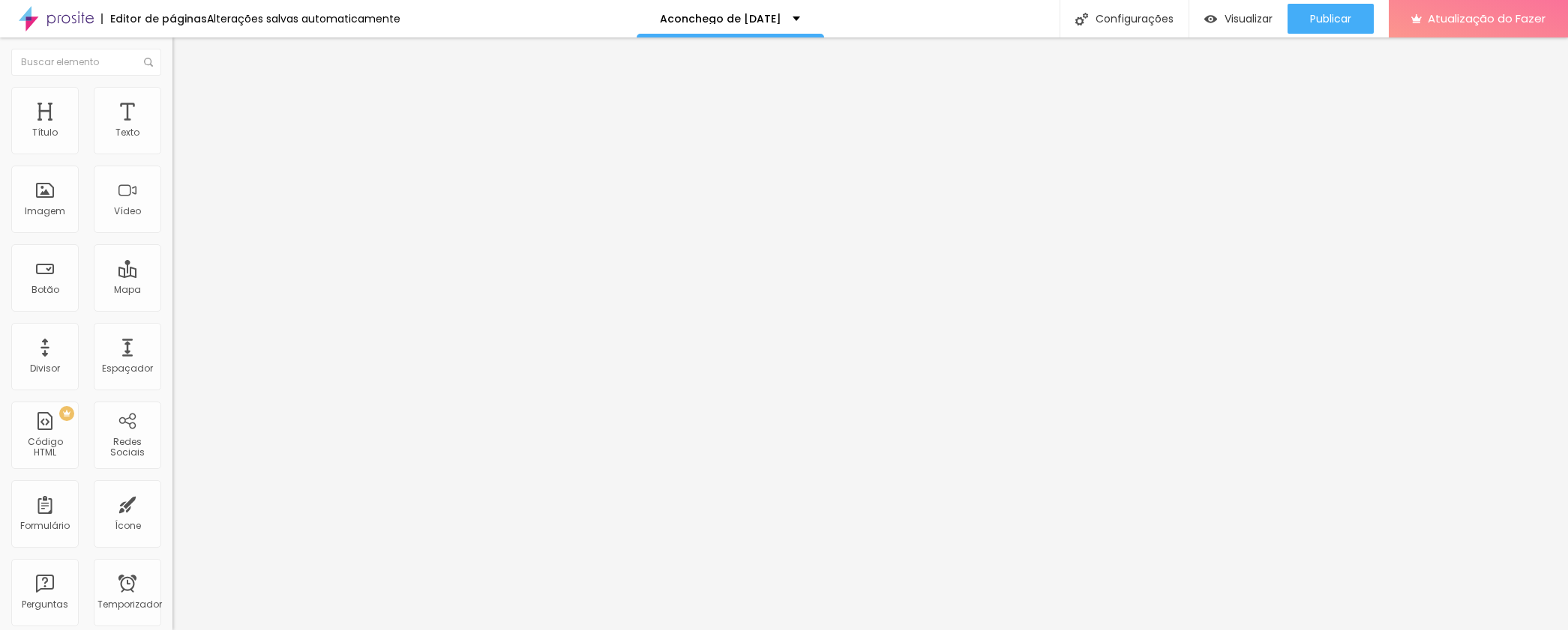
click at [173, 503] on input "range" at bounding box center [221, 509] width 97 height 12
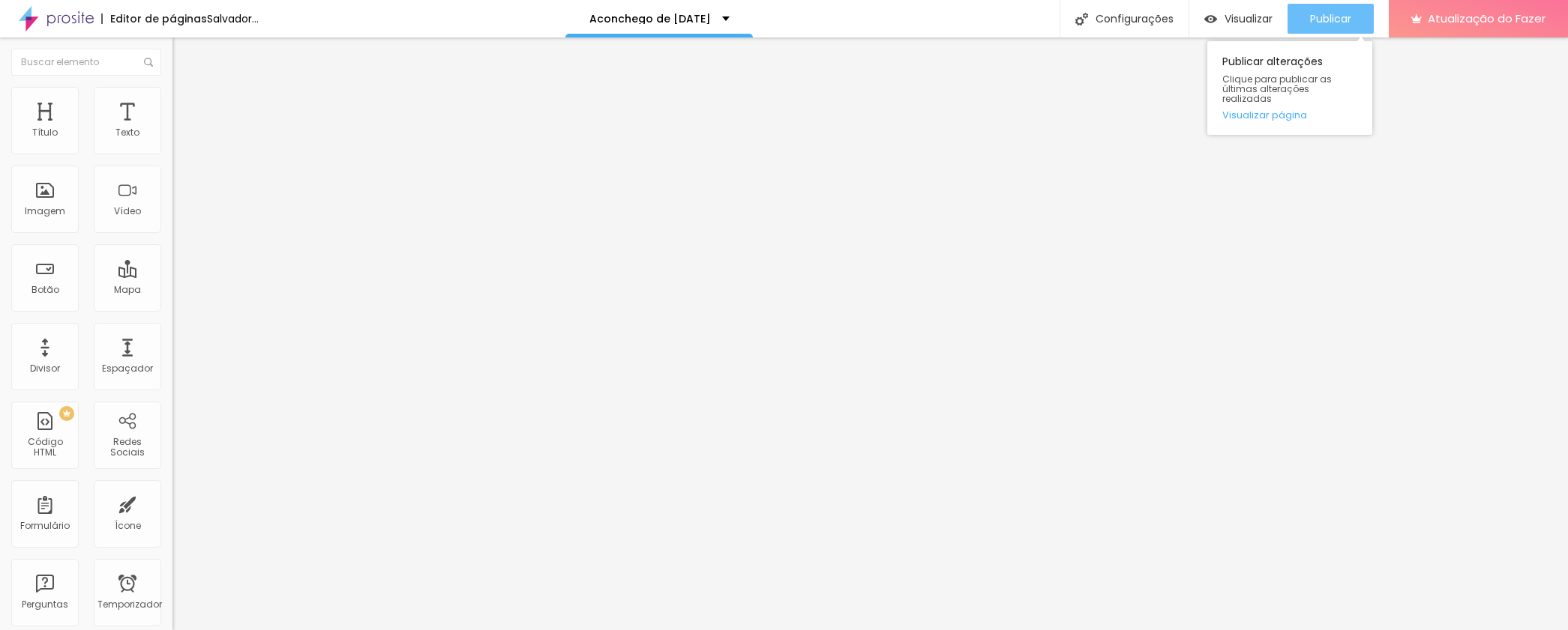
click at [1320, 26] on div "Publicar" at bounding box center [1330, 19] width 41 height 30
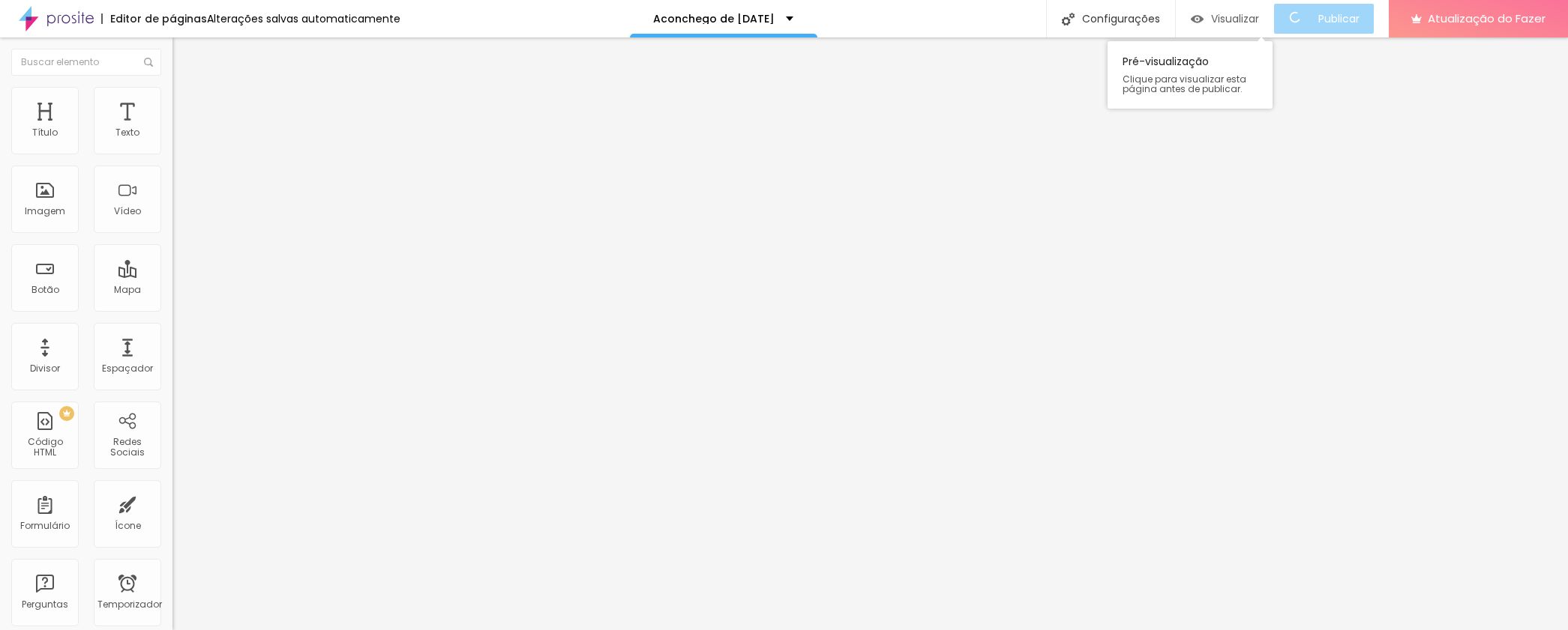
click at [1239, 21] on font "Visualizar" at bounding box center [1235, 19] width 48 height 15
drag, startPoint x: 29, startPoint y: 177, endPoint x: 57, endPoint y: 181, distance: 28.3
click at [173, 503] on input "range" at bounding box center [221, 509] width 97 height 12
click at [1254, 20] on font "Visualizar" at bounding box center [1249, 19] width 48 height 15
drag, startPoint x: 56, startPoint y: 174, endPoint x: 68, endPoint y: 176, distance: 12.2
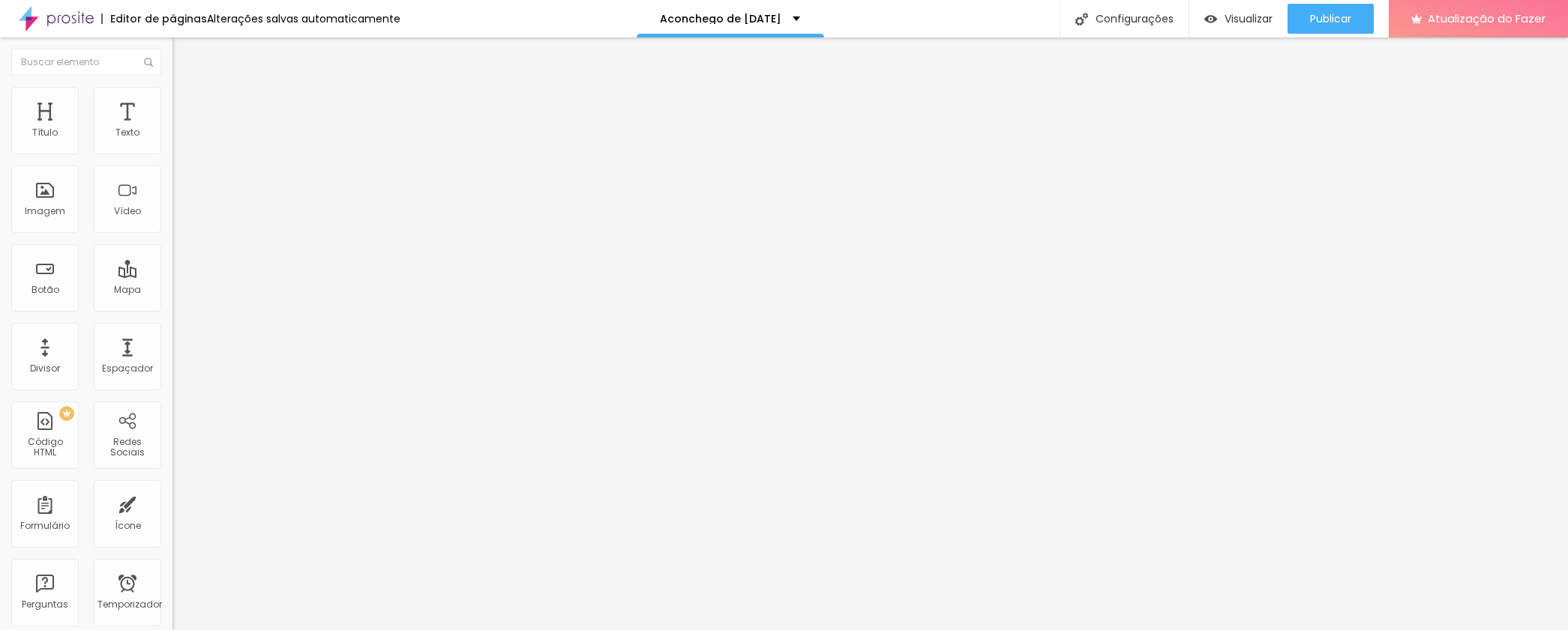
click at [173, 503] on input "range" at bounding box center [221, 509] width 97 height 12
click at [1260, 17] on font "Visualizar" at bounding box center [1249, 19] width 48 height 15
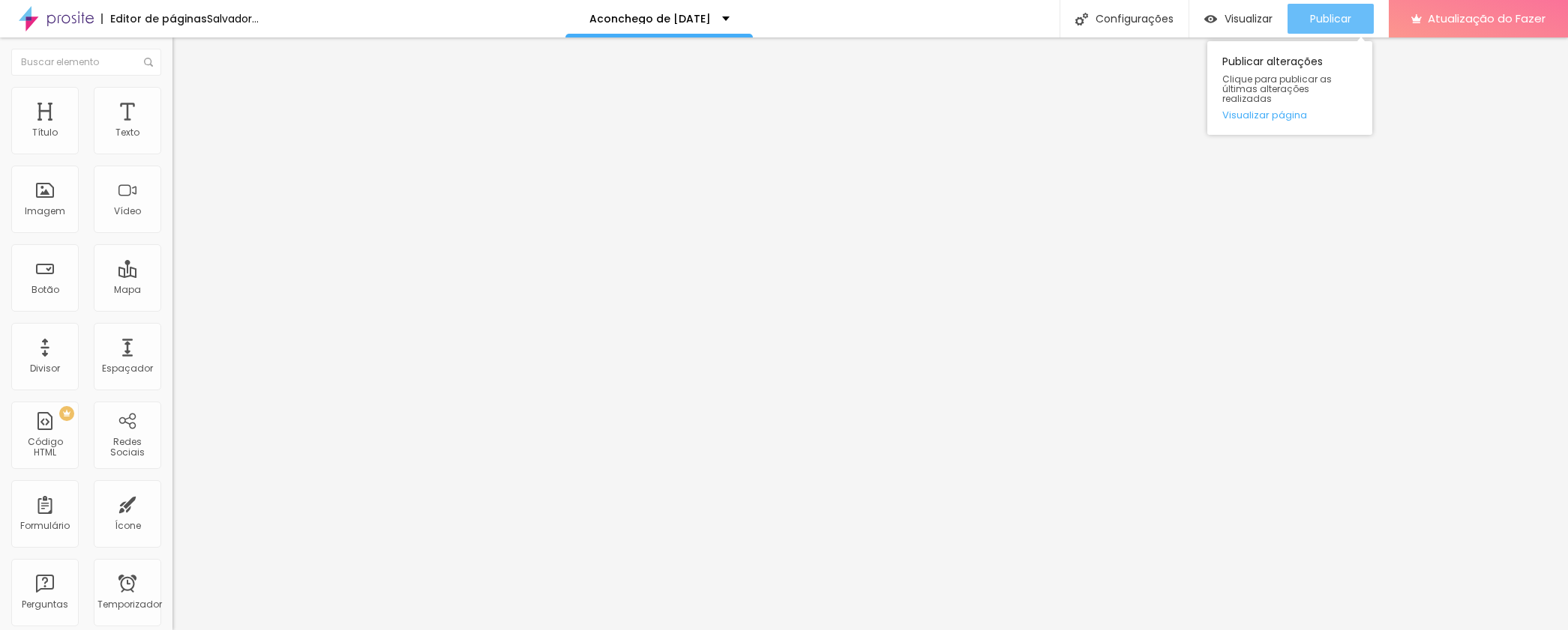
click at [1332, 23] on font "Publicar" at bounding box center [1330, 19] width 41 height 15
click at [173, 95] on img at bounding box center [180, 94] width 14 height 14
click at [173, 87] on li "Estilo" at bounding box center [259, 80] width 173 height 15
click at [173, 144] on button "button" at bounding box center [183, 136] width 21 height 16
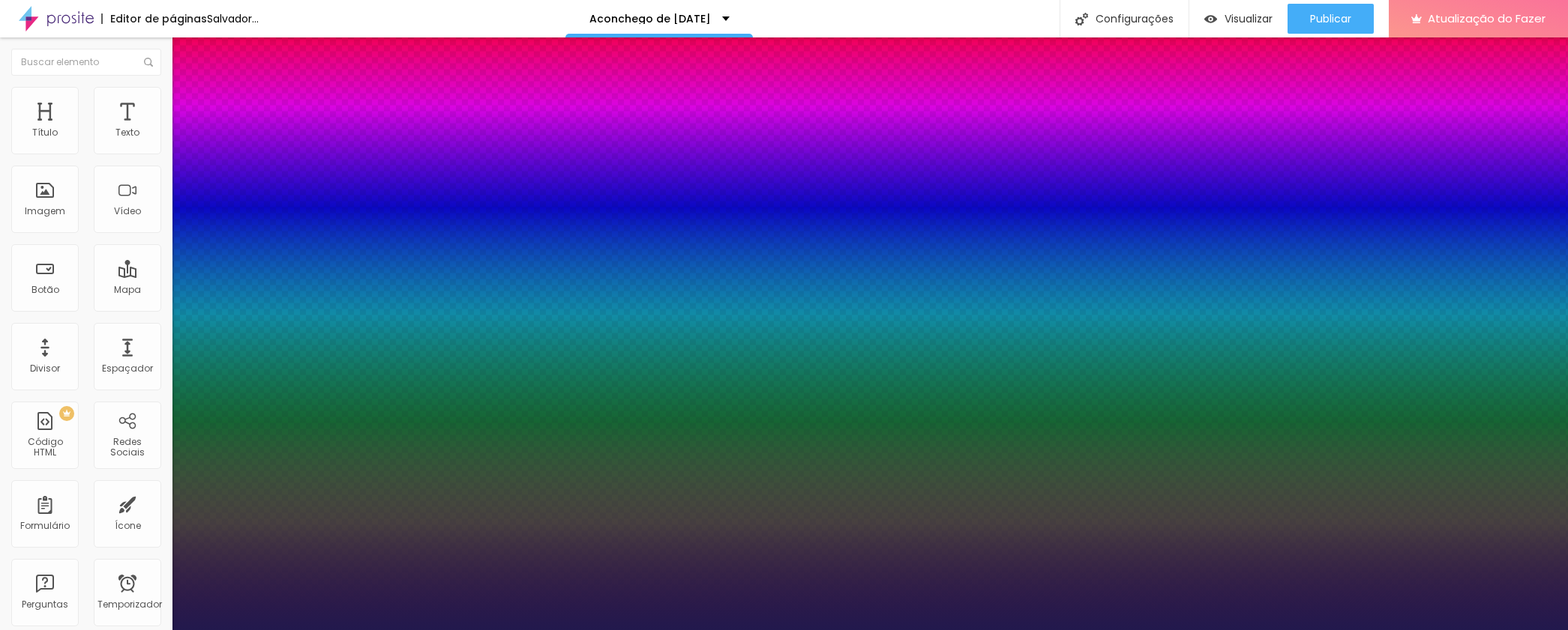
click at [776, 629] on div at bounding box center [784, 630] width 1568 height 0
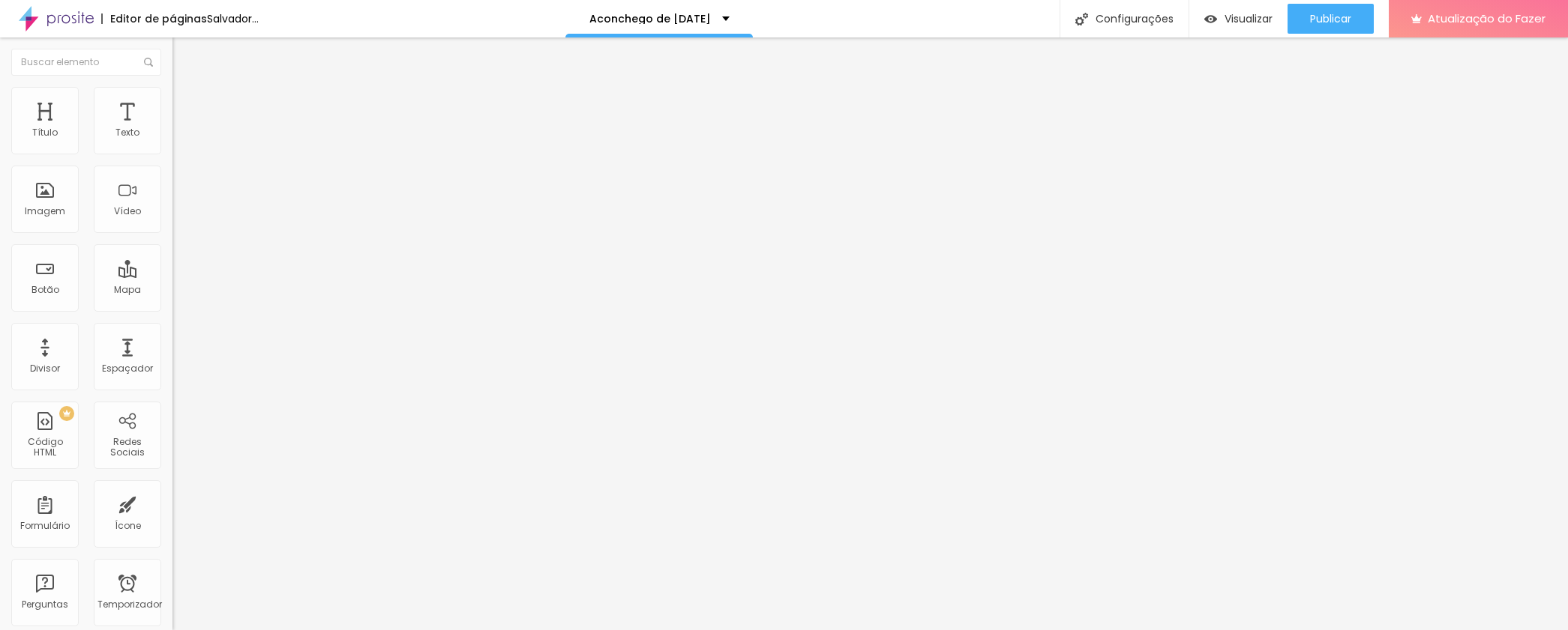
click at [179, 140] on icon "button" at bounding box center [183, 135] width 9 height 9
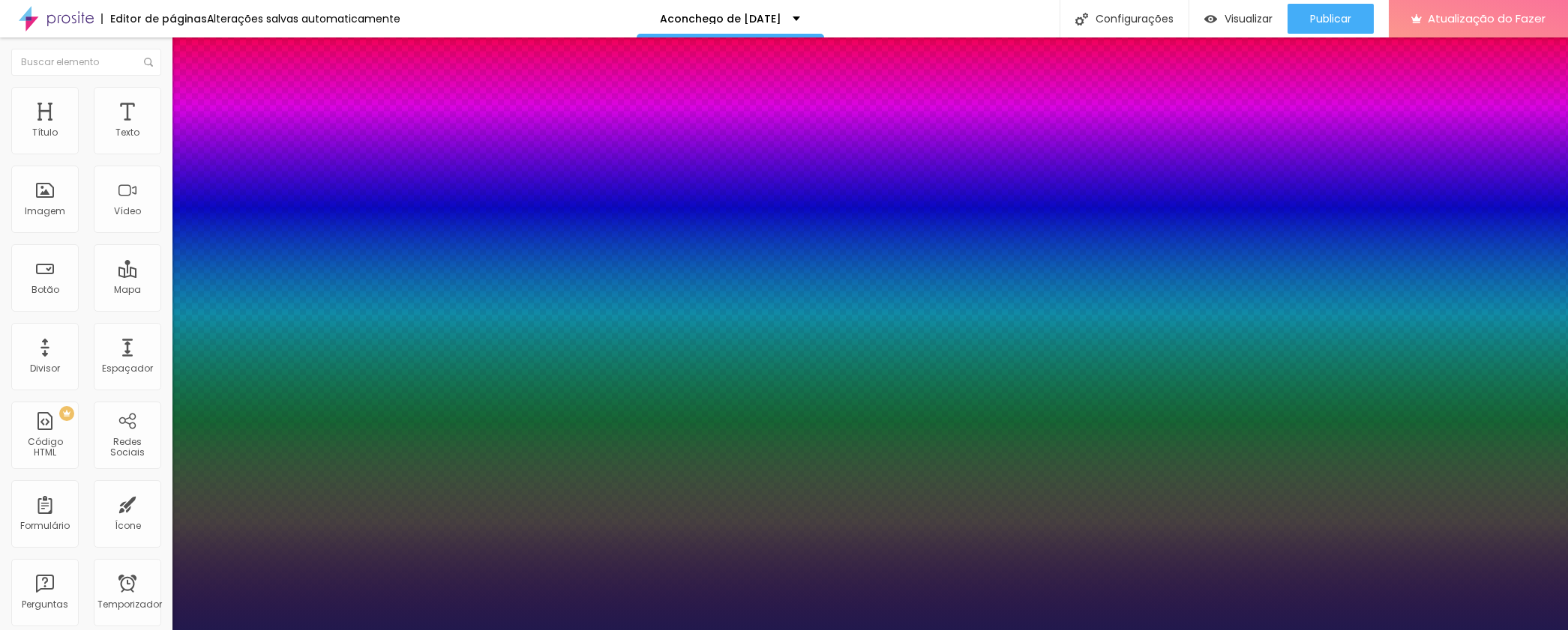
click at [791, 629] on div at bounding box center [784, 630] width 1568 height 0
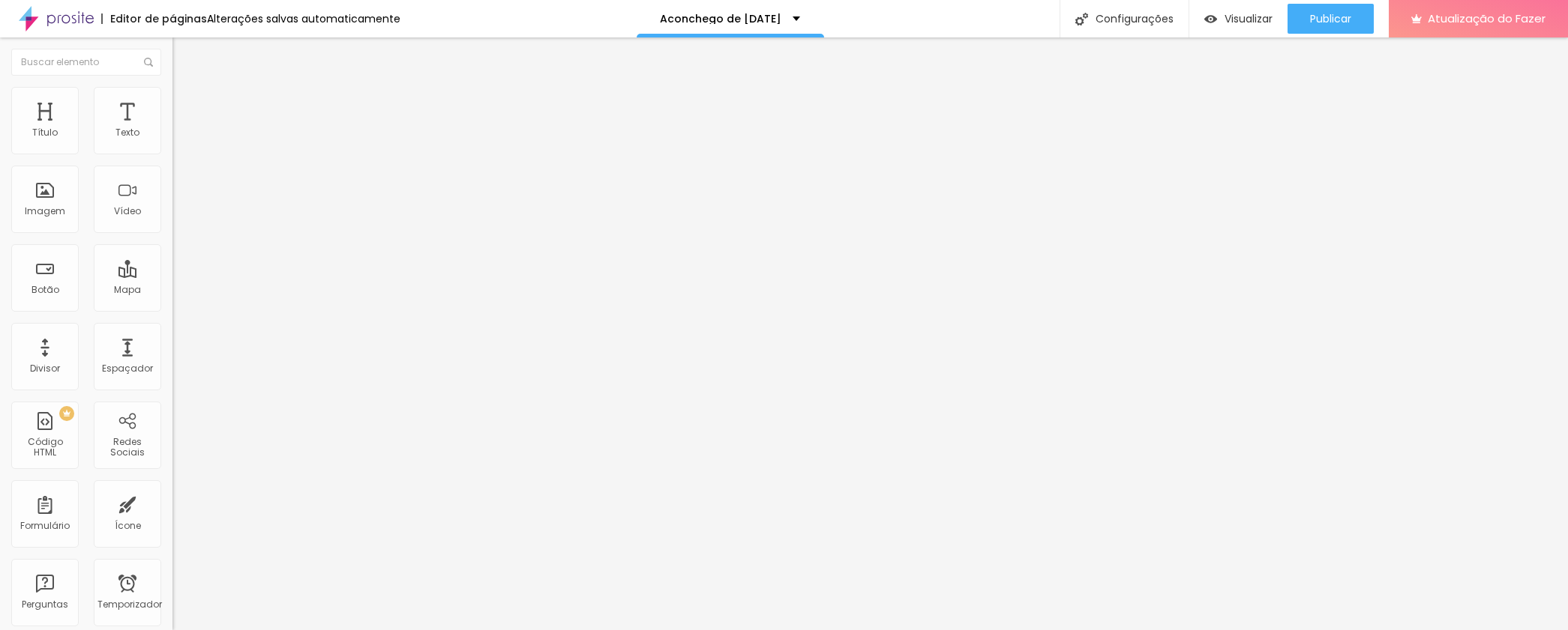
click at [184, 59] on img "button" at bounding box center [190, 55] width 12 height 12
click at [179, 140] on icon "button" at bounding box center [183, 135] width 9 height 9
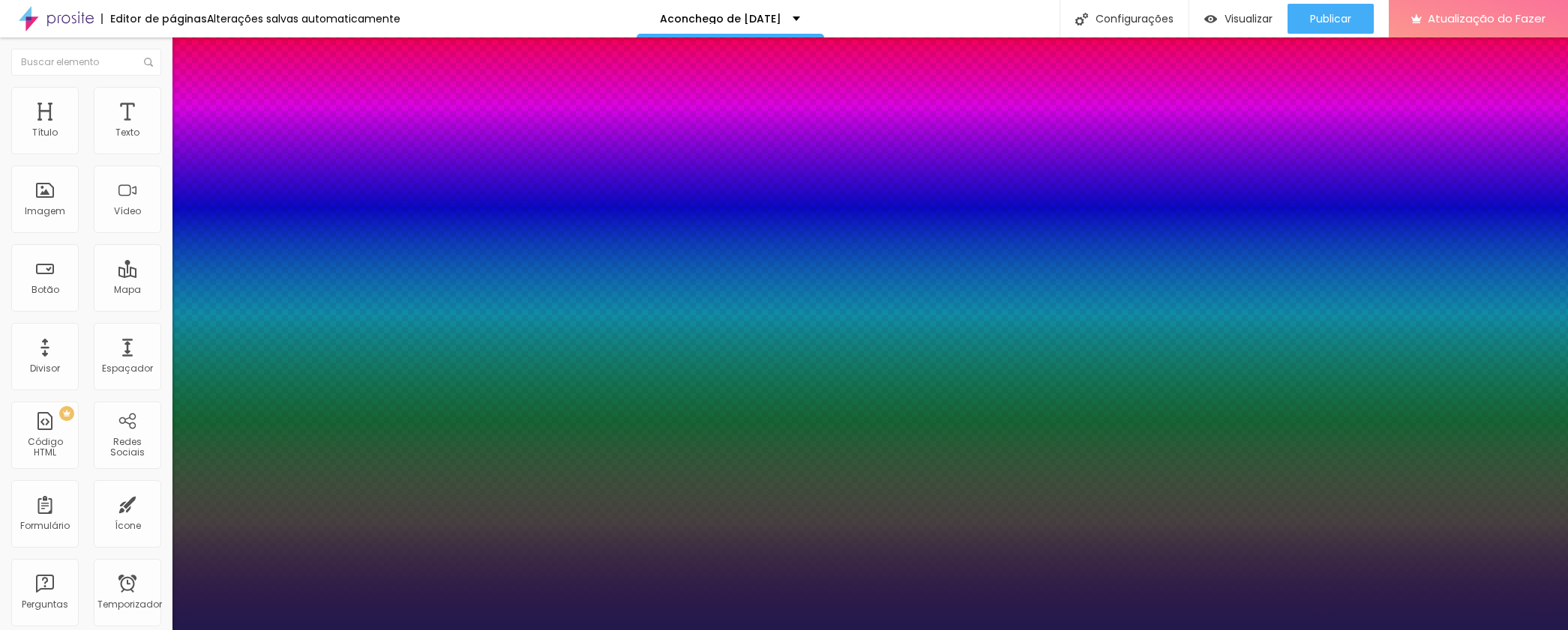
click at [852, 629] on div at bounding box center [784, 630] width 1568 height 0
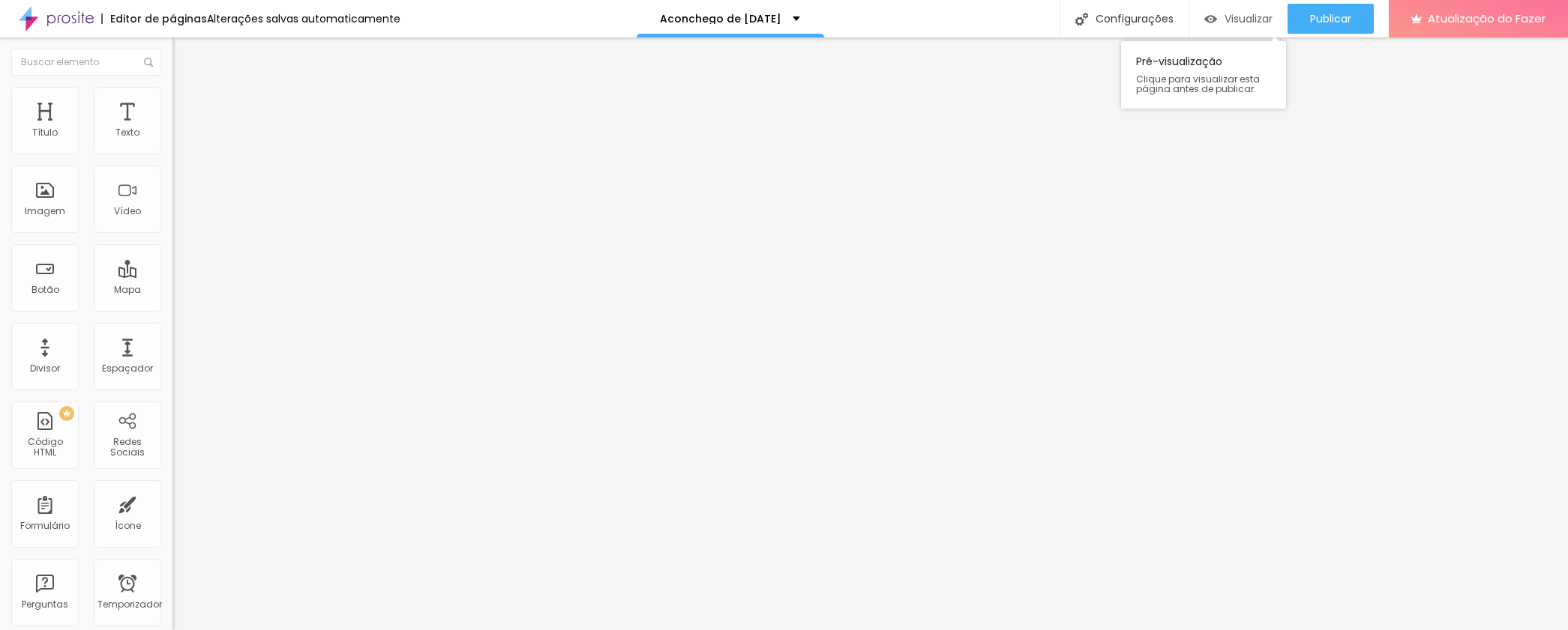
click at [1212, 13] on img "button" at bounding box center [1210, 19] width 13 height 13
click at [1237, 20] on font "Visualizar" at bounding box center [1249, 19] width 48 height 15
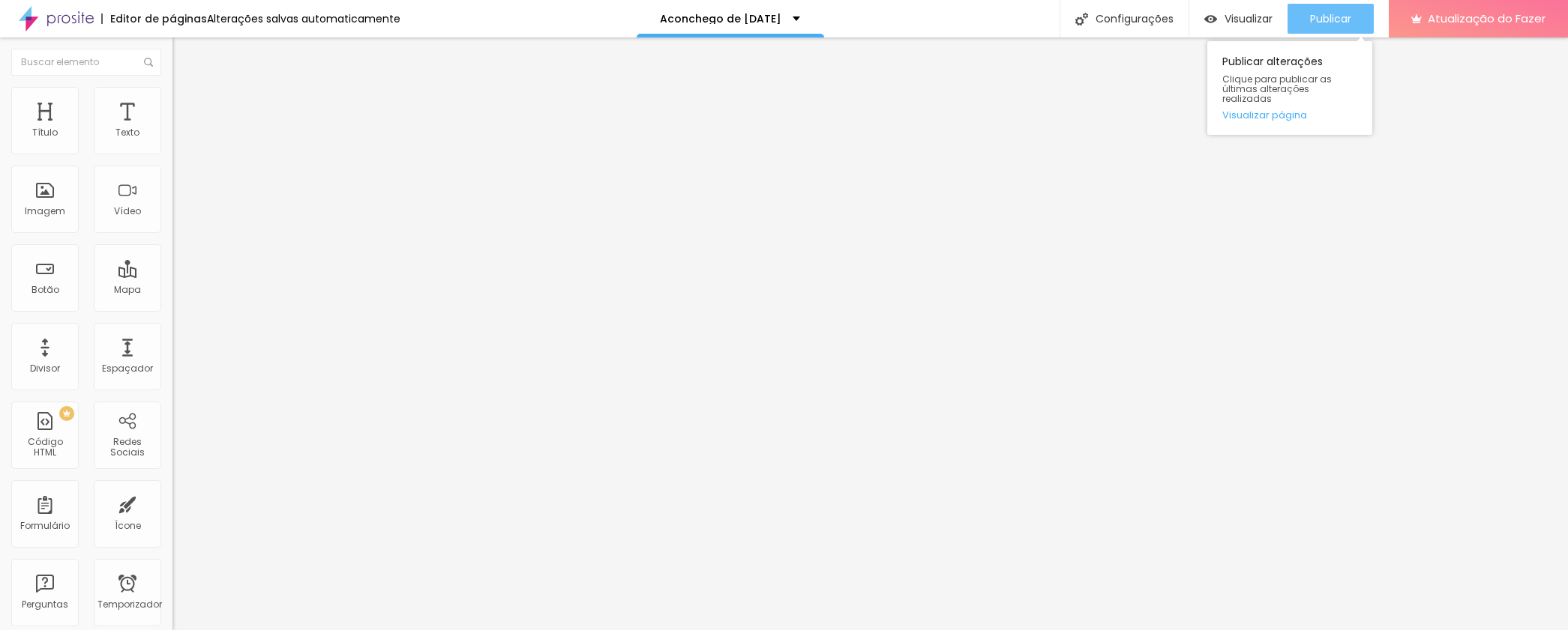
click at [1322, 24] on font "Publicar" at bounding box center [1330, 19] width 41 height 15
click at [173, 98] on li "Estilo" at bounding box center [259, 95] width 173 height 15
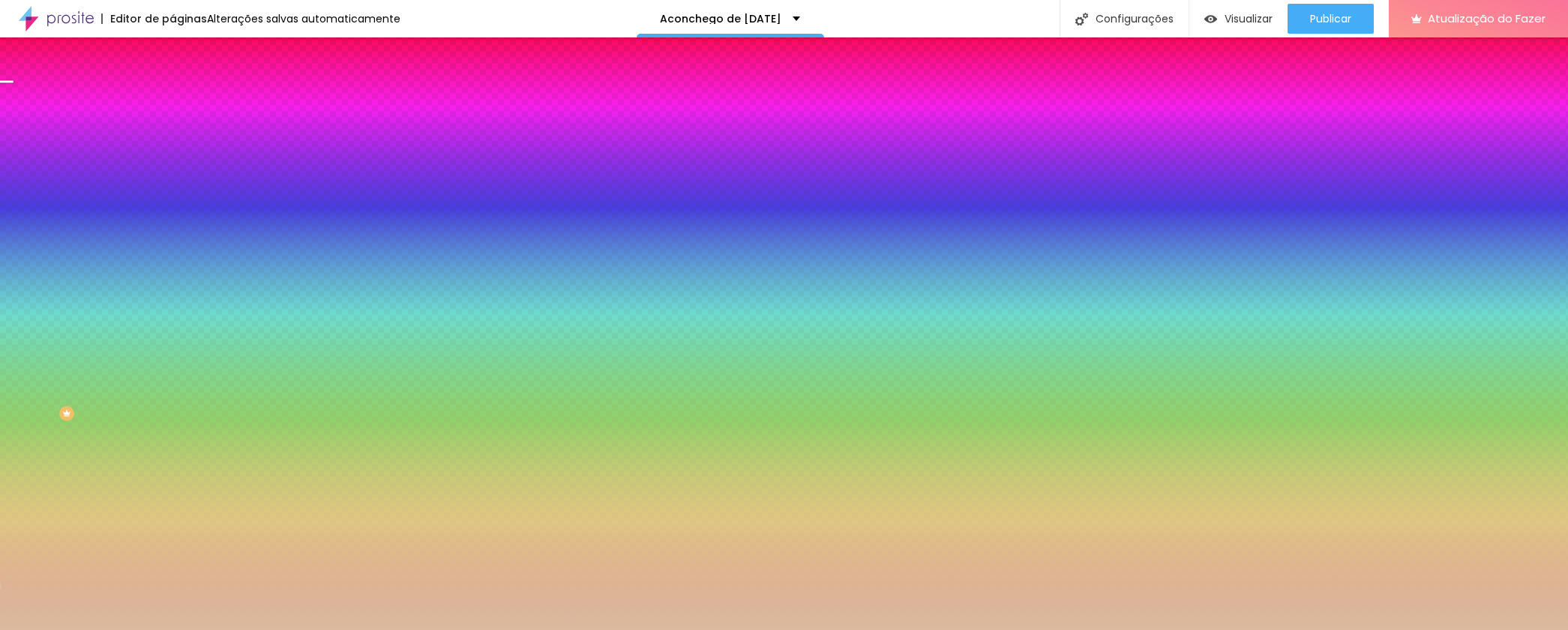
click at [173, 102] on li "Avançado" at bounding box center [259, 110] width 173 height 15
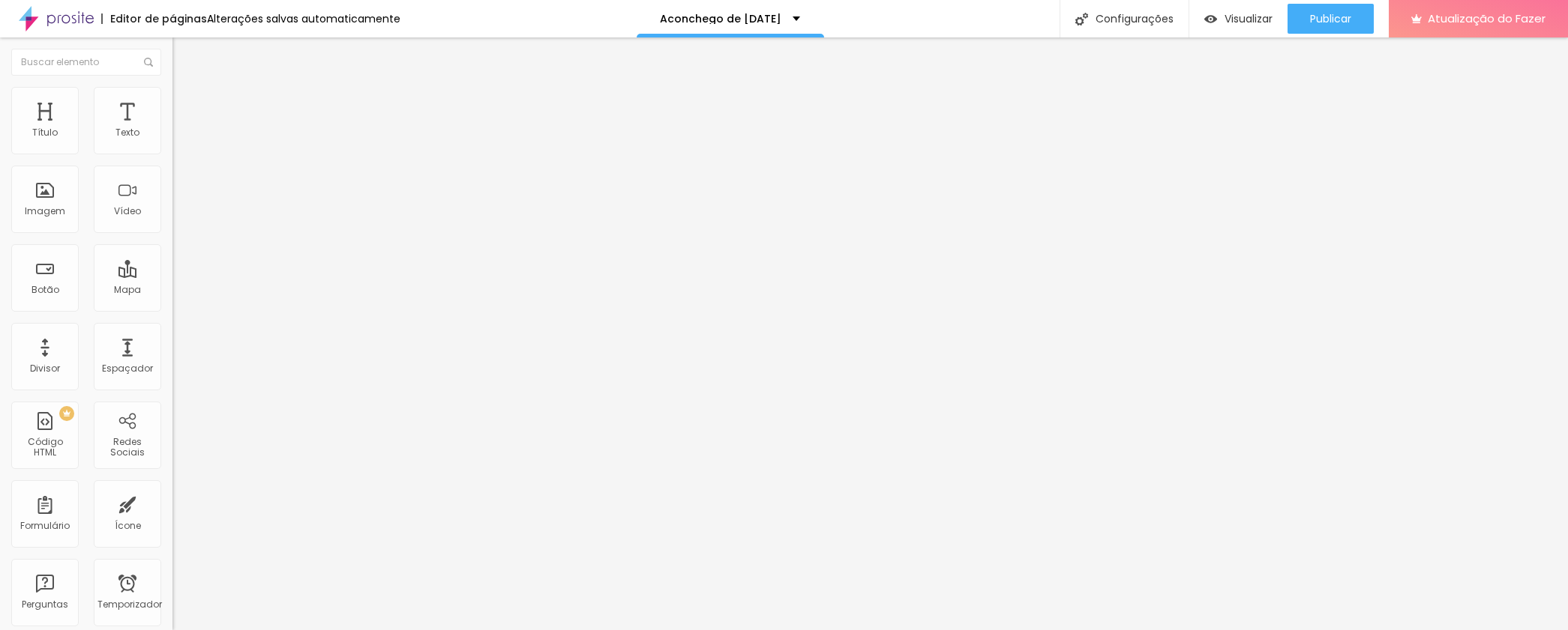
drag, startPoint x: 59, startPoint y: 178, endPoint x: 52, endPoint y: 179, distance: 7.1
click at [173, 503] on input "range" at bounding box center [221, 509] width 97 height 12
click at [1341, 24] on font "Publicar" at bounding box center [1330, 19] width 41 height 15
